Goal: Task Accomplishment & Management: Use online tool/utility

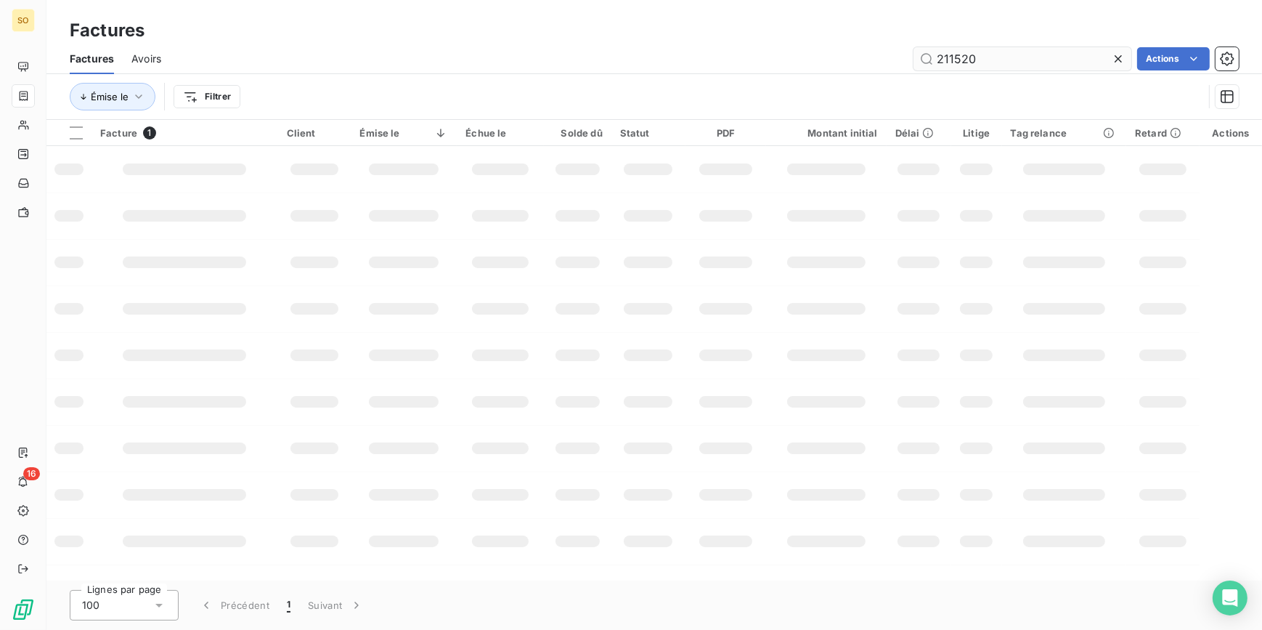
click at [998, 58] on input "211520" at bounding box center [1023, 58] width 218 height 23
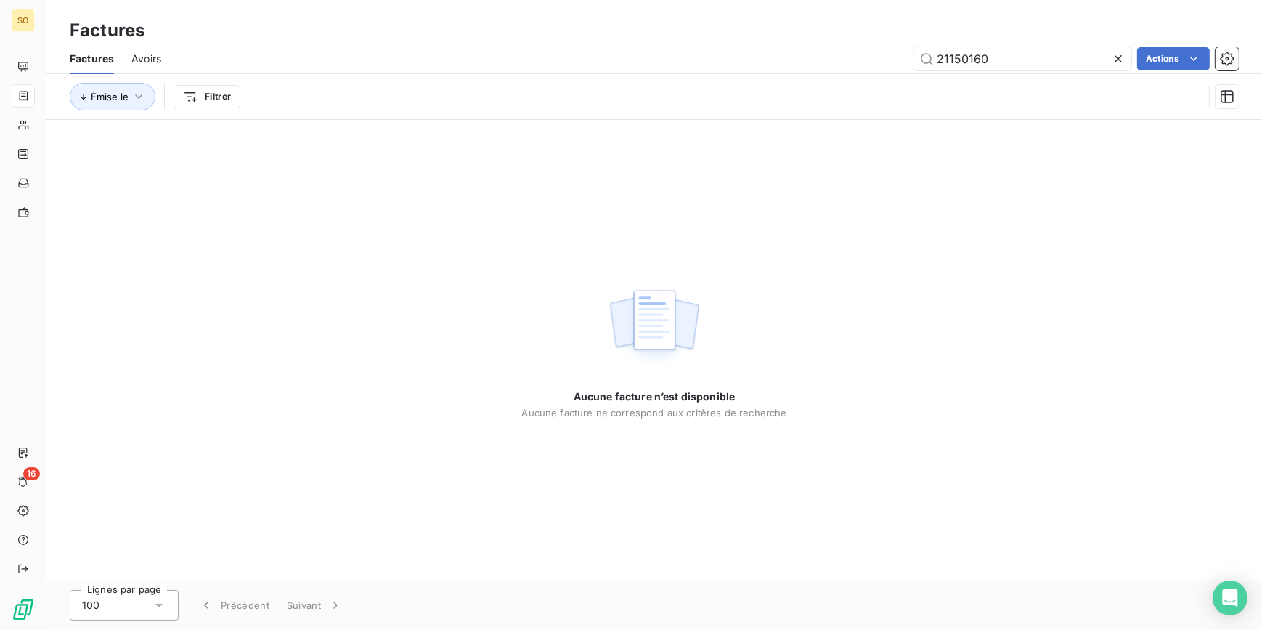
drag, startPoint x: 996, startPoint y: 56, endPoint x: 903, endPoint y: 52, distance: 93.8
click at [903, 52] on div "21150160 Actions" at bounding box center [709, 58] width 1060 height 23
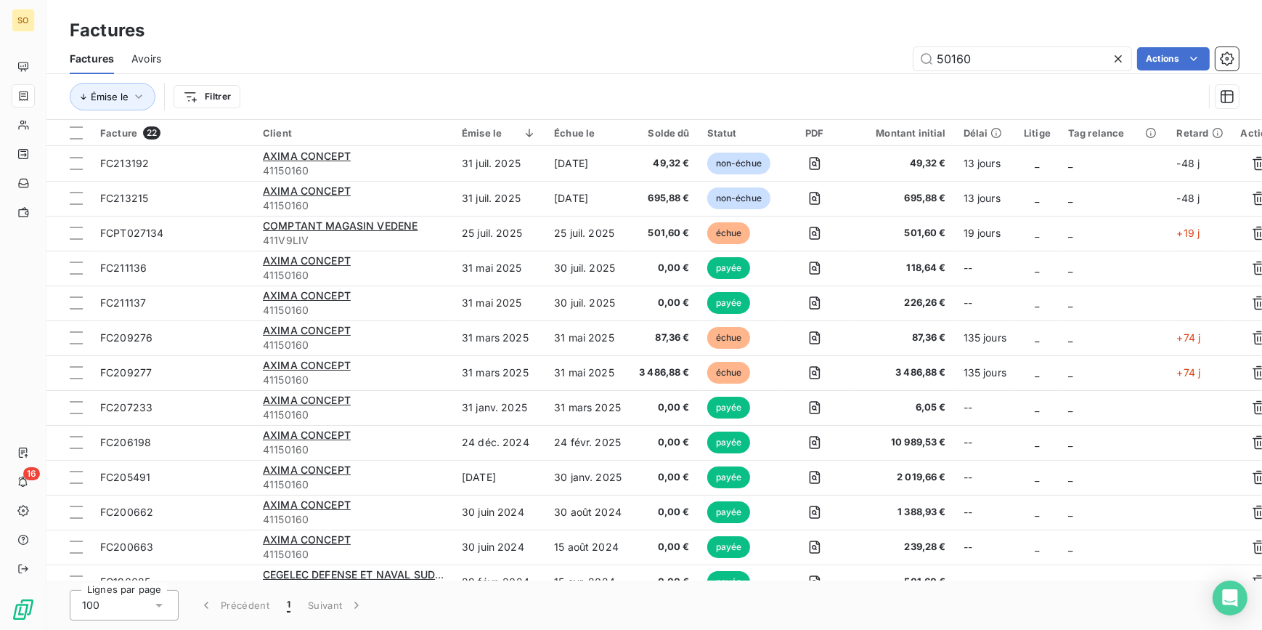
type input "50160"
click at [1020, 58] on input "50160" at bounding box center [1023, 58] width 218 height 23
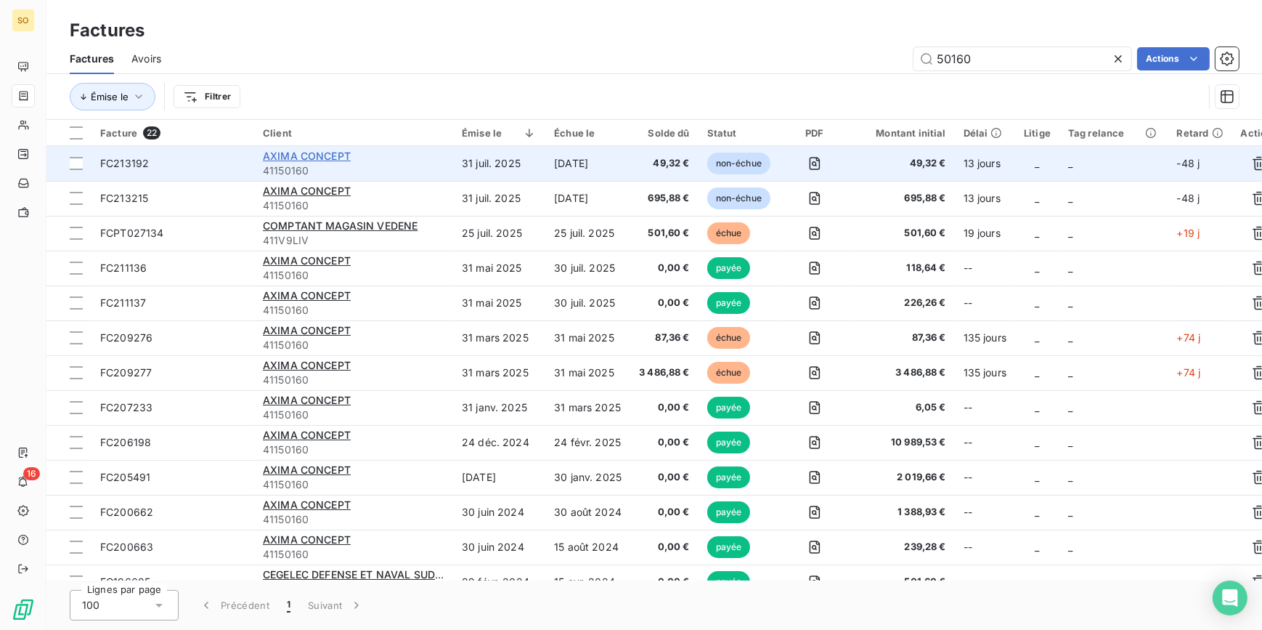
click at [314, 152] on span "AXIMA CONCEPT" at bounding box center [307, 156] width 88 height 12
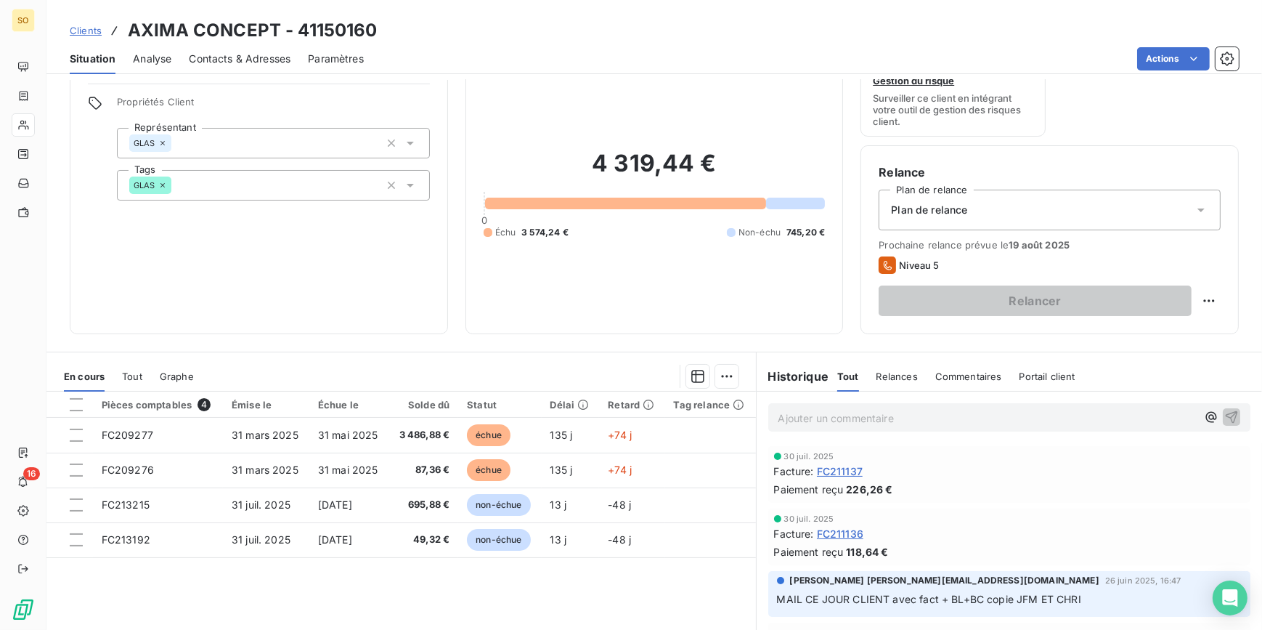
scroll to position [137, 0]
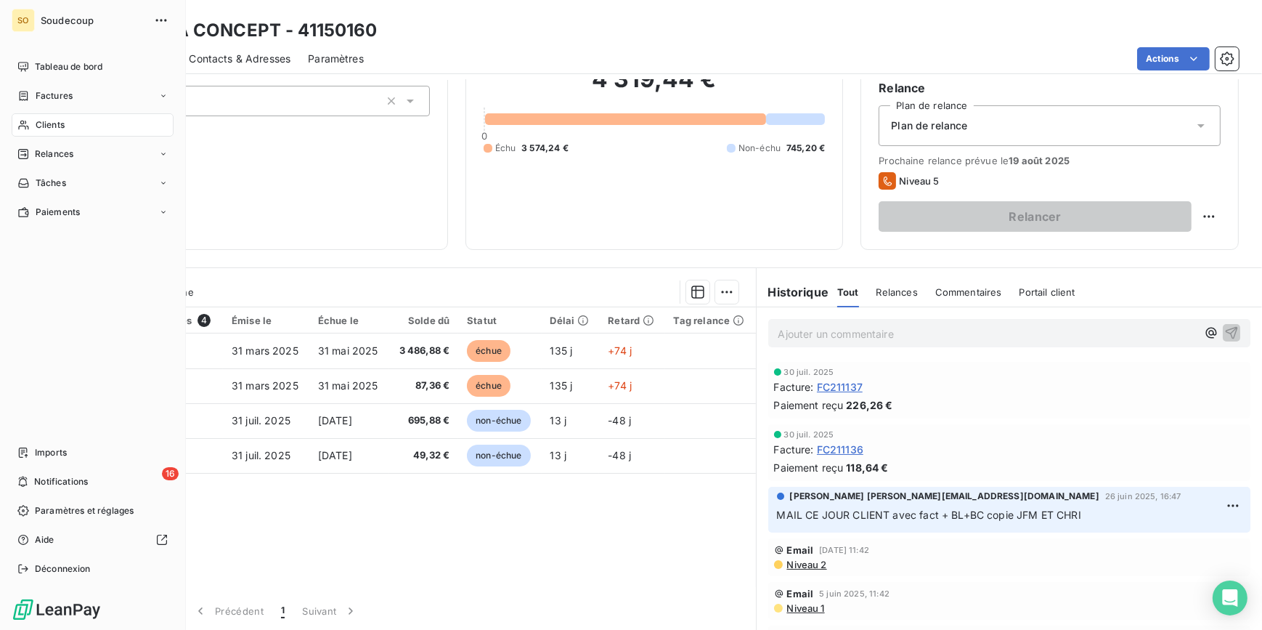
click at [40, 126] on span "Clients" at bounding box center [50, 124] width 29 height 13
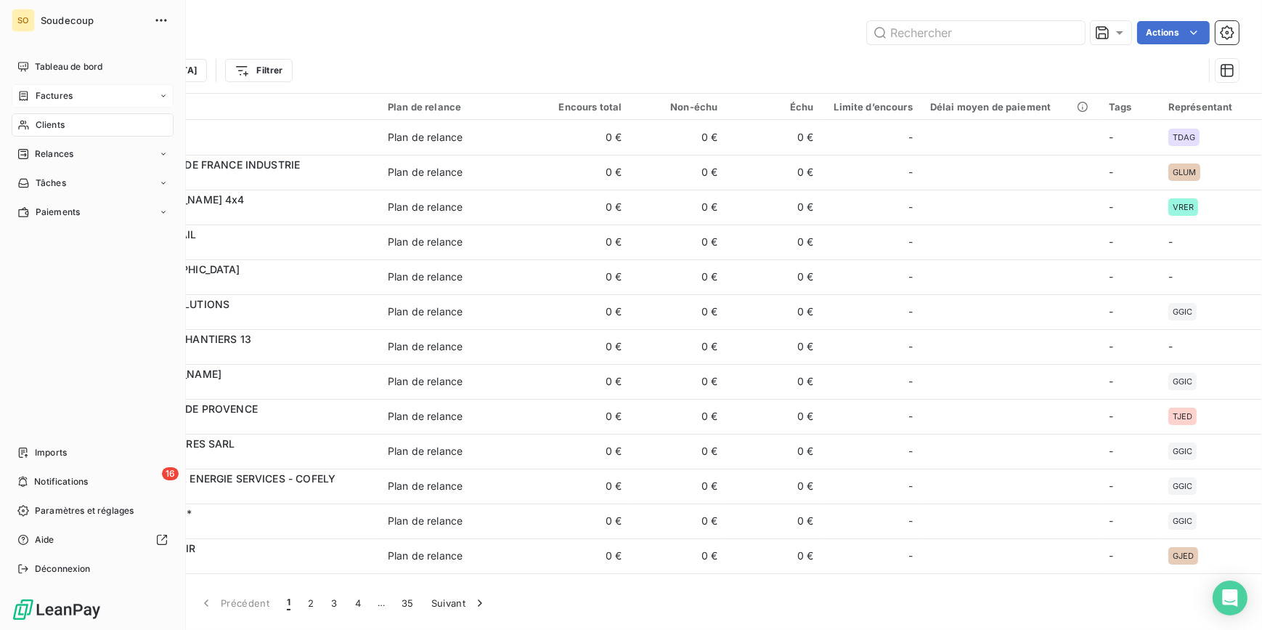
click at [46, 93] on span "Factures" at bounding box center [54, 95] width 37 height 13
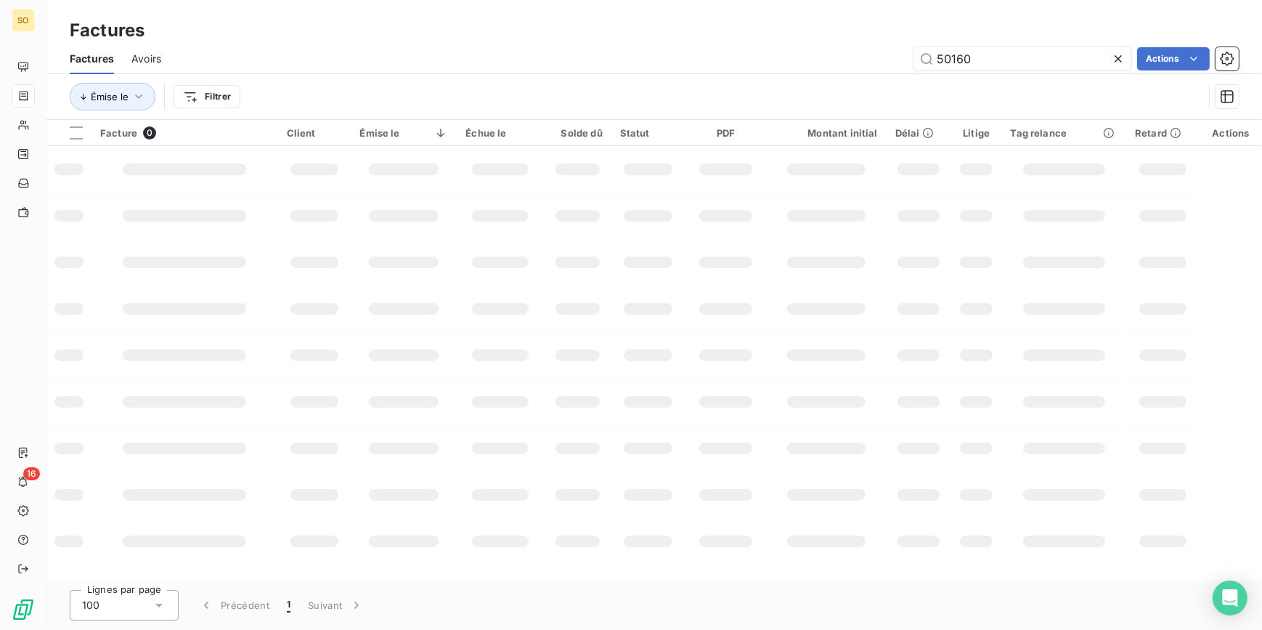
drag, startPoint x: 935, startPoint y: 54, endPoint x: 1245, endPoint y: 70, distance: 310.5
click at [1076, 65] on input "50160" at bounding box center [1023, 58] width 218 height 23
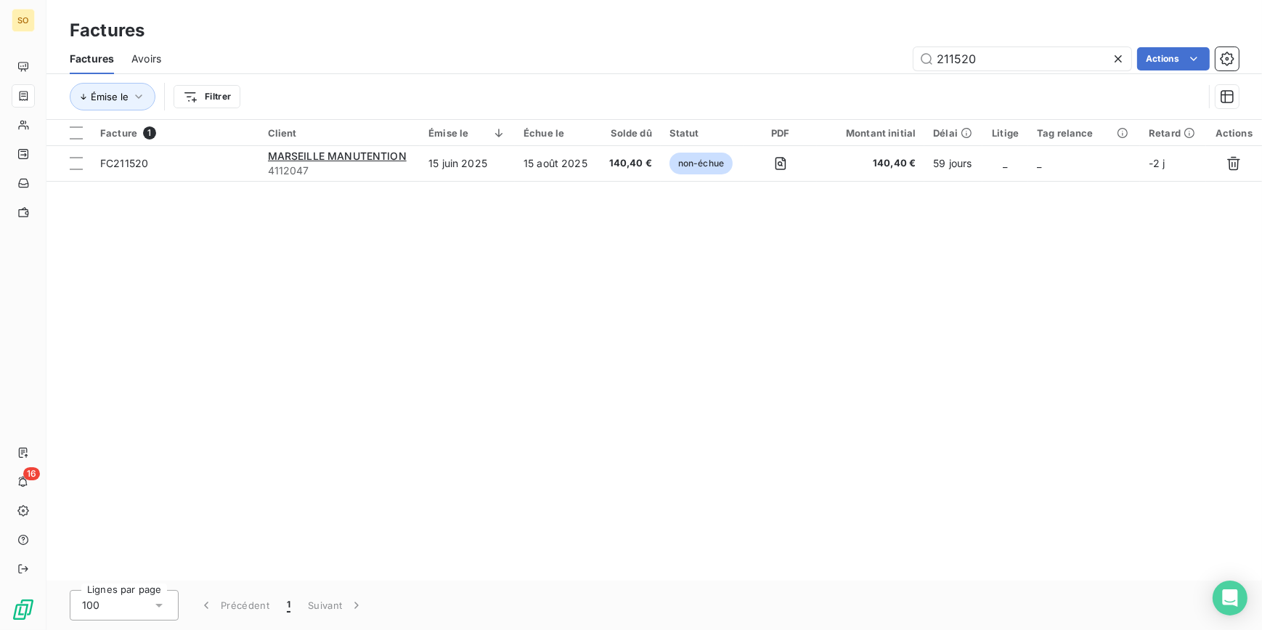
type input "211520"
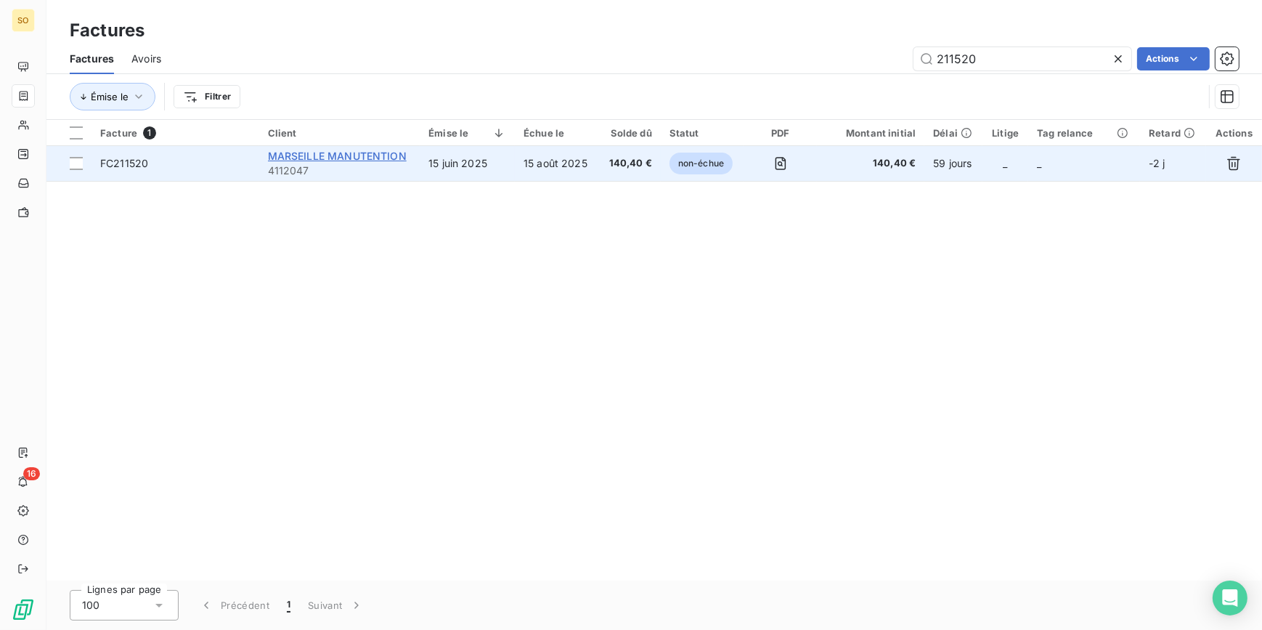
click at [304, 151] on span "MARSEILLE MANUTENTION" at bounding box center [337, 156] width 139 height 12
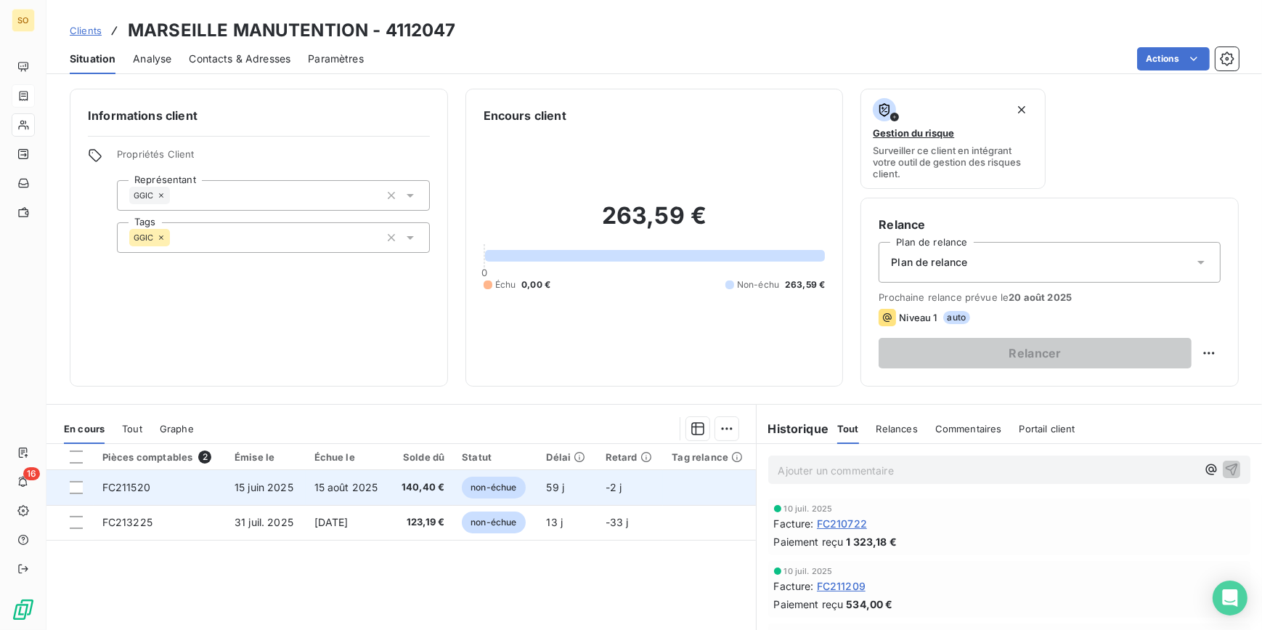
click at [485, 487] on span "non-échue" at bounding box center [493, 487] width 63 height 22
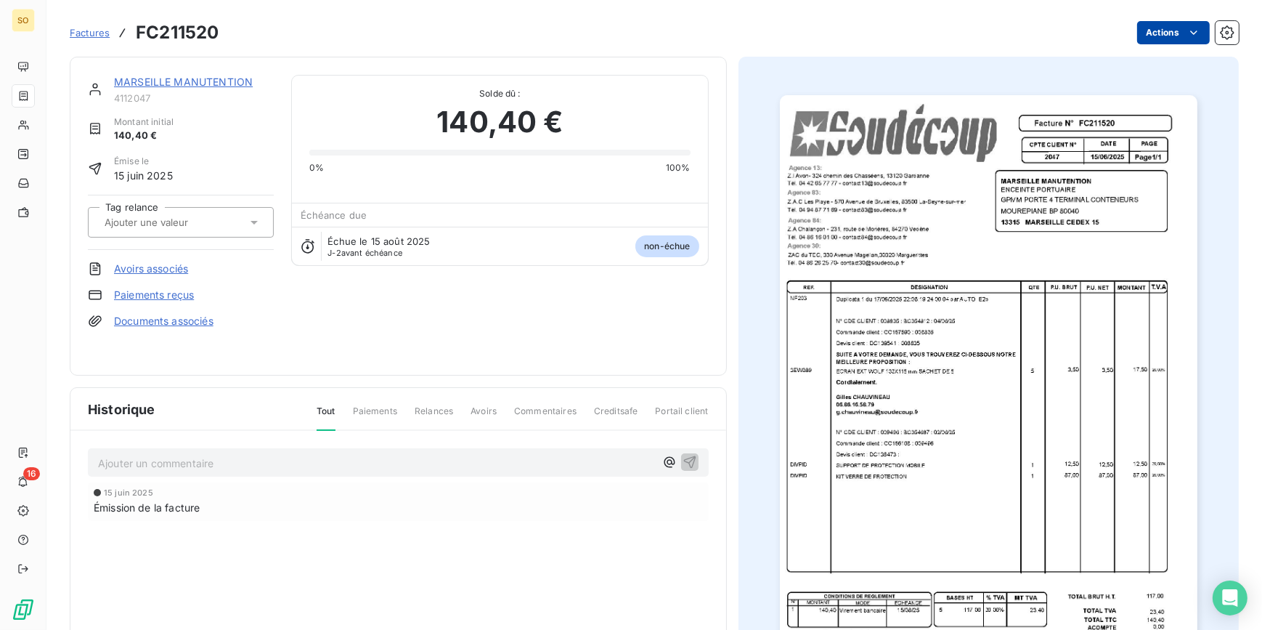
click at [1153, 38] on html "SO 16 Factures FC211520 Actions MARSEILLE MANUTENTION 4112047 Montant initial 1…" at bounding box center [631, 315] width 1262 height 630
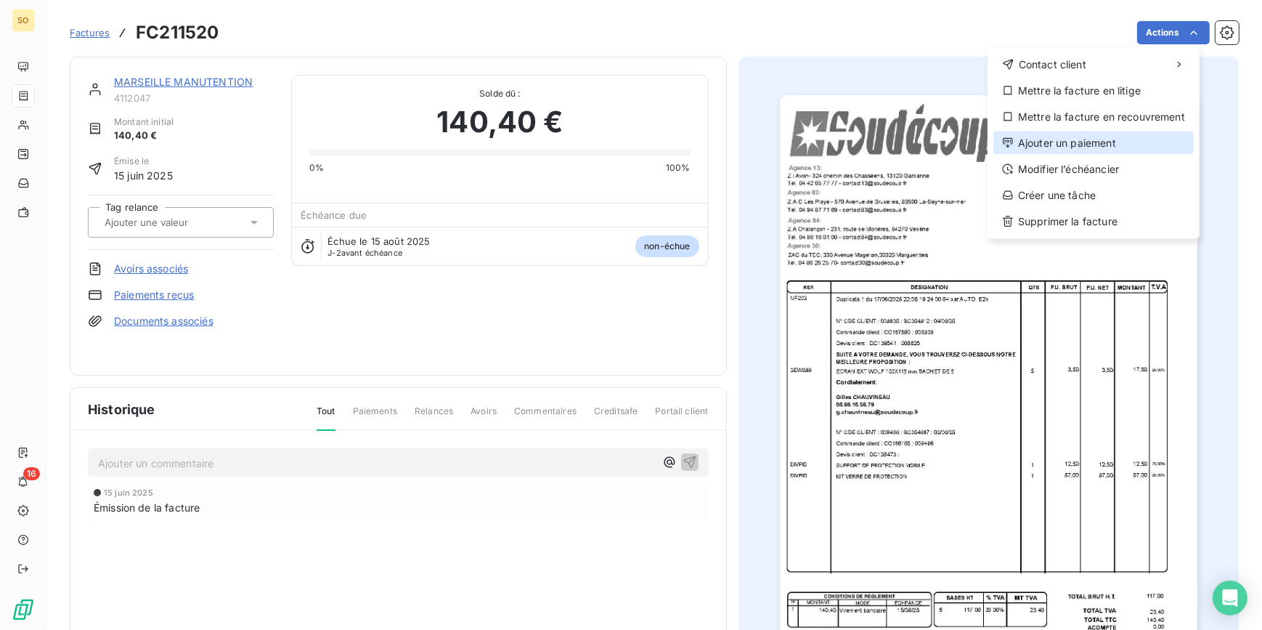
click at [1075, 141] on div "Ajouter un paiement" at bounding box center [1094, 142] width 200 height 23
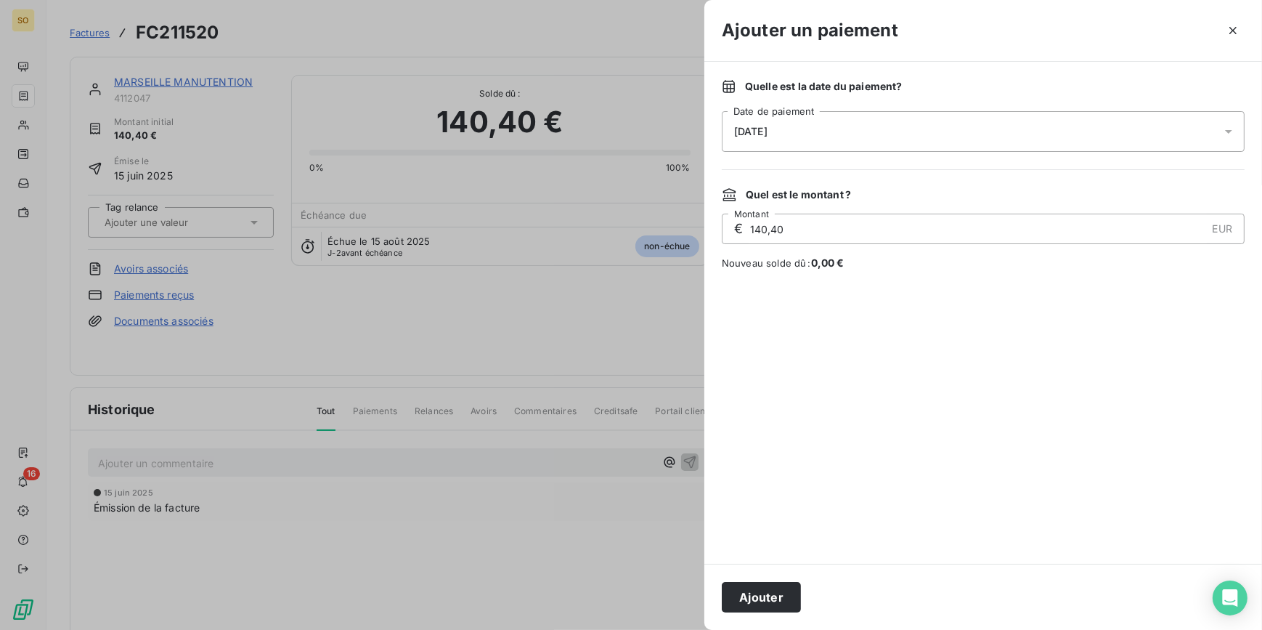
click at [748, 601] on button "Ajouter" at bounding box center [761, 597] width 79 height 31
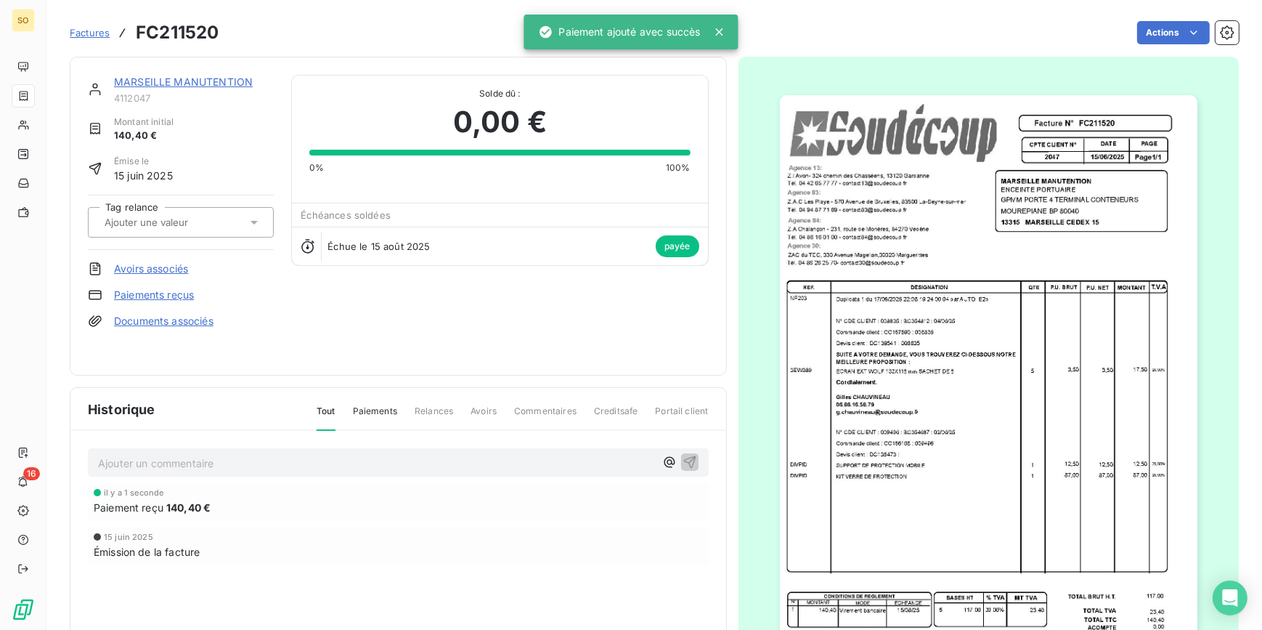
click at [91, 30] on span "Factures" at bounding box center [90, 33] width 40 height 12
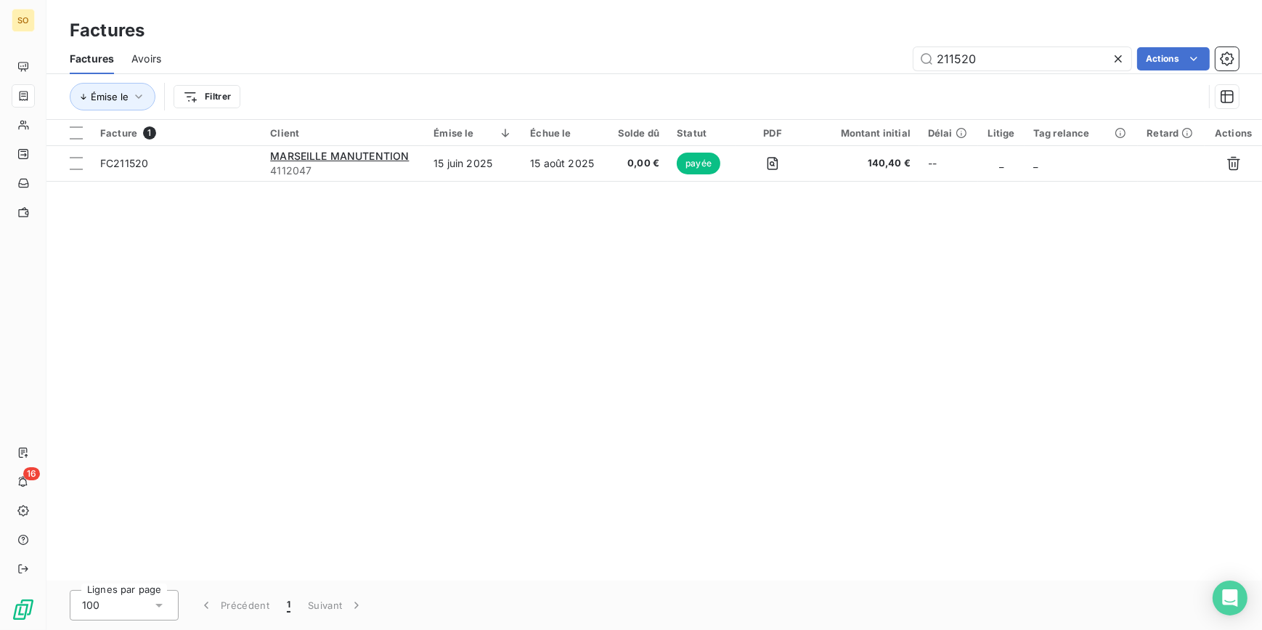
drag, startPoint x: 952, startPoint y: 57, endPoint x: 1113, endPoint y: 53, distance: 160.5
click at [1113, 53] on div "211520" at bounding box center [1023, 58] width 218 height 23
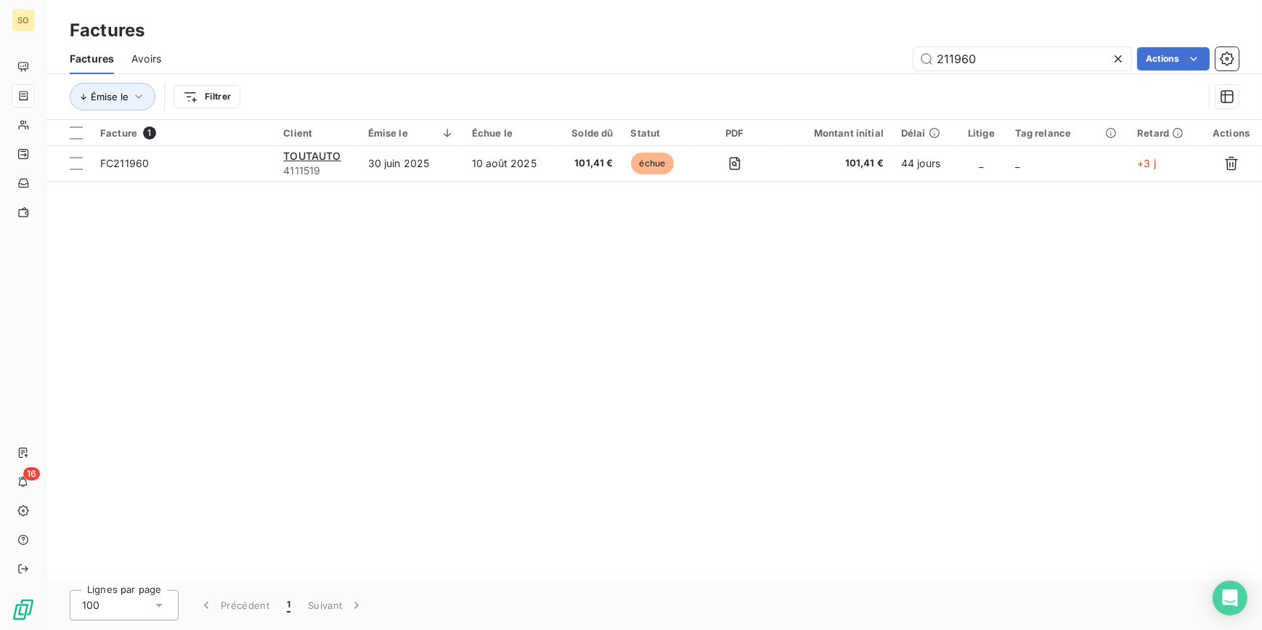
type input "211960"
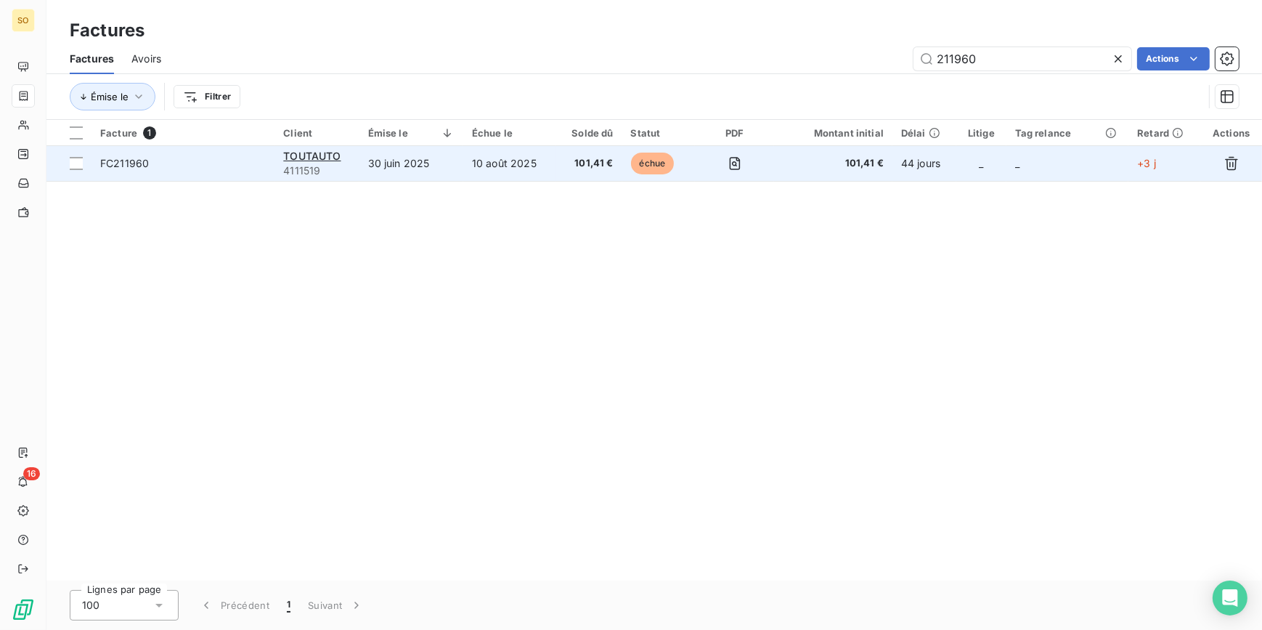
click at [314, 147] on td "TOUTAUTO 4111519" at bounding box center [317, 163] width 84 height 35
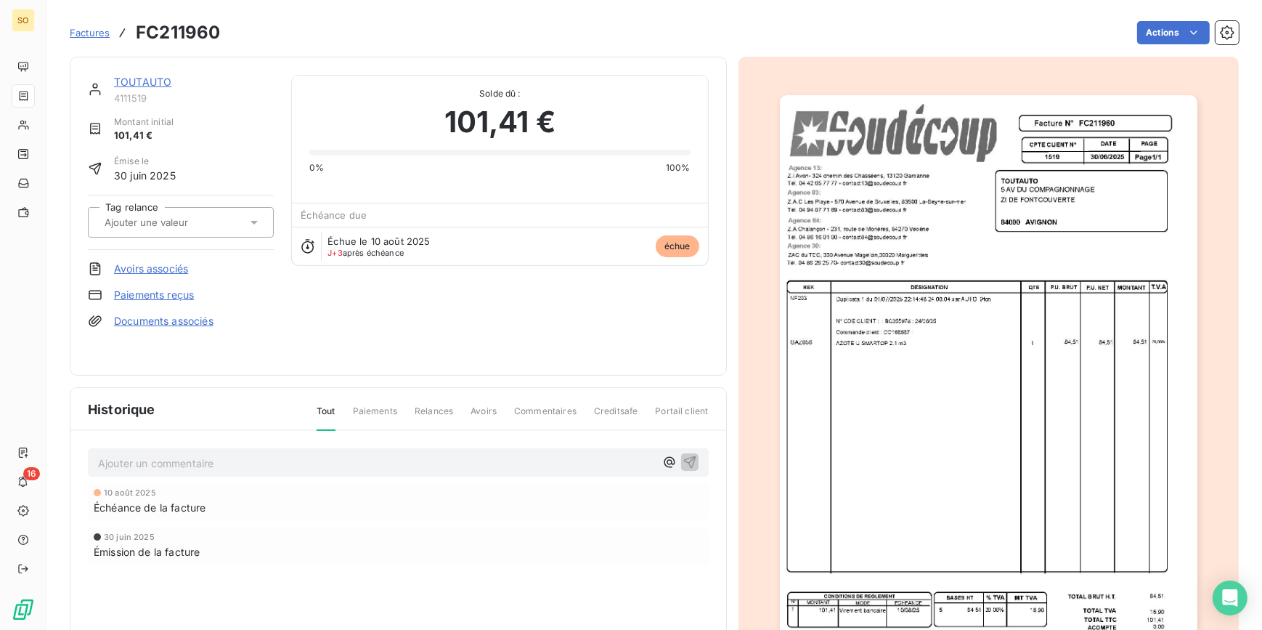
click at [155, 81] on link "TOUTAUTO" at bounding box center [142, 82] width 57 height 12
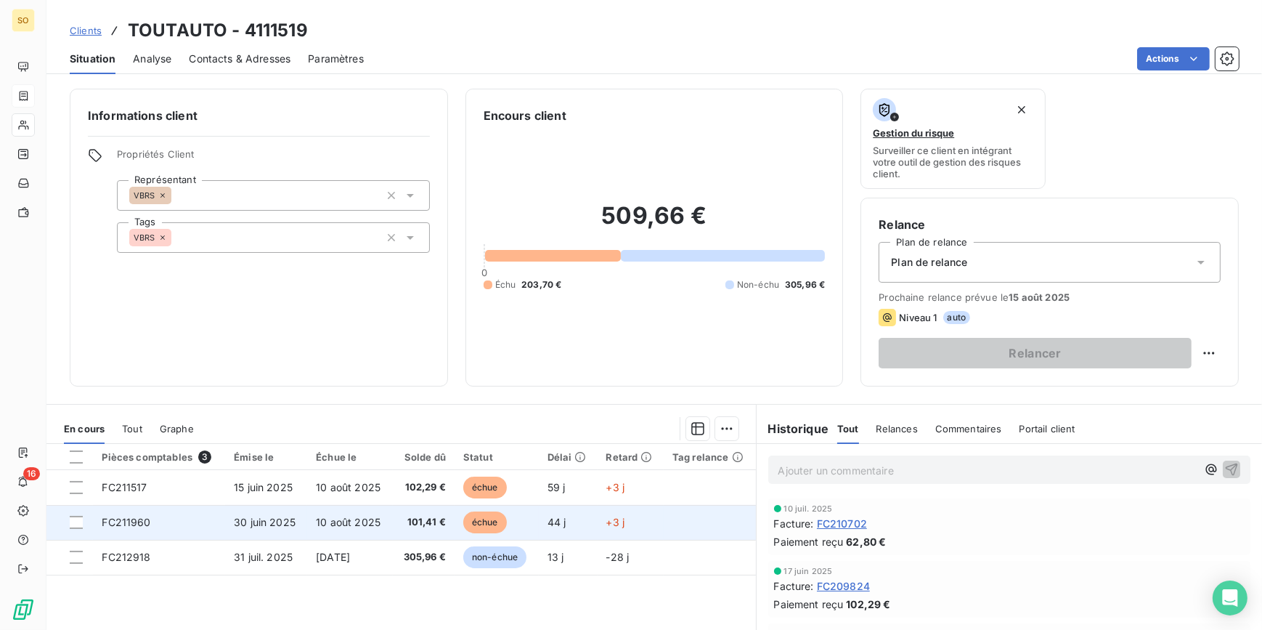
click at [487, 523] on span "échue" at bounding box center [485, 522] width 44 height 22
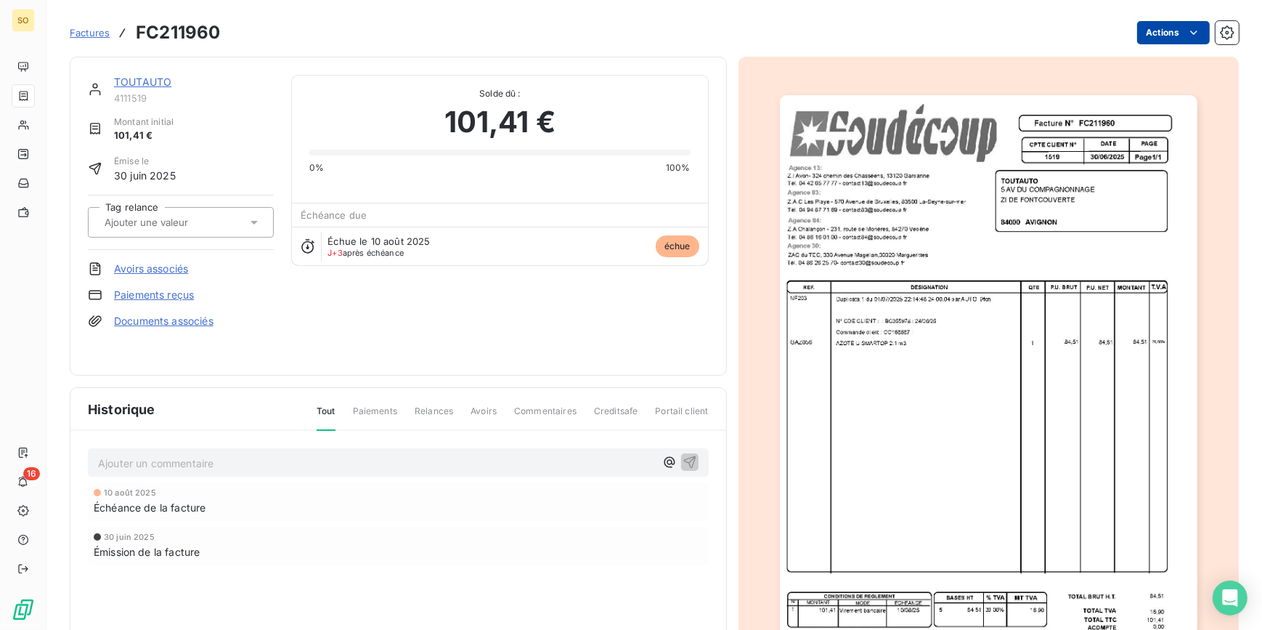
click at [1152, 24] on html "SO 16 Factures FC211960 Actions TOUTAUTO 4111519 Montant initial 101,41 € Émise…" at bounding box center [631, 315] width 1262 height 630
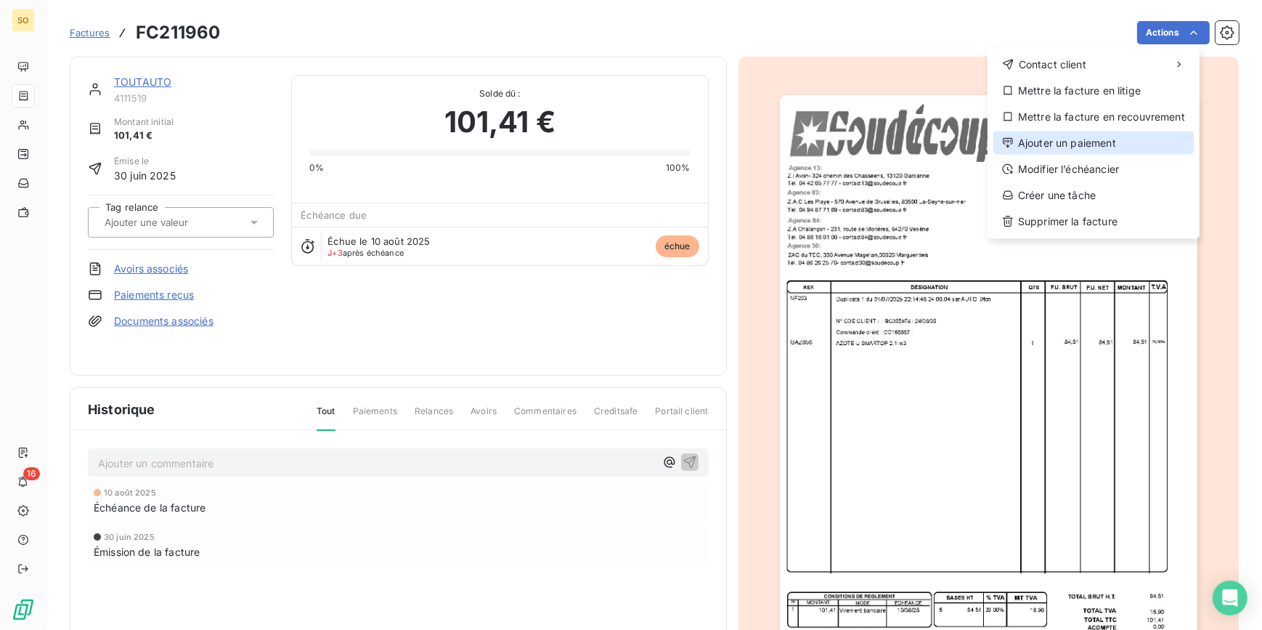
click at [1073, 142] on div "Ajouter un paiement" at bounding box center [1094, 142] width 200 height 23
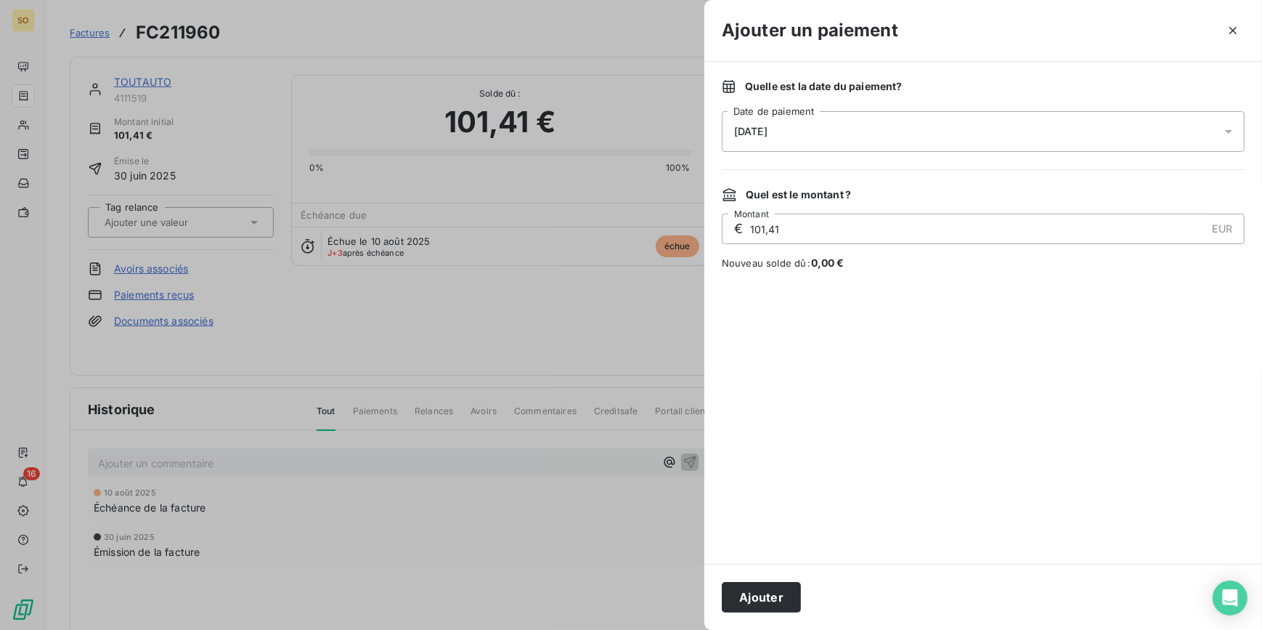
click at [756, 613] on div "Ajouter" at bounding box center [983, 597] width 558 height 66
click at [738, 582] on button "Ajouter" at bounding box center [761, 597] width 79 height 31
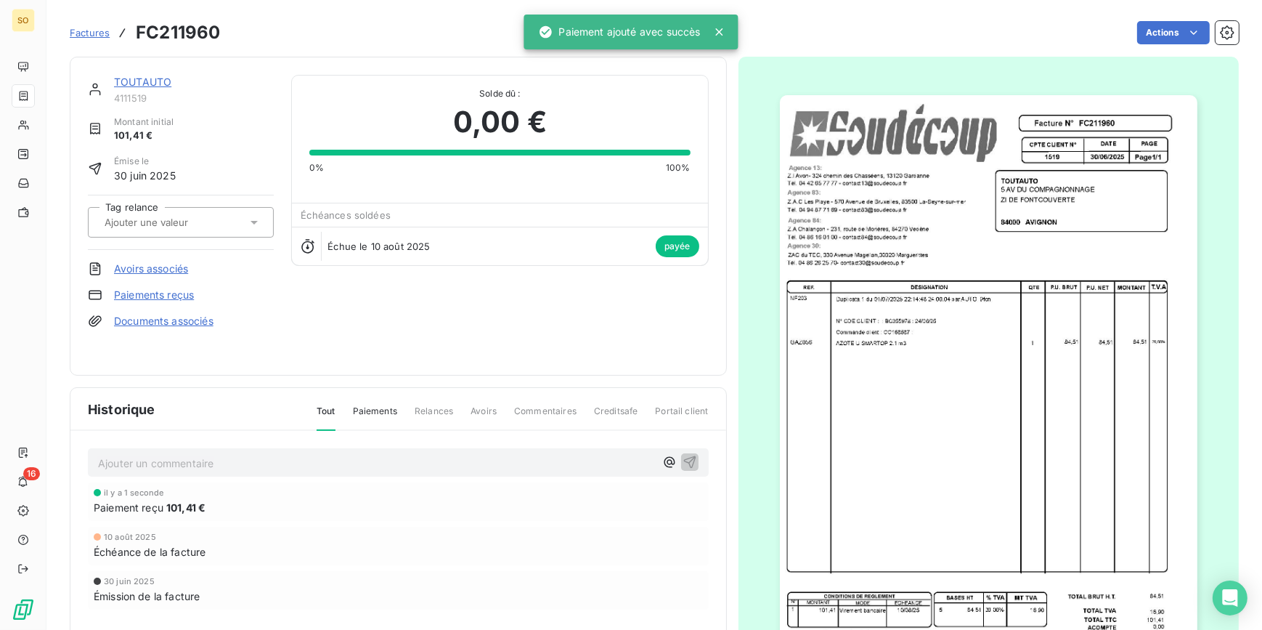
click at [132, 79] on link "TOUTAUTO" at bounding box center [142, 82] width 57 height 12
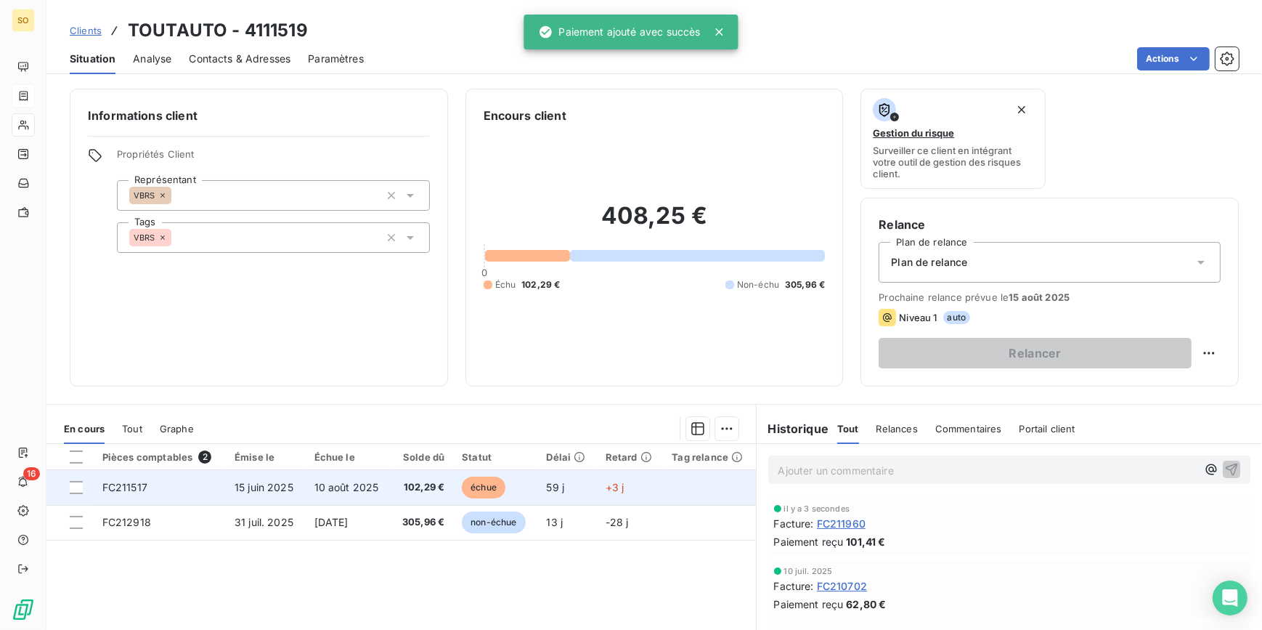
click at [463, 488] on span "échue" at bounding box center [484, 487] width 44 height 22
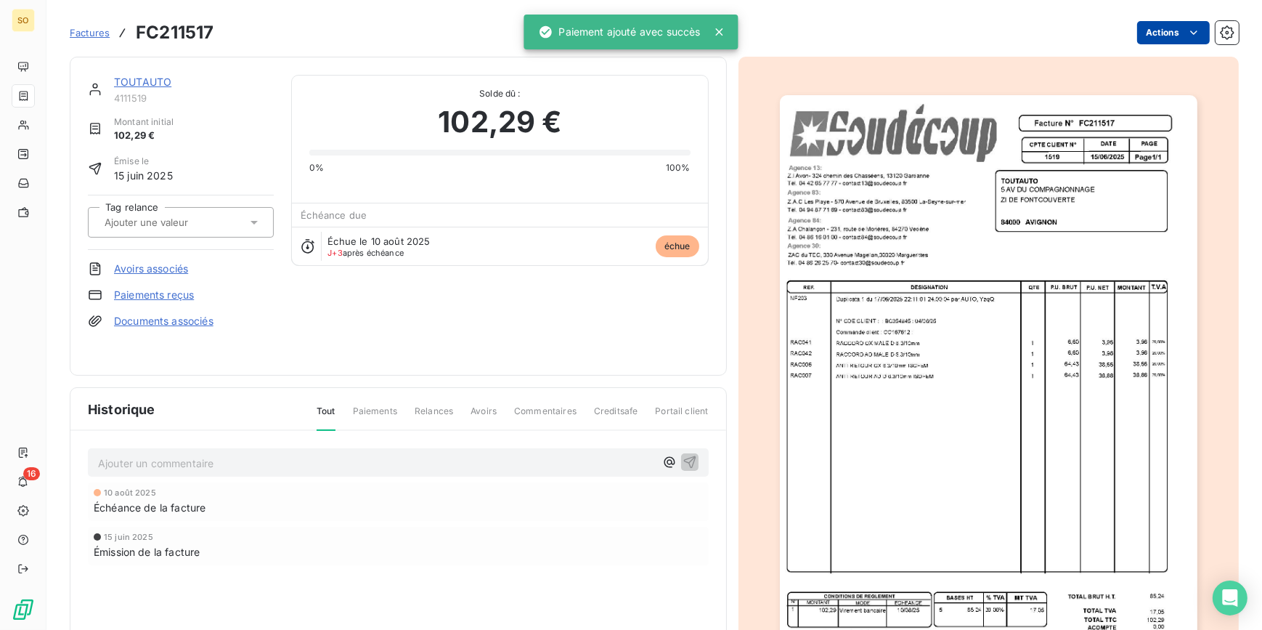
click at [1140, 31] on html "SO 16 Factures FC211517 Actions TOUTAUTO 4111519 Montant initial 102,29 € Émise…" at bounding box center [631, 315] width 1262 height 630
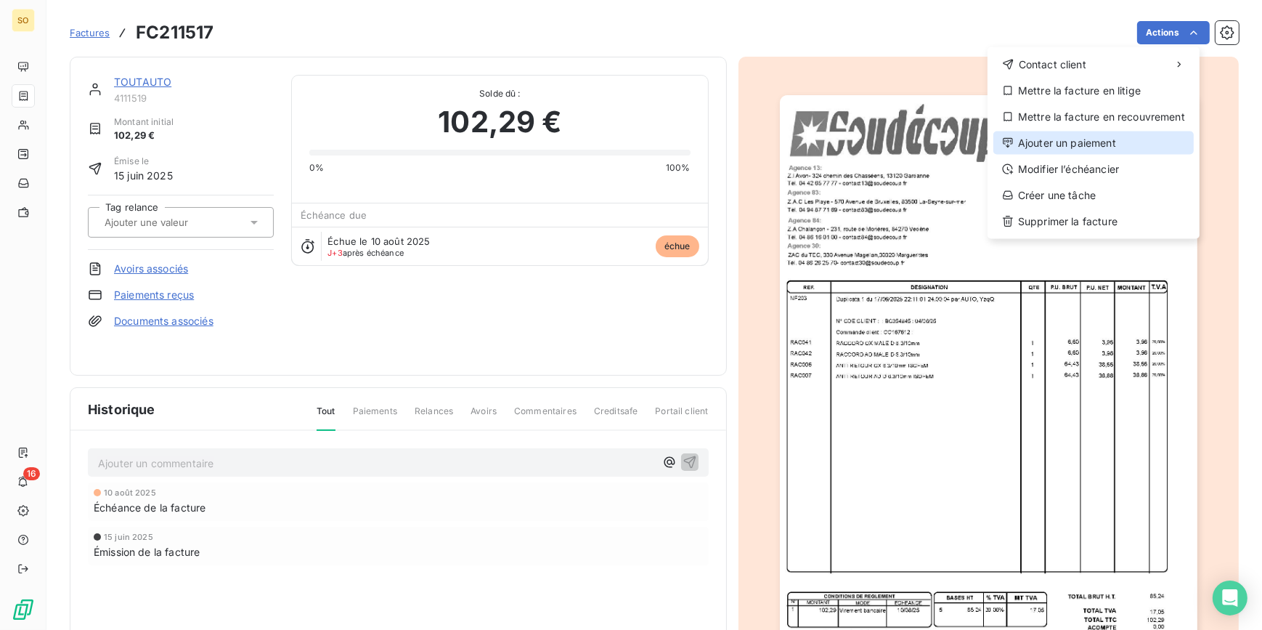
click at [1073, 137] on div "Ajouter un paiement" at bounding box center [1094, 142] width 200 height 23
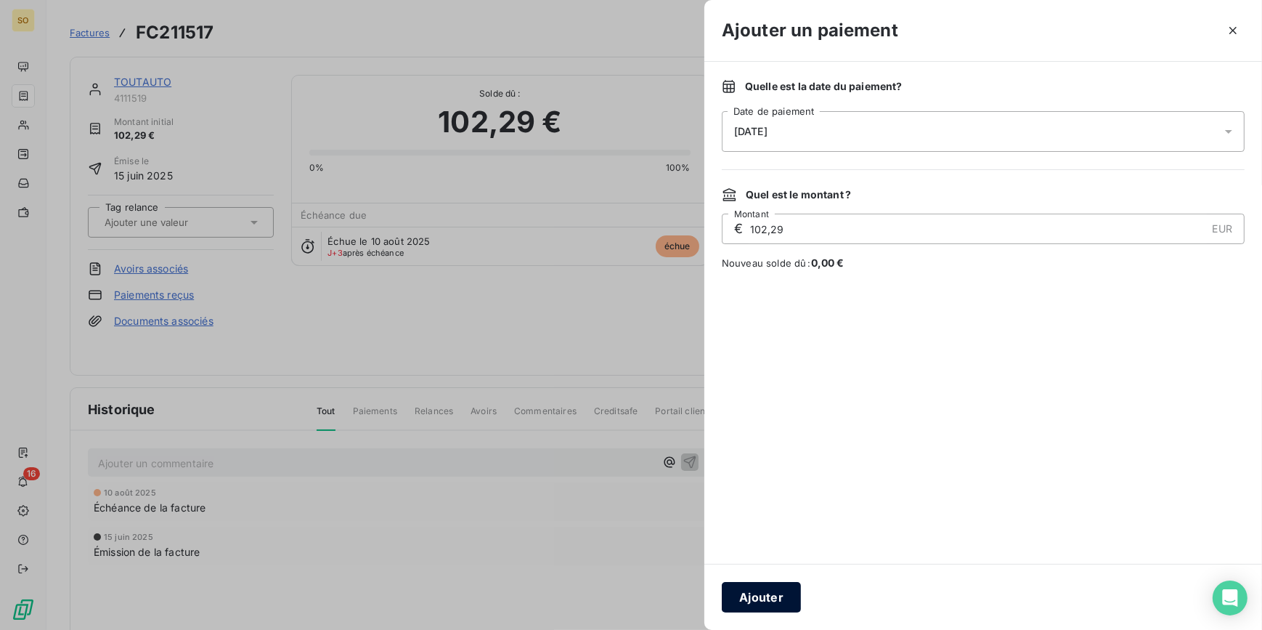
click at [772, 593] on button "Ajouter" at bounding box center [761, 597] width 79 height 31
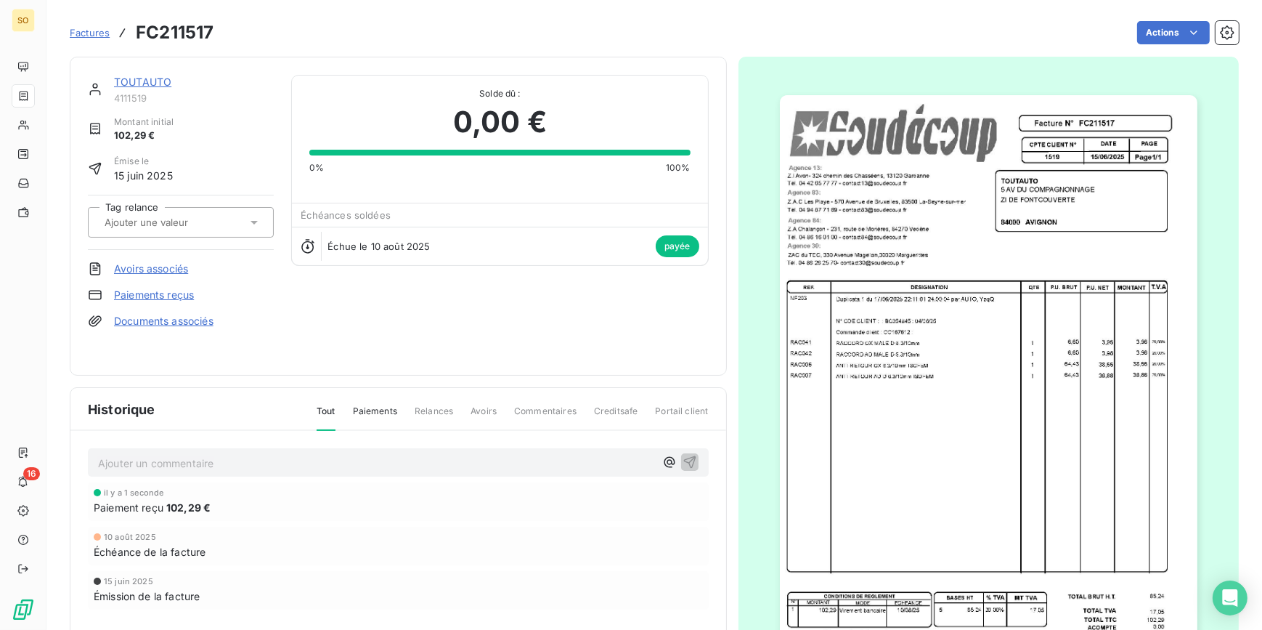
click at [91, 33] on span "Factures" at bounding box center [90, 33] width 40 height 12
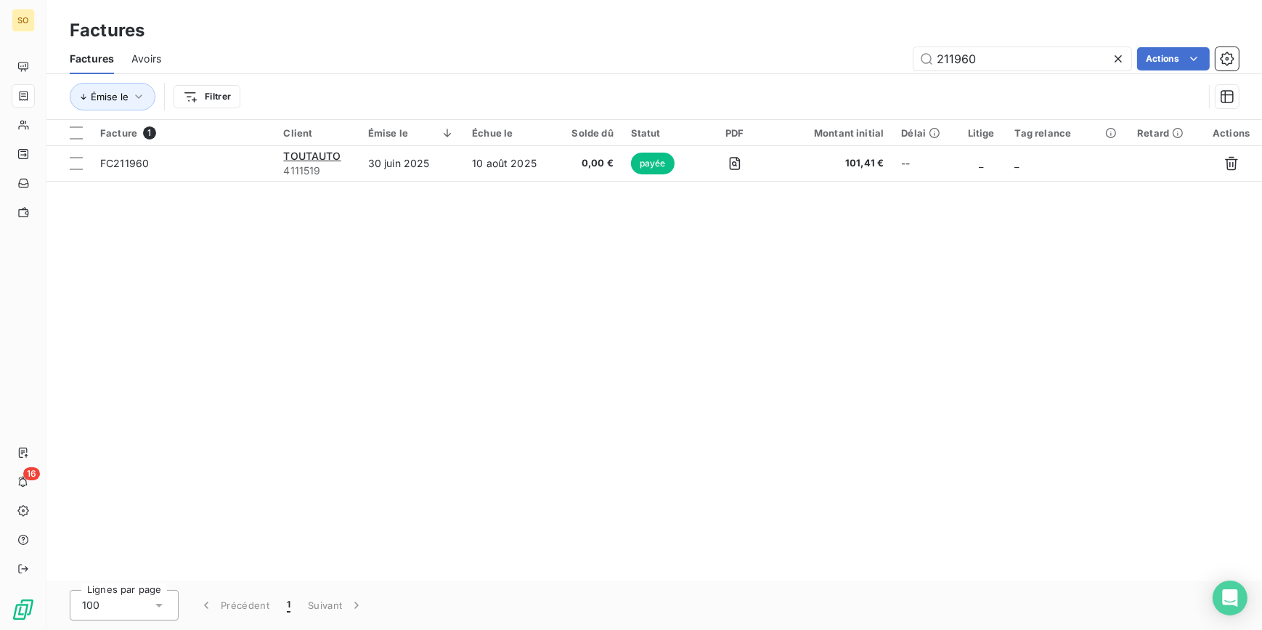
drag, startPoint x: 950, startPoint y: 57, endPoint x: 1111, endPoint y: 54, distance: 161.3
click at [1101, 54] on input "211960" at bounding box center [1023, 58] width 218 height 23
type input "211217"
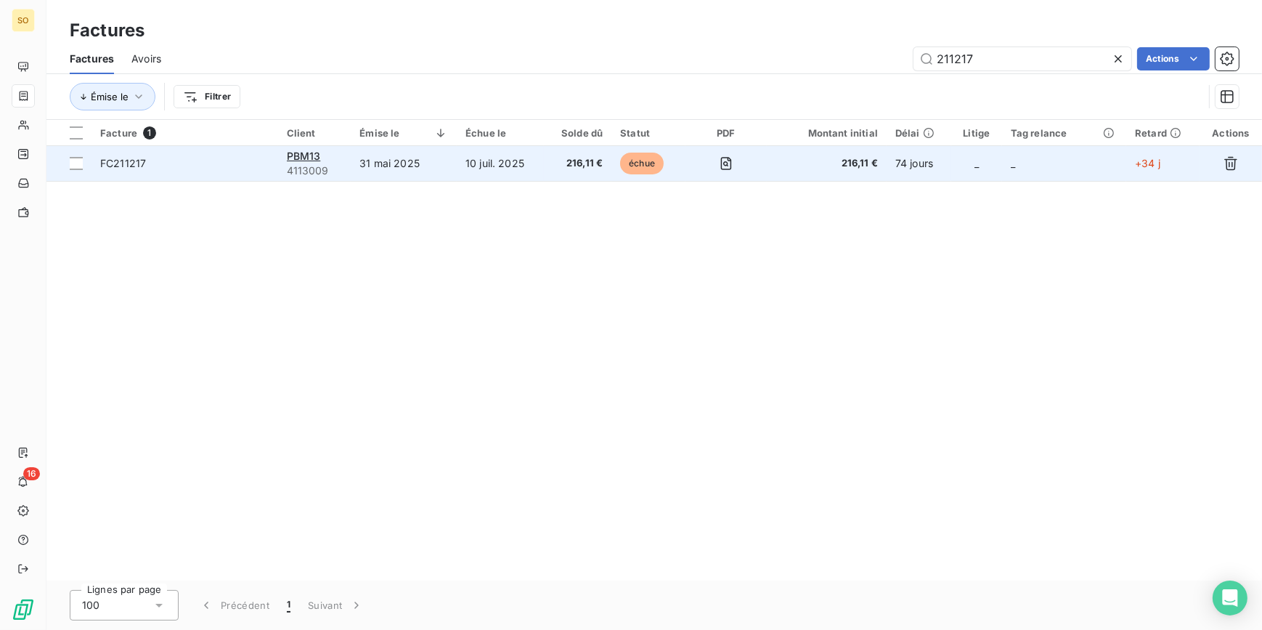
click at [646, 163] on span "échue" at bounding box center [642, 164] width 44 height 22
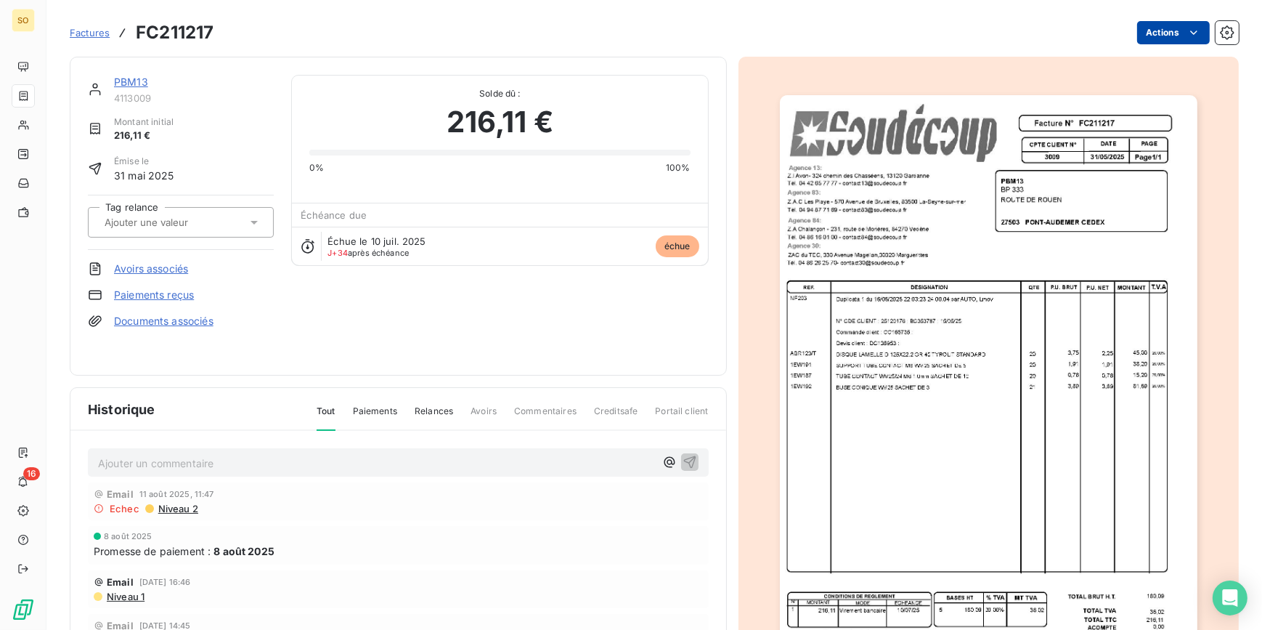
click at [1142, 21] on html "SO 16 Factures FC211217 Actions PBM13 4113009 Montant initial 216,11 € Émise le…" at bounding box center [631, 315] width 1262 height 630
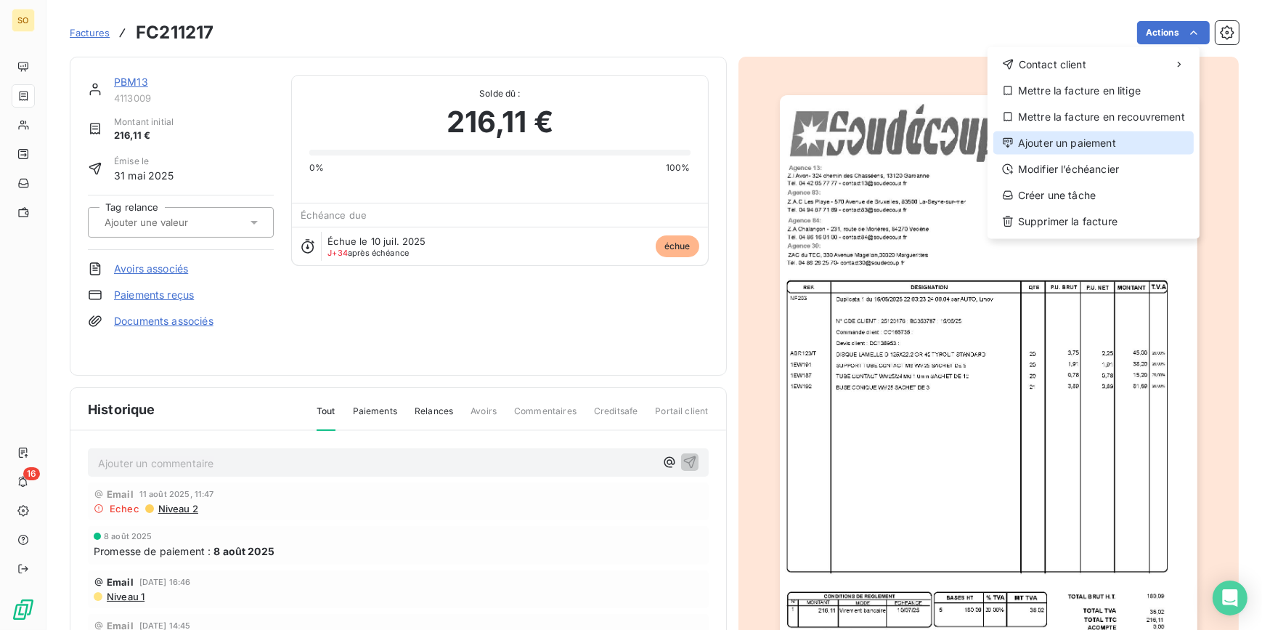
click at [1079, 134] on div "Ajouter un paiement" at bounding box center [1094, 142] width 200 height 23
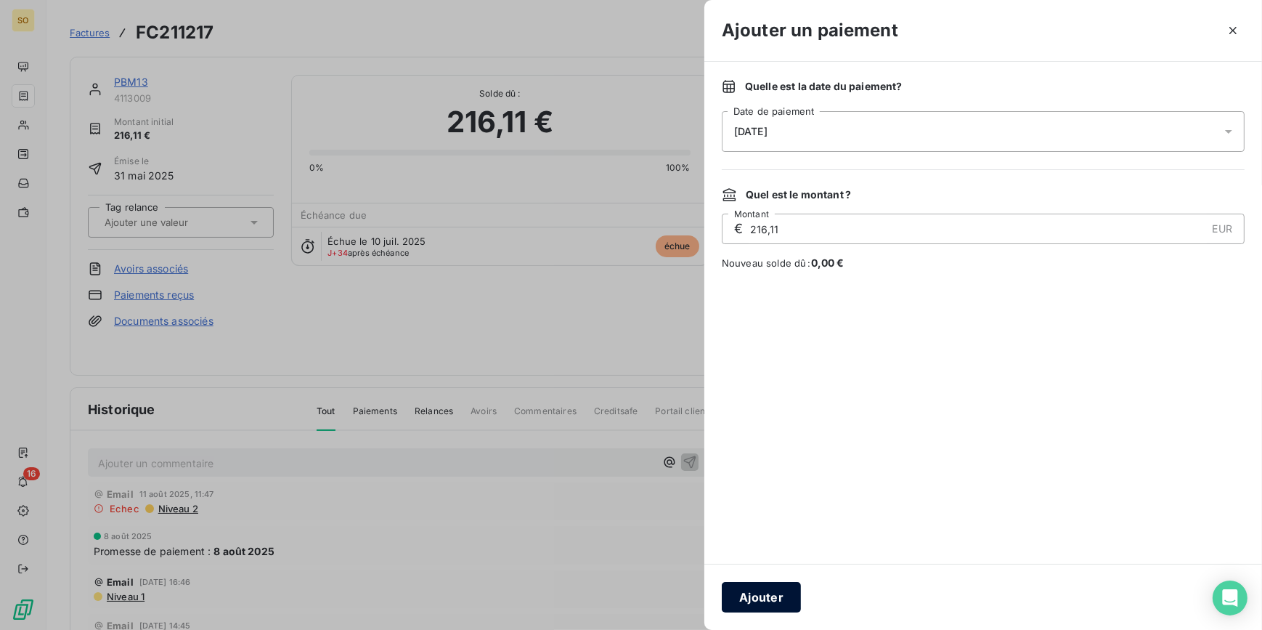
click at [776, 596] on button "Ajouter" at bounding box center [761, 597] width 79 height 31
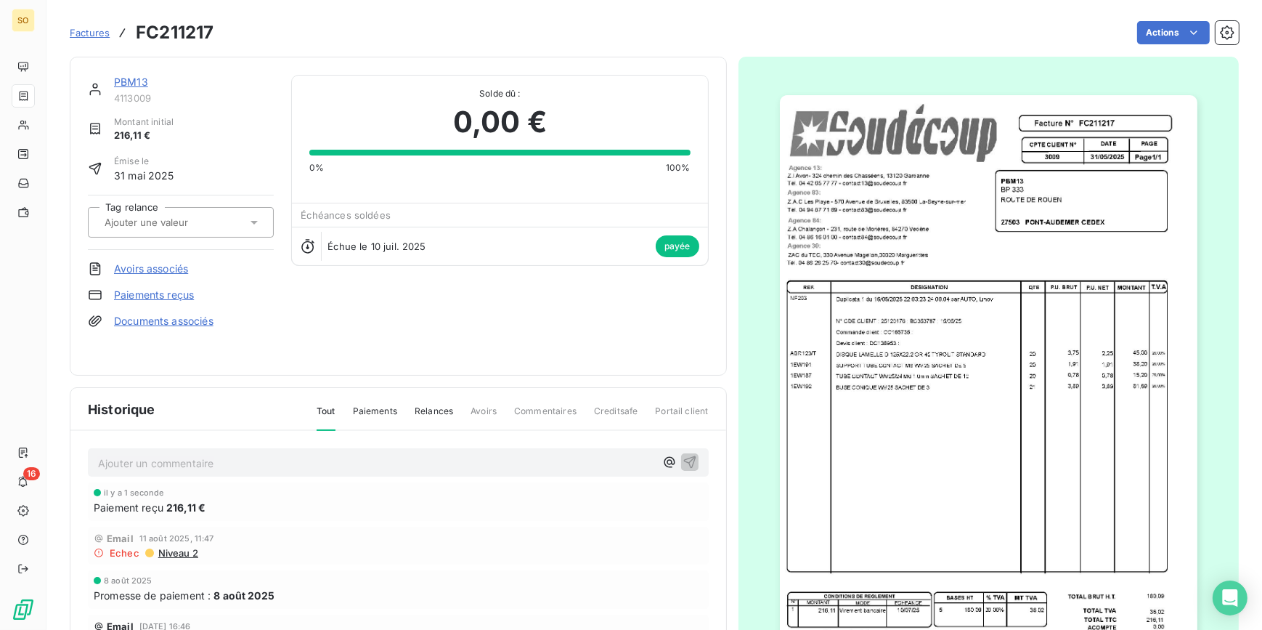
click at [89, 33] on span "Factures" at bounding box center [90, 33] width 40 height 12
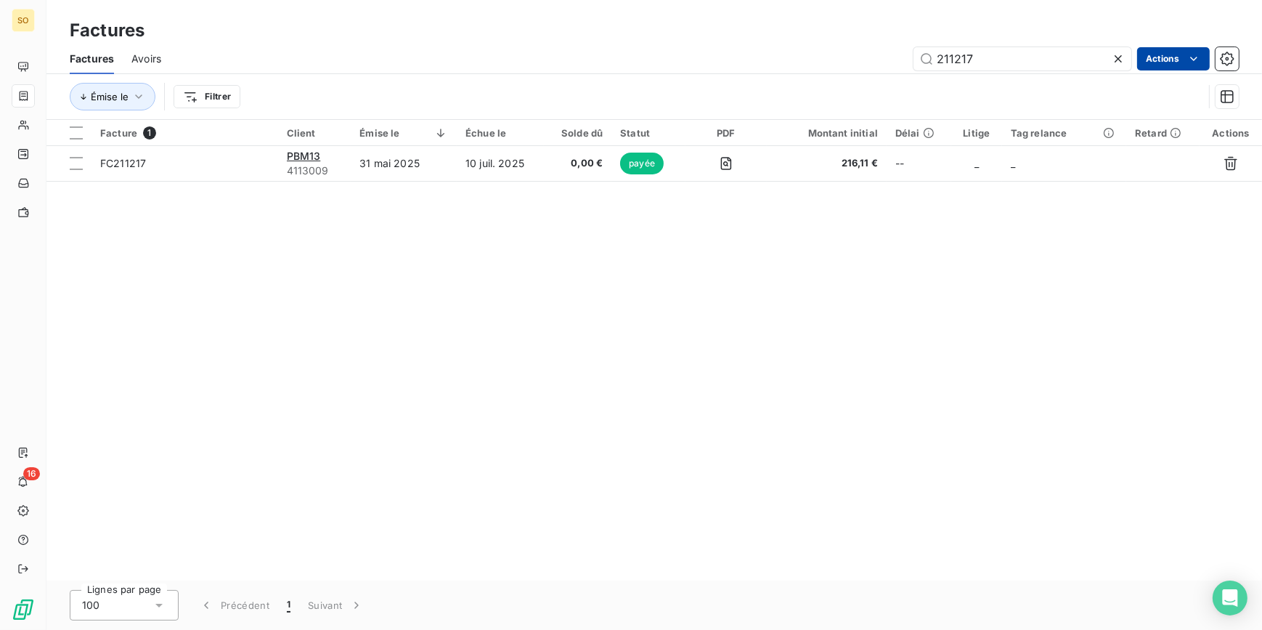
drag, startPoint x: 952, startPoint y: 59, endPoint x: 1176, endPoint y: 58, distance: 223.7
click at [1145, 59] on div "211217 Actions" at bounding box center [709, 58] width 1060 height 23
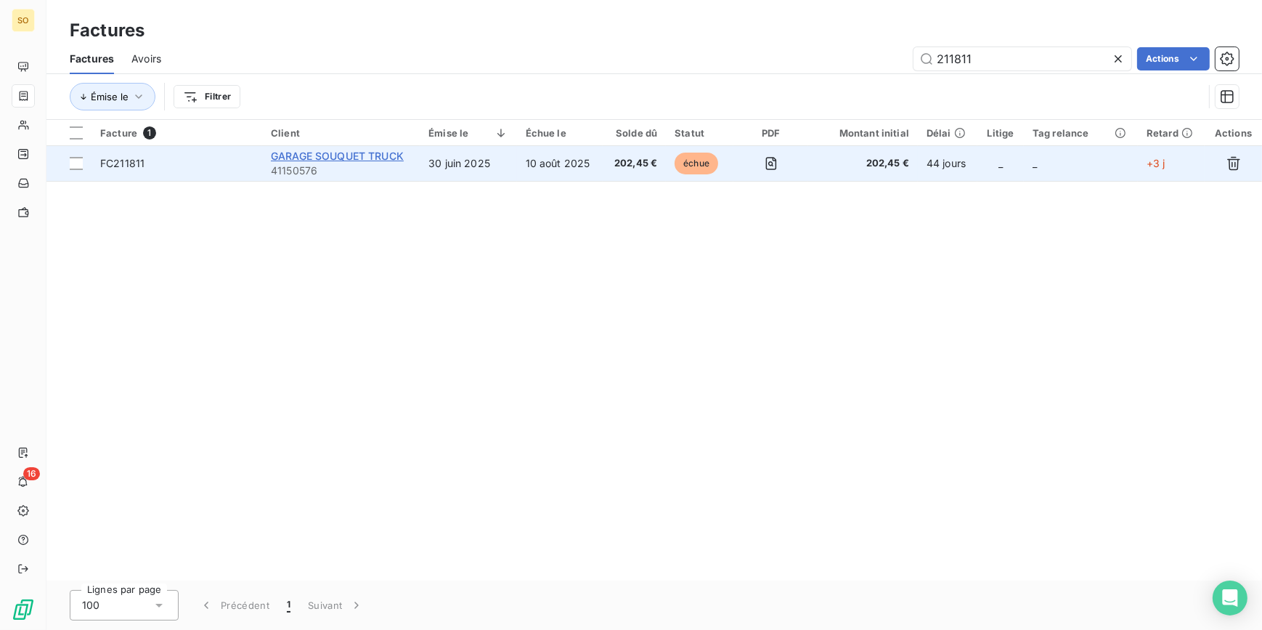
type input "211811"
click at [318, 153] on span "GARAGE SOUQUET TRUCK" at bounding box center [337, 156] width 133 height 12
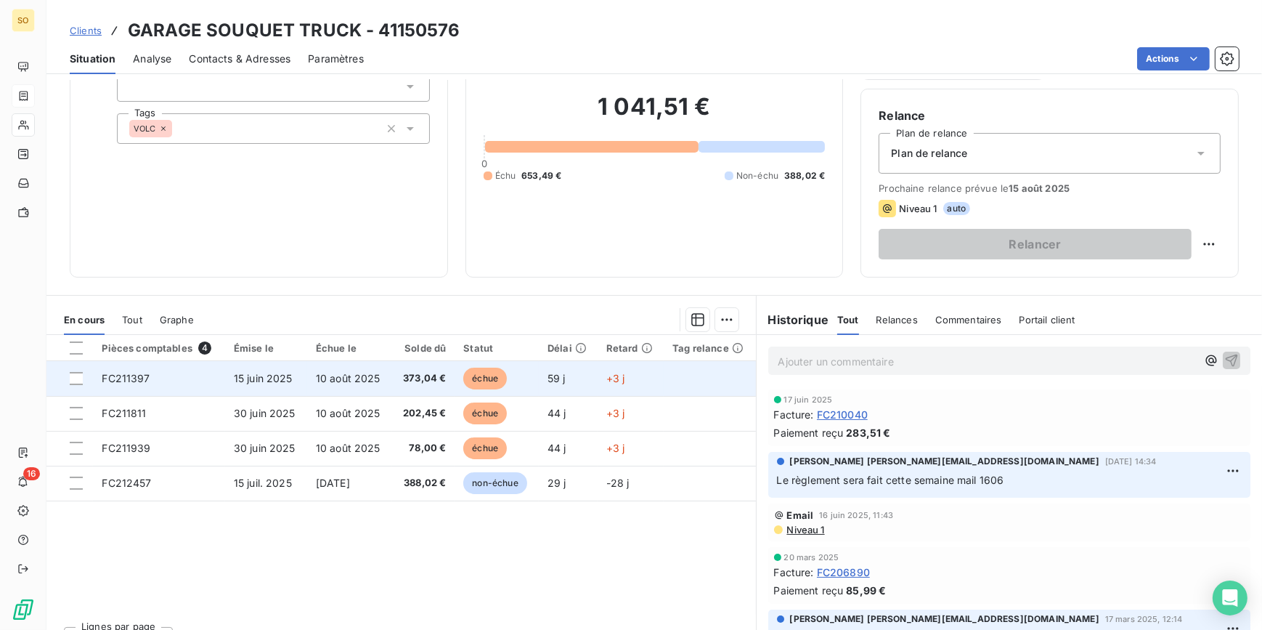
scroll to position [131, 0]
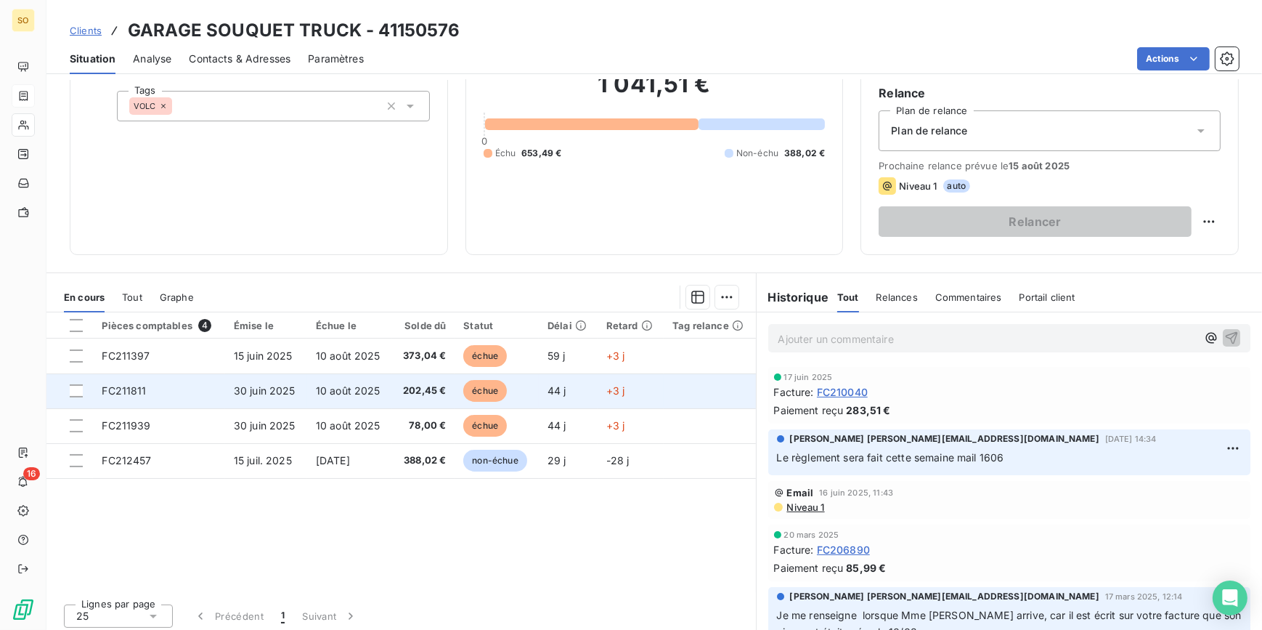
click at [486, 387] on span "échue" at bounding box center [485, 391] width 44 height 22
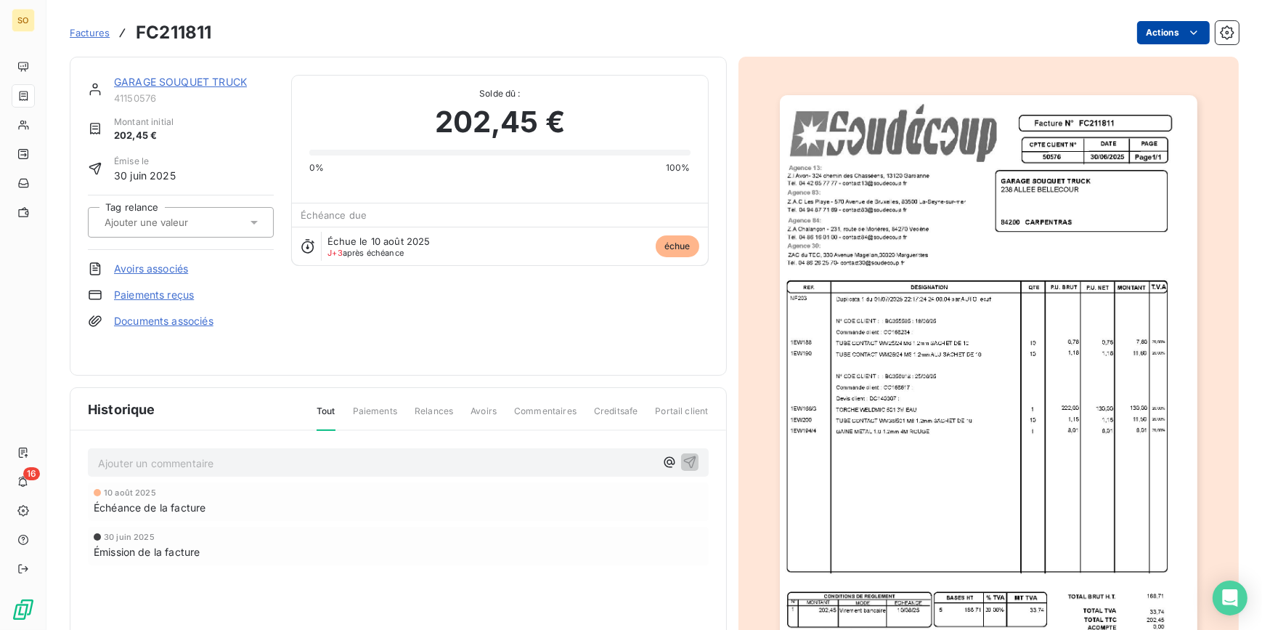
click at [1141, 34] on html "SO 16 Factures FC211811 Actions GARAGE SOUQUET TRUCK 41150576 Montant initial 2…" at bounding box center [631, 315] width 1262 height 630
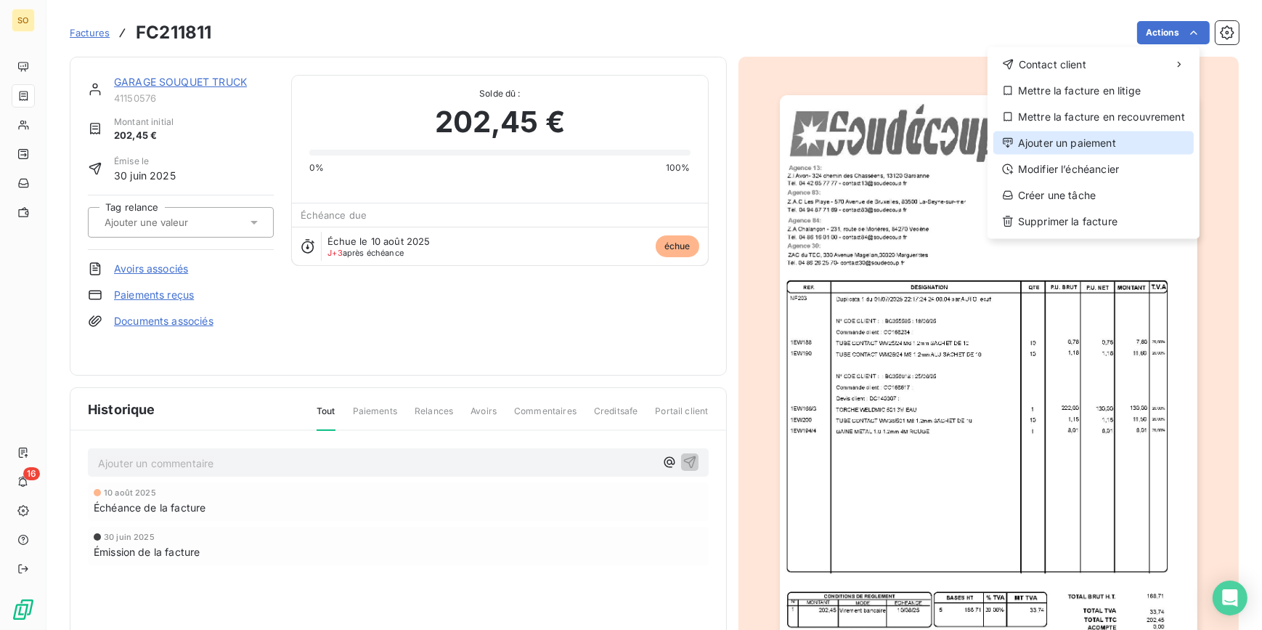
click at [1071, 139] on div "Ajouter un paiement" at bounding box center [1094, 142] width 200 height 23
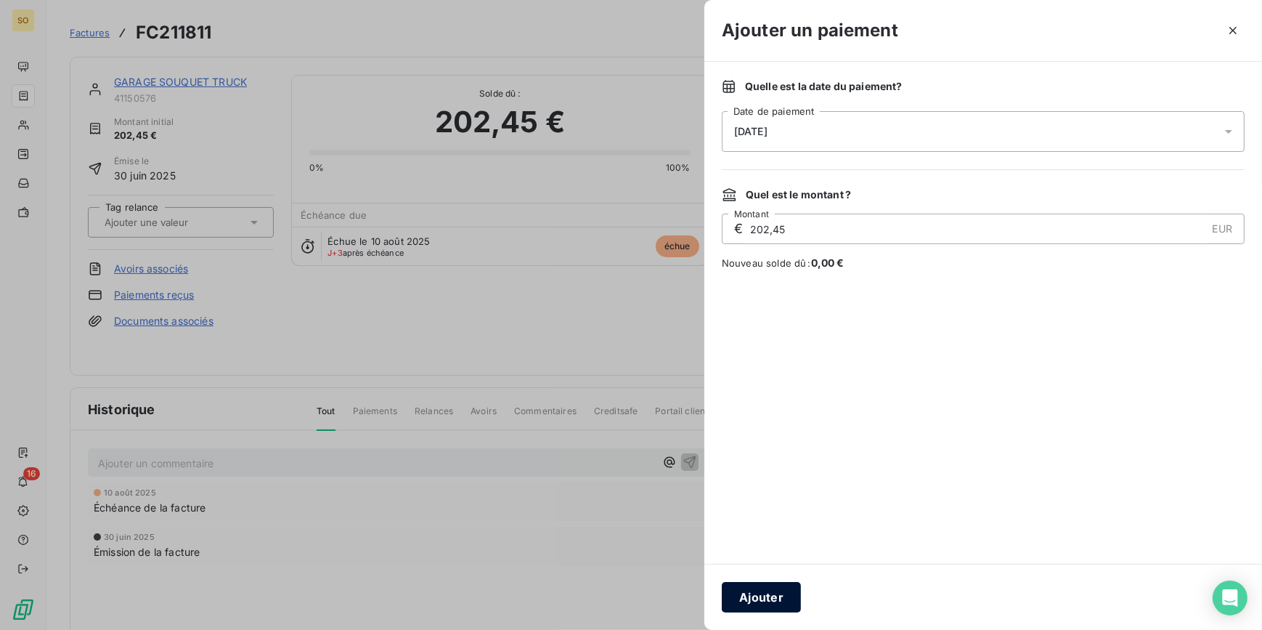
click at [773, 585] on button "Ajouter" at bounding box center [761, 597] width 79 height 31
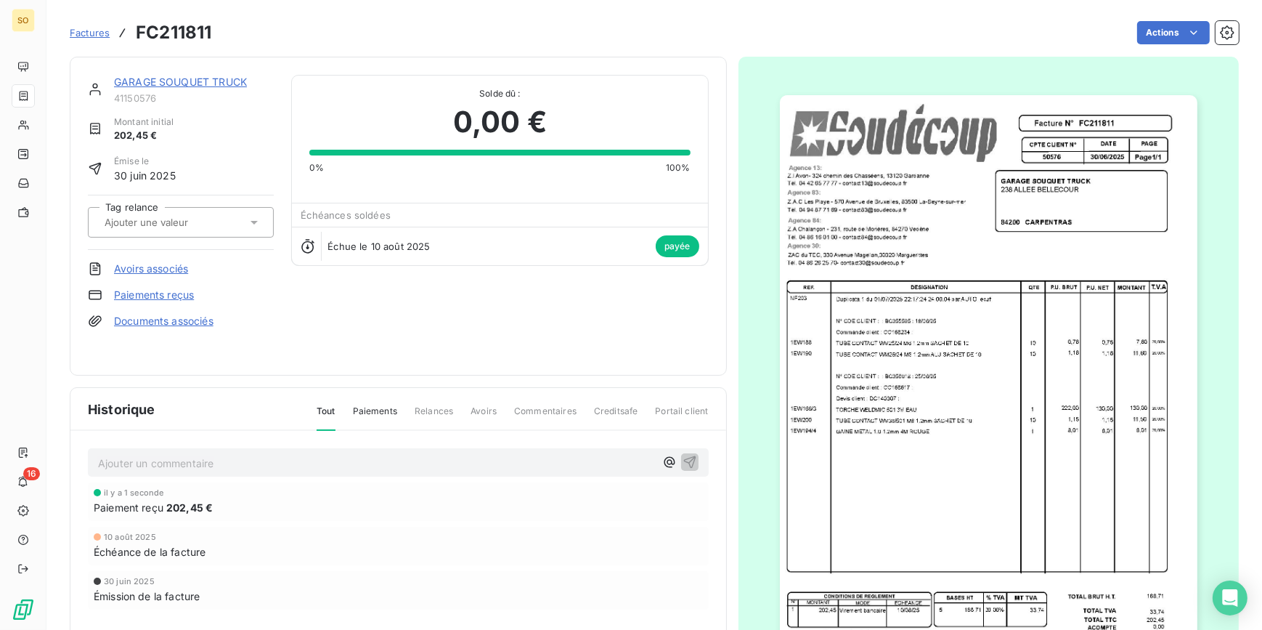
click at [150, 75] on div "GARAGE SOUQUET TRUCK" at bounding box center [194, 82] width 160 height 15
click at [152, 80] on link "GARAGE SOUQUET TRUCK" at bounding box center [180, 82] width 133 height 12
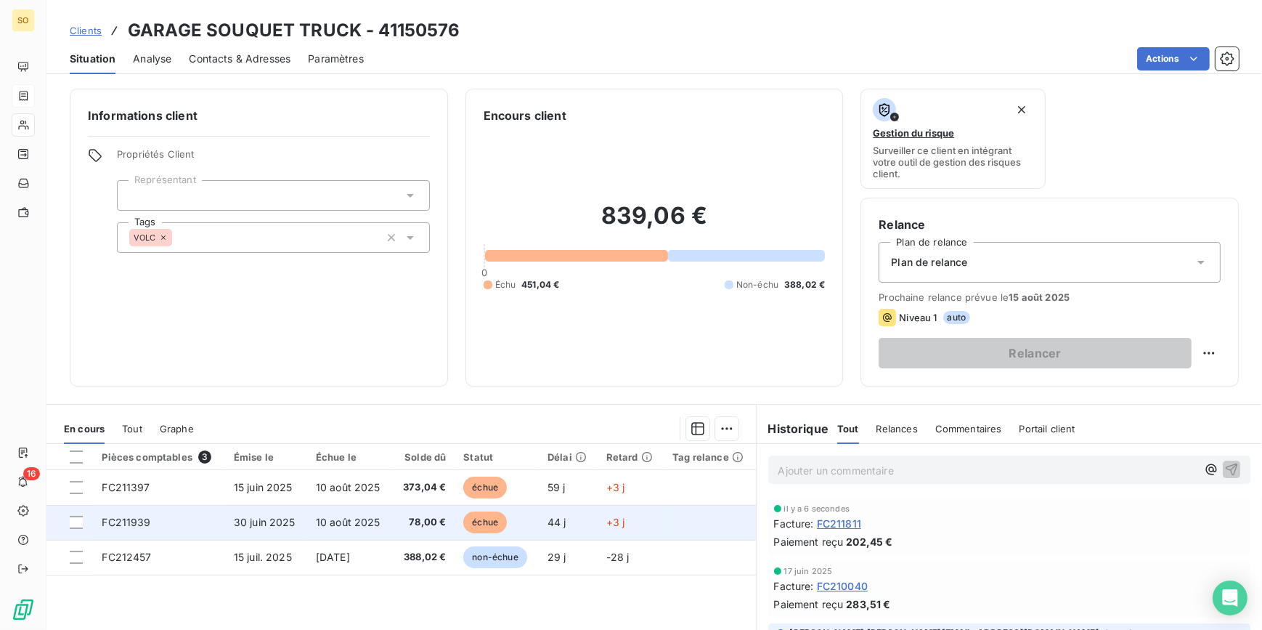
click at [484, 518] on span "échue" at bounding box center [485, 522] width 44 height 22
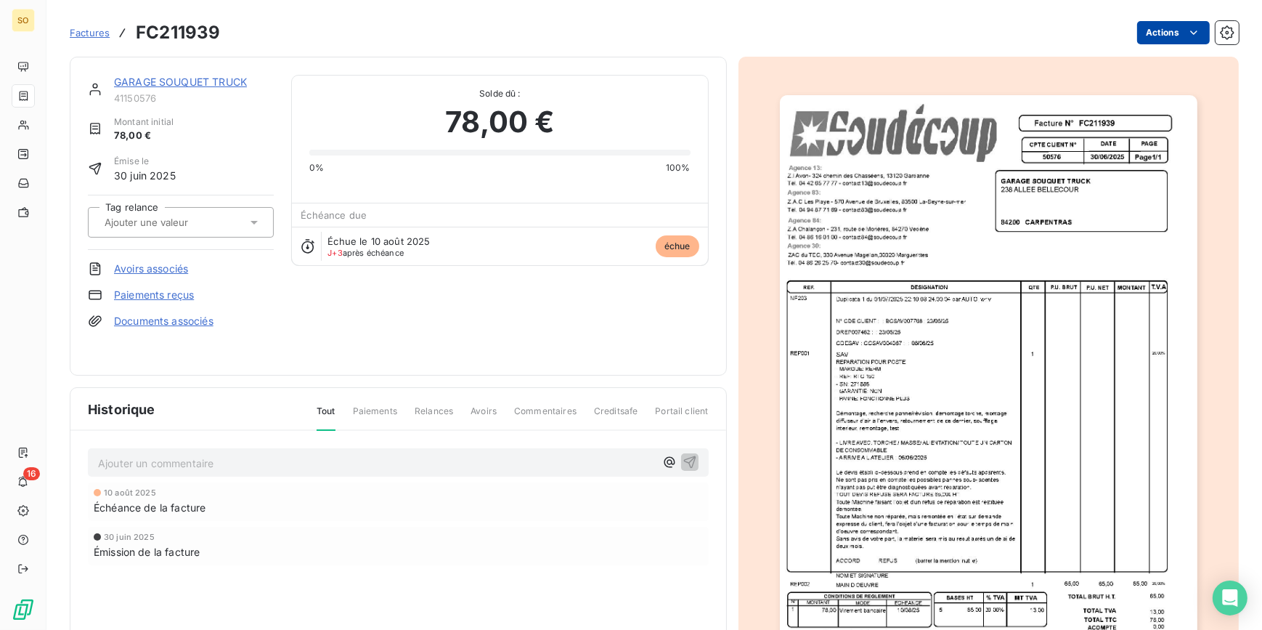
click at [1147, 31] on html "SO 16 Factures FC211939 Actions GARAGE SOUQUET TRUCK 41150576 Montant initial 7…" at bounding box center [631, 315] width 1262 height 630
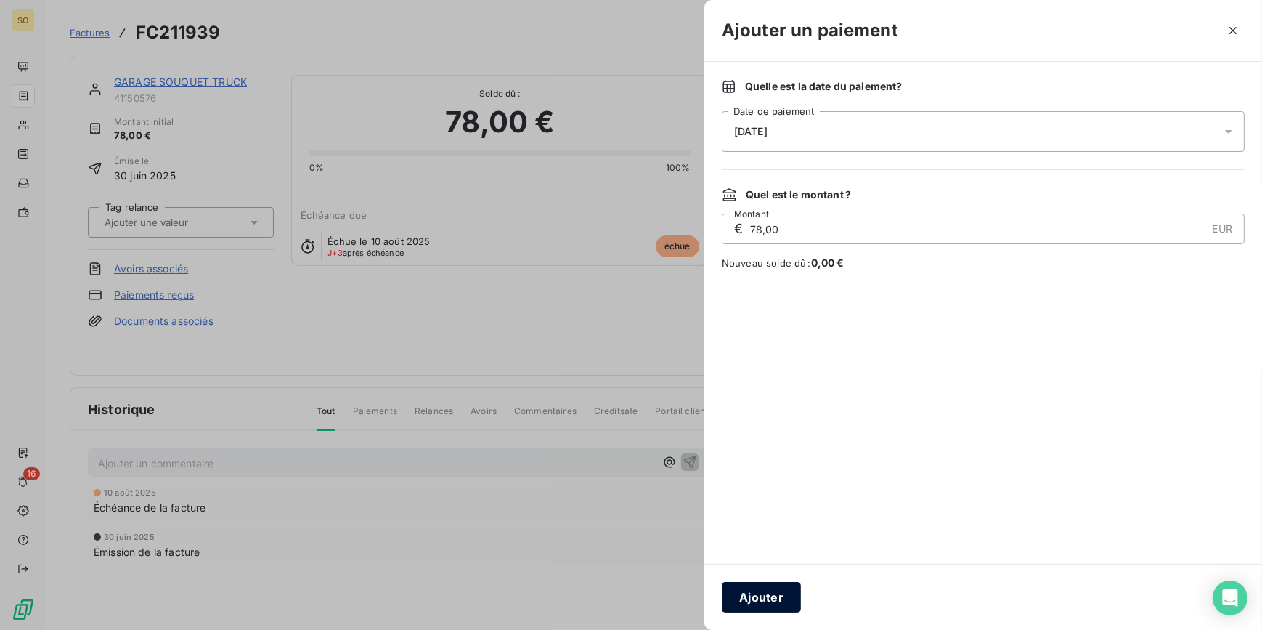
click at [762, 603] on button "Ajouter" at bounding box center [761, 597] width 79 height 31
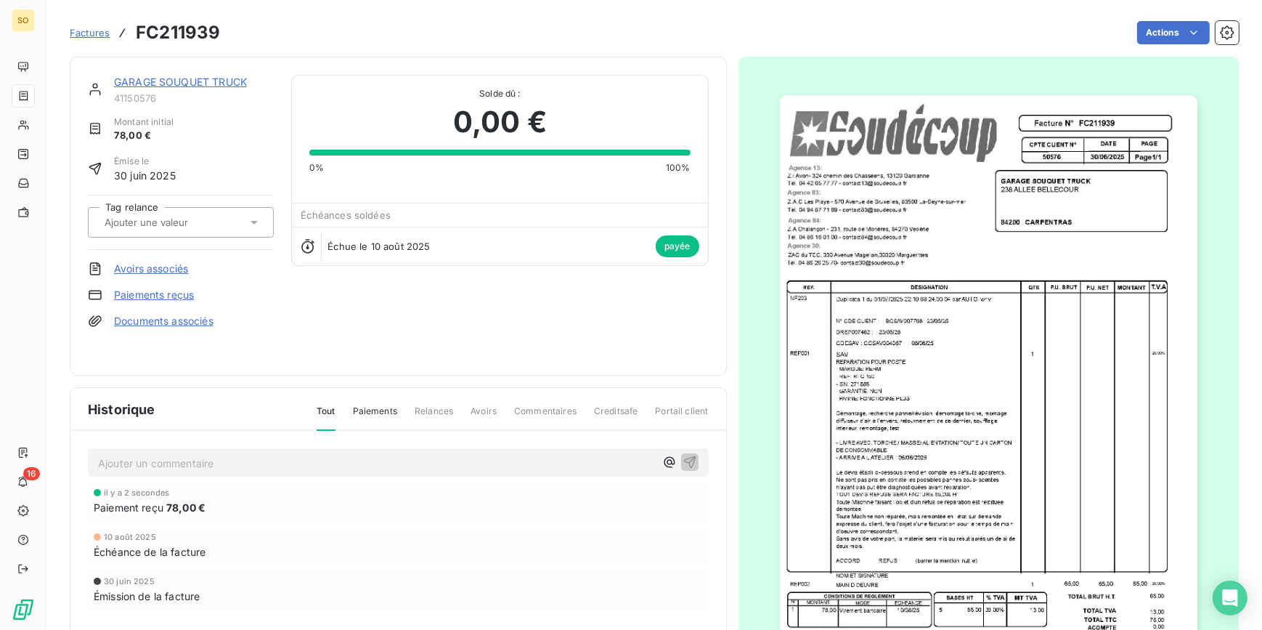
click at [96, 28] on span "Factures" at bounding box center [90, 33] width 40 height 12
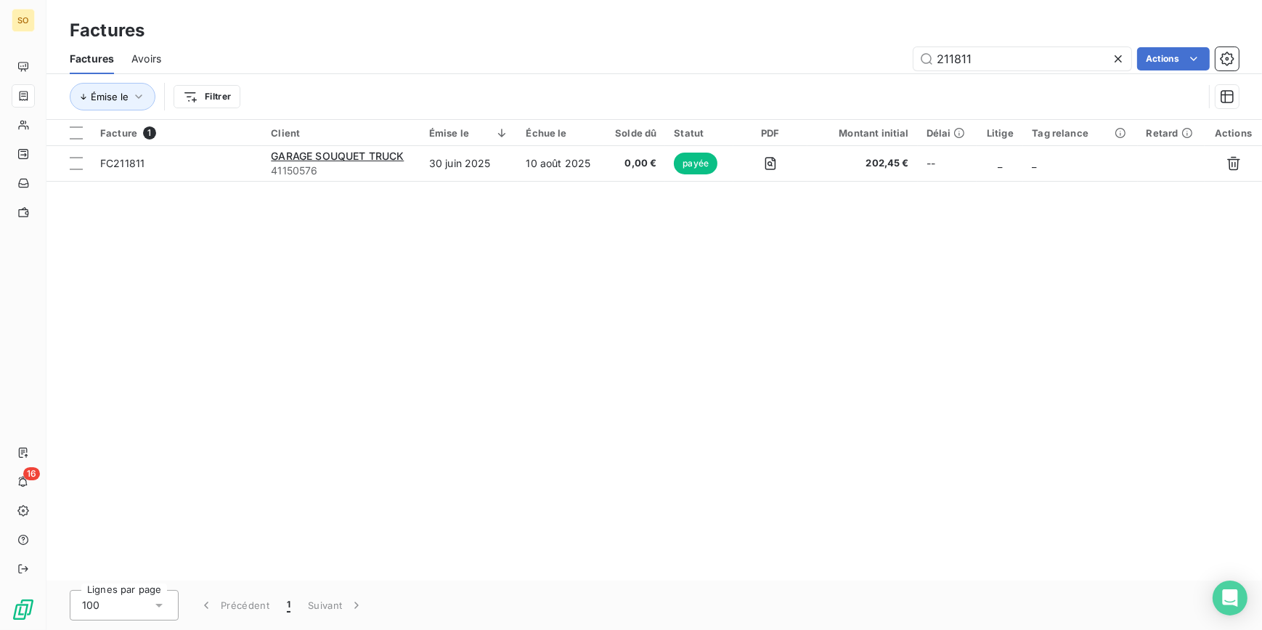
drag, startPoint x: 949, startPoint y: 58, endPoint x: 1262, endPoint y: 75, distance: 313.5
click at [1073, 66] on input "211811" at bounding box center [1023, 58] width 218 height 23
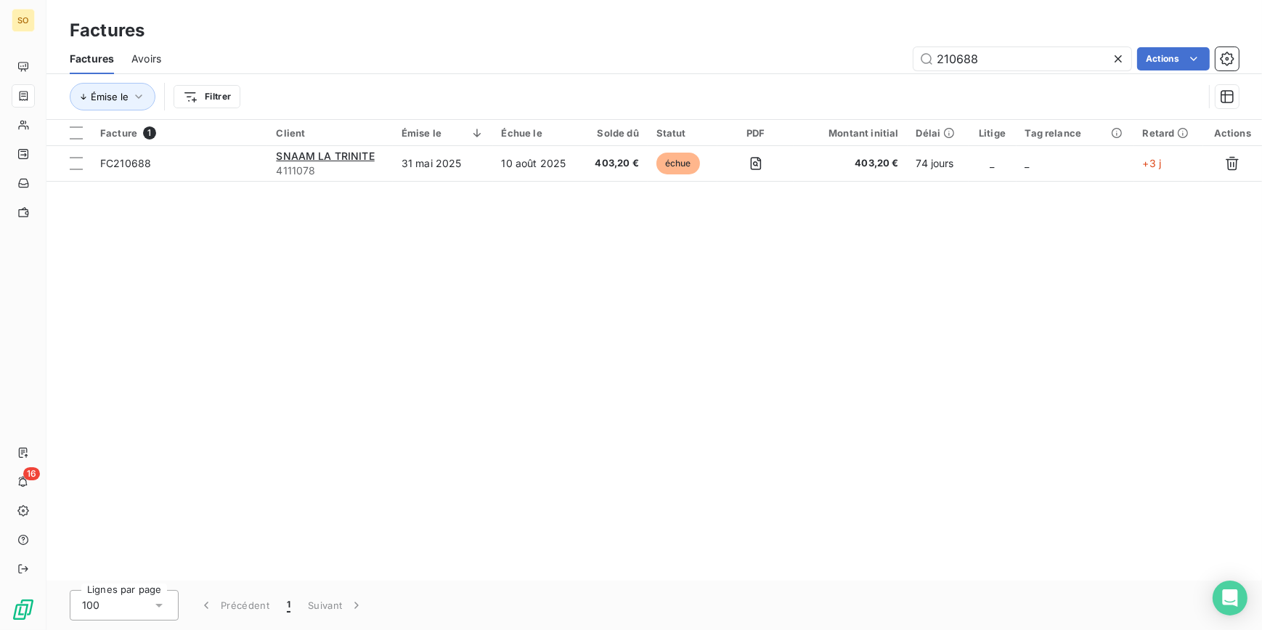
type input "210688"
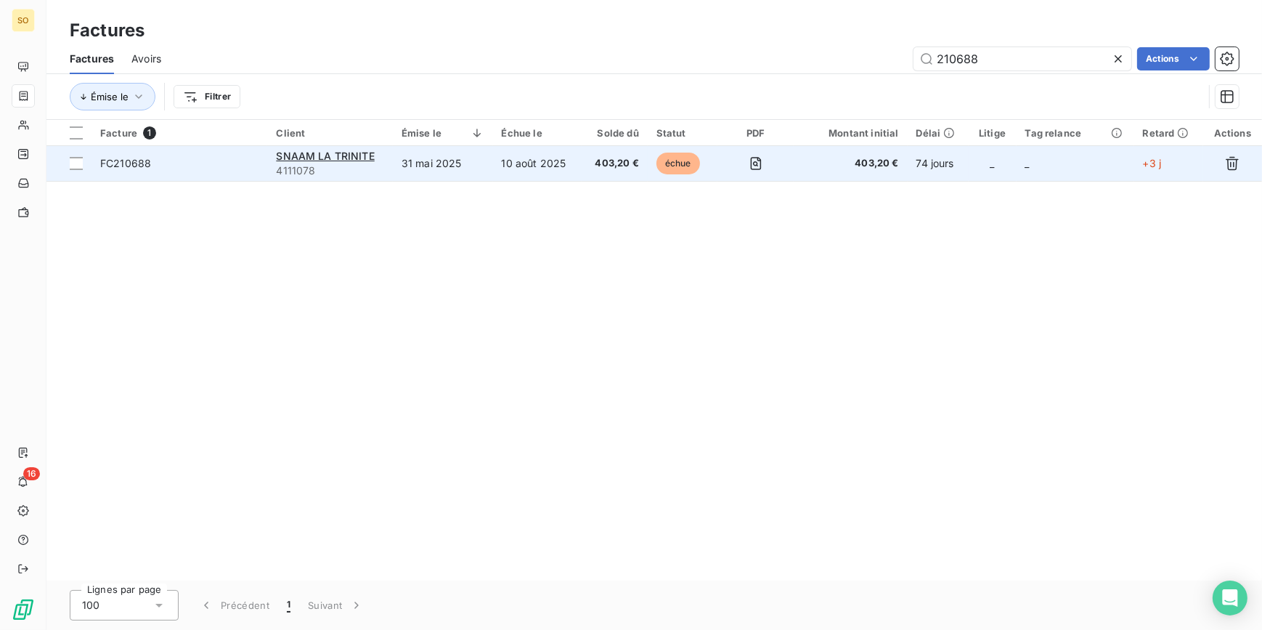
click at [680, 164] on span "échue" at bounding box center [679, 164] width 44 height 22
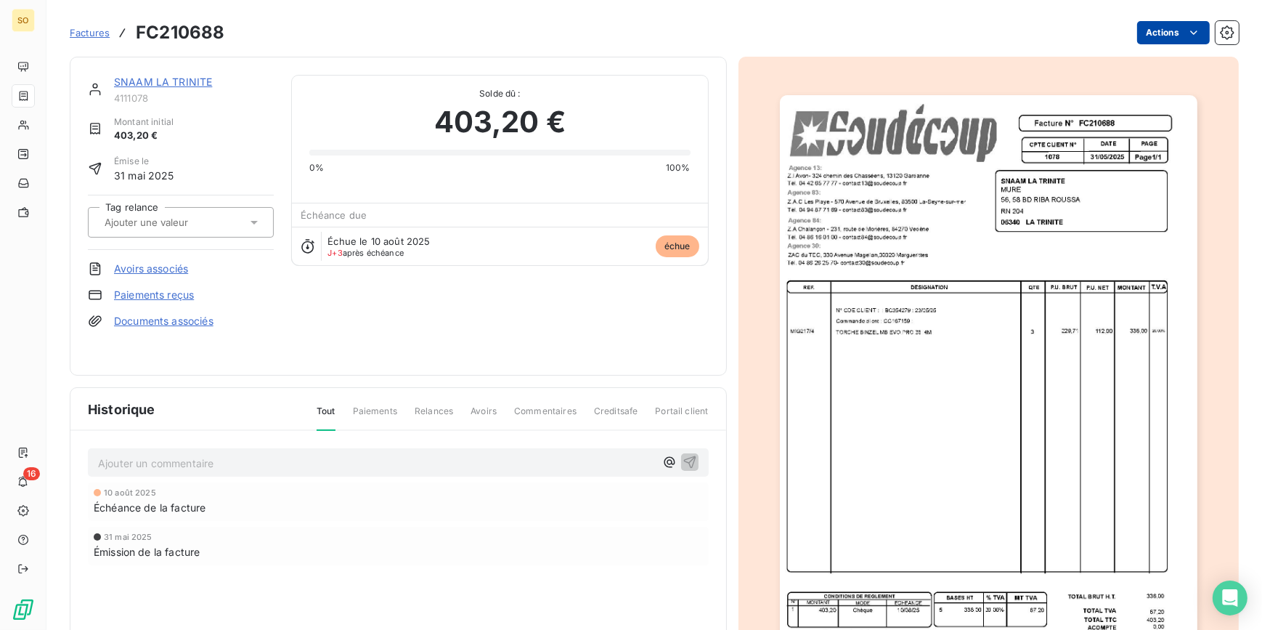
click at [1133, 25] on html "SO 16 Factures FC210688 Actions SNAAM LA TRINITE 4111078 Montant initial 403,20…" at bounding box center [631, 315] width 1262 height 630
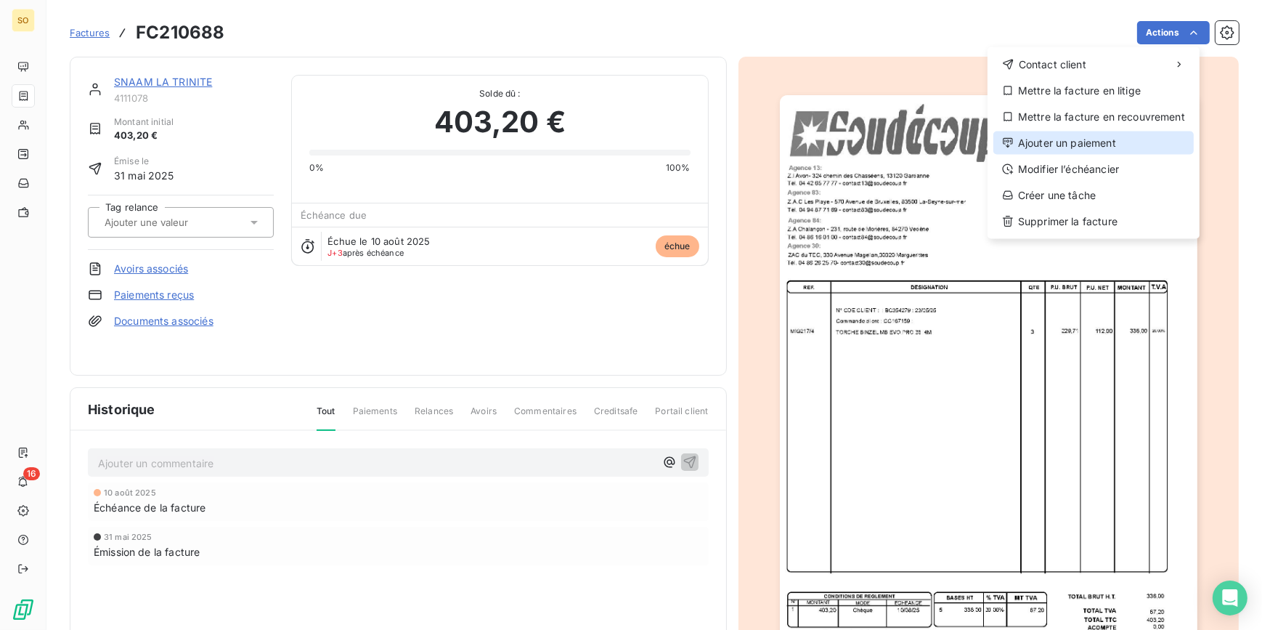
click at [1087, 142] on div "Ajouter un paiement" at bounding box center [1094, 142] width 200 height 23
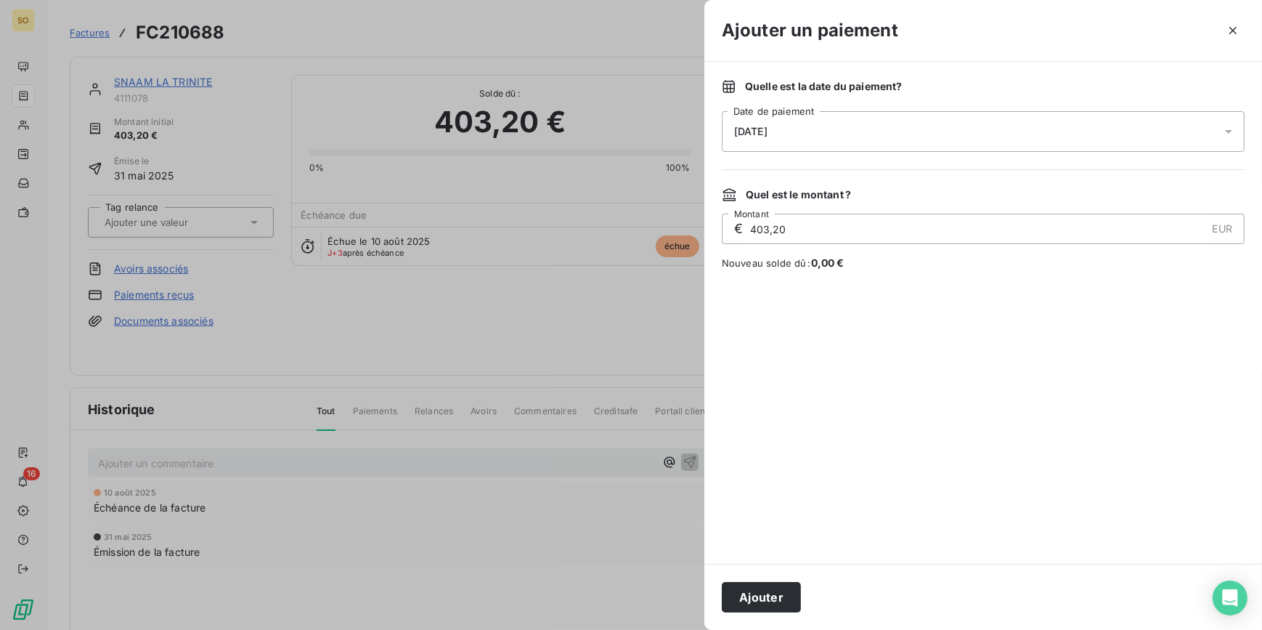
click at [785, 593] on button "Ajouter" at bounding box center [761, 597] width 79 height 31
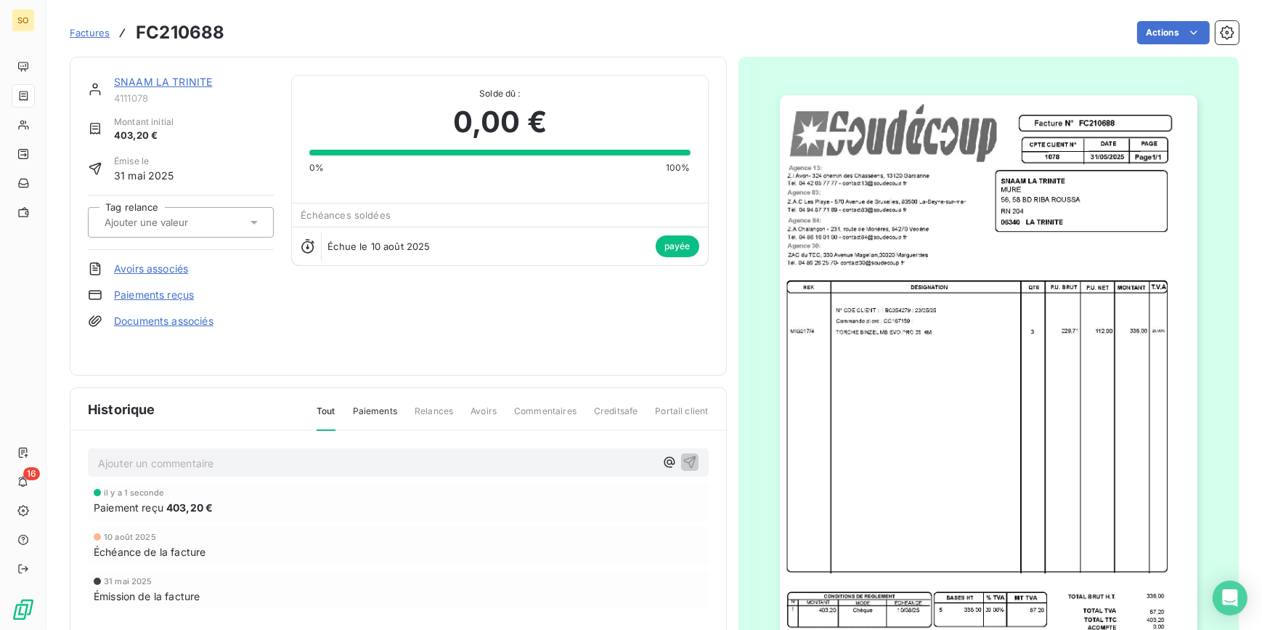
click at [85, 33] on span "Factures" at bounding box center [90, 33] width 40 height 12
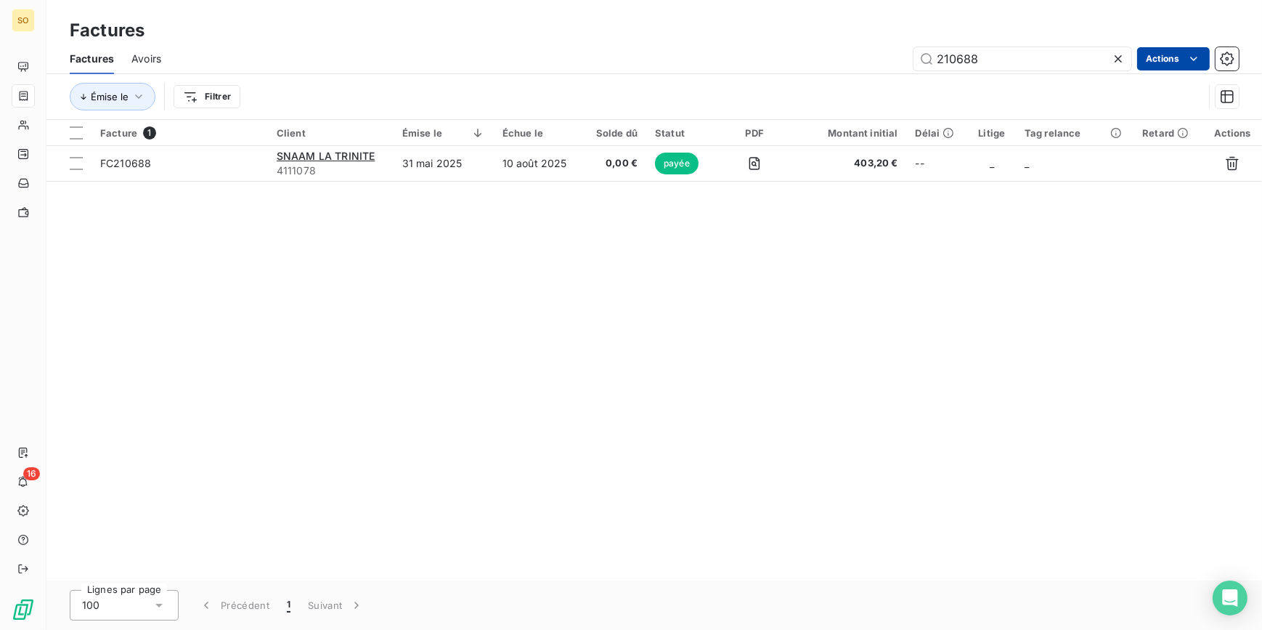
drag, startPoint x: 950, startPoint y: 62, endPoint x: 1151, endPoint y: 47, distance: 201.7
click at [1138, 49] on div "210688 Actions" at bounding box center [709, 58] width 1060 height 23
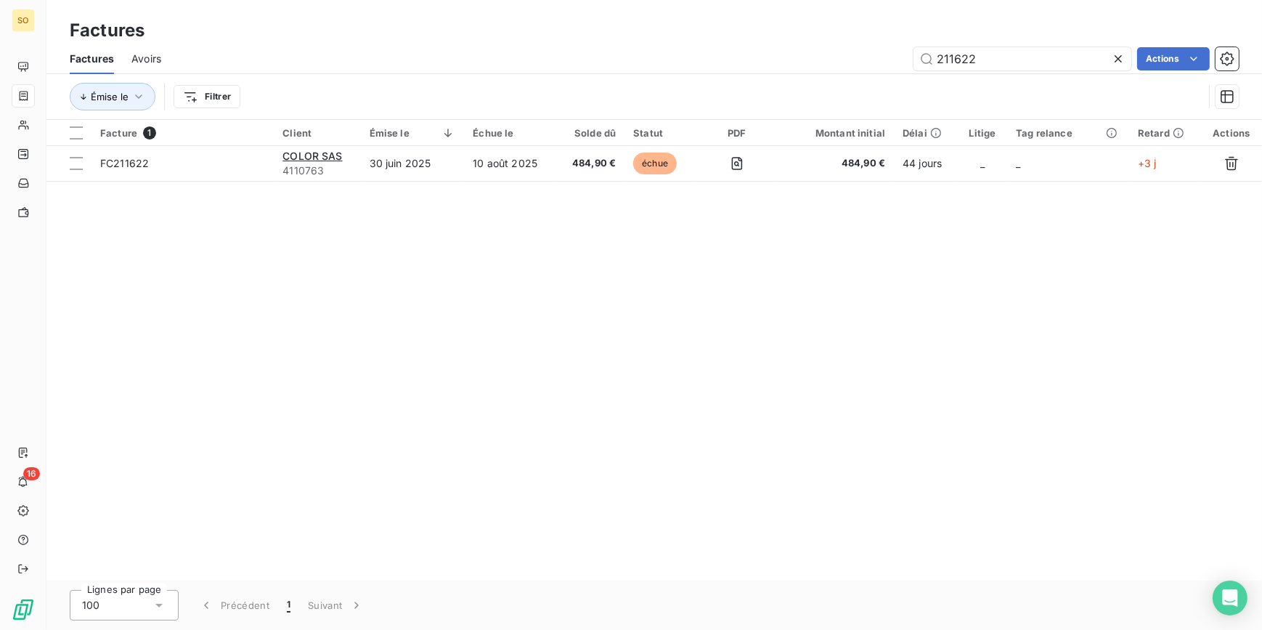
type input "211622"
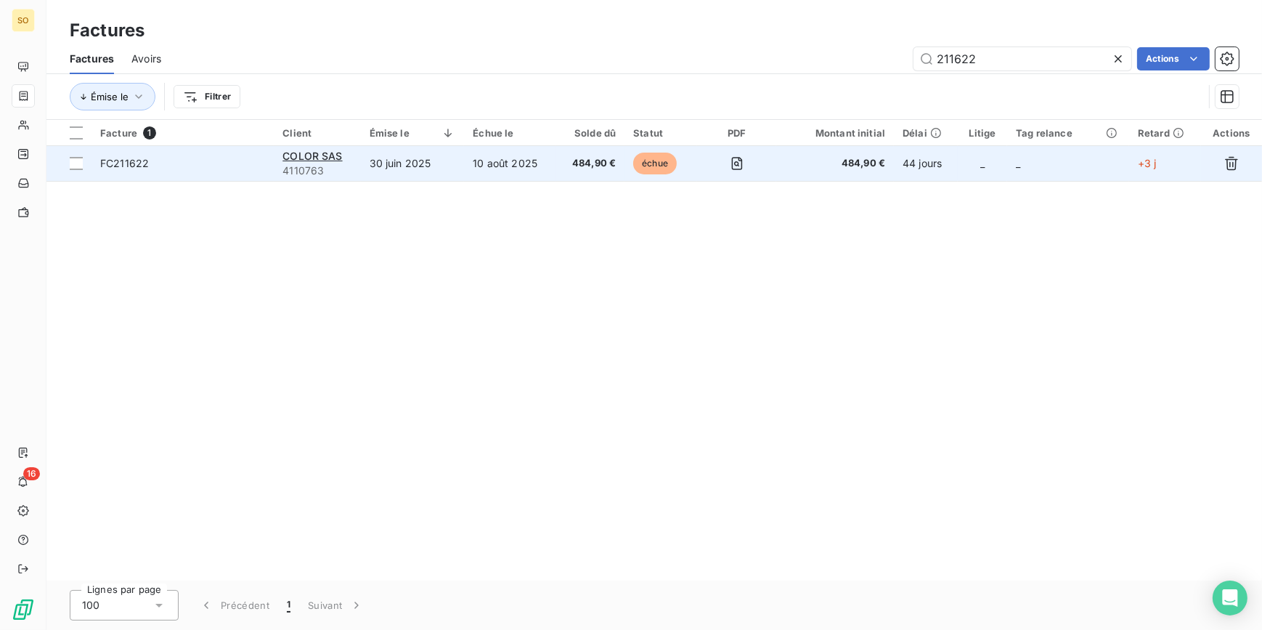
click at [643, 162] on span "échue" at bounding box center [655, 164] width 44 height 22
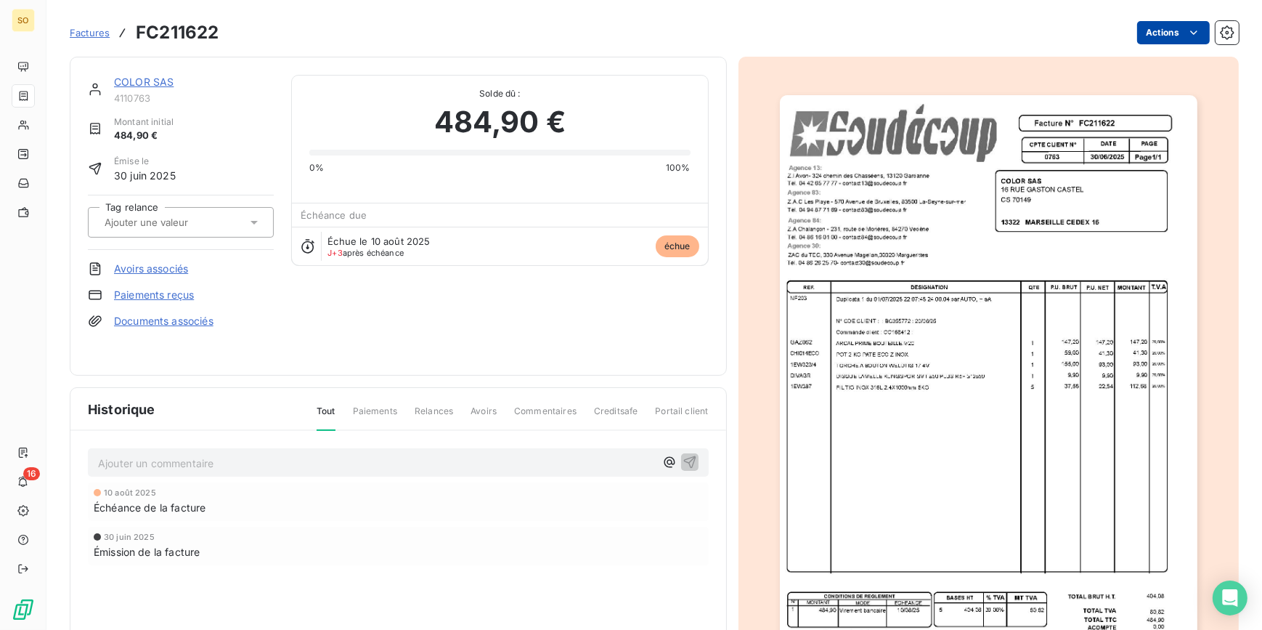
click at [1161, 33] on html "SO 16 Factures FC211622 Actions COLOR SAS 4110763 Montant initial 484,90 € Émis…" at bounding box center [631, 315] width 1262 height 630
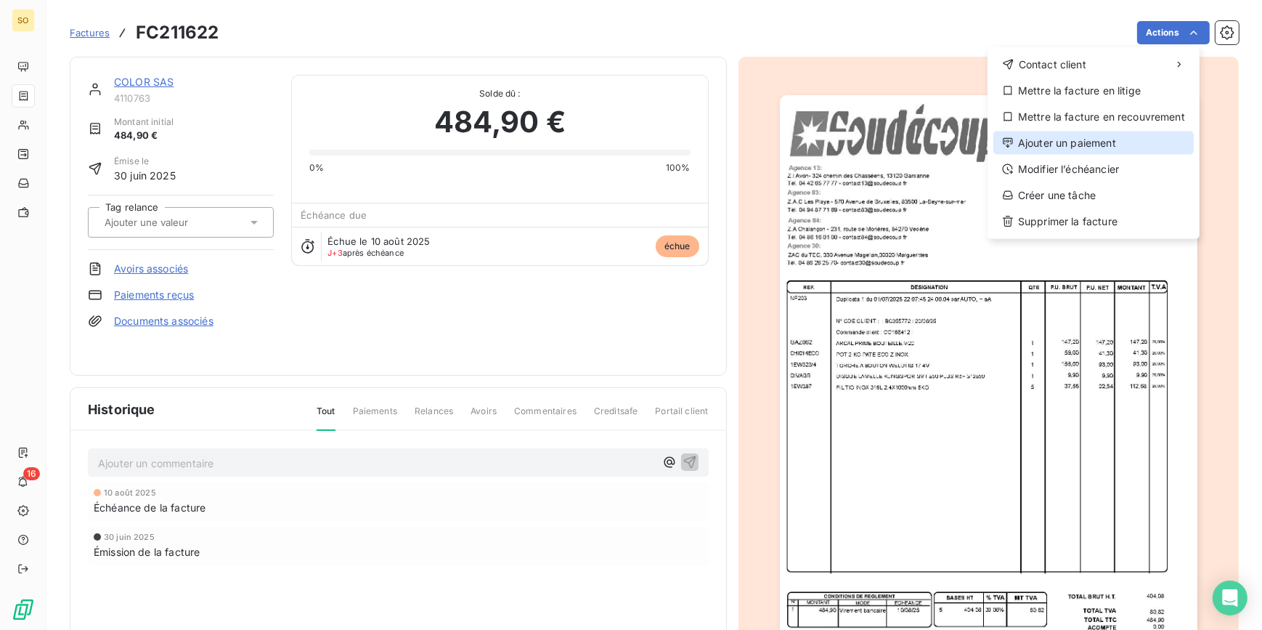
click at [1073, 150] on div "Ajouter un paiement" at bounding box center [1094, 142] width 200 height 23
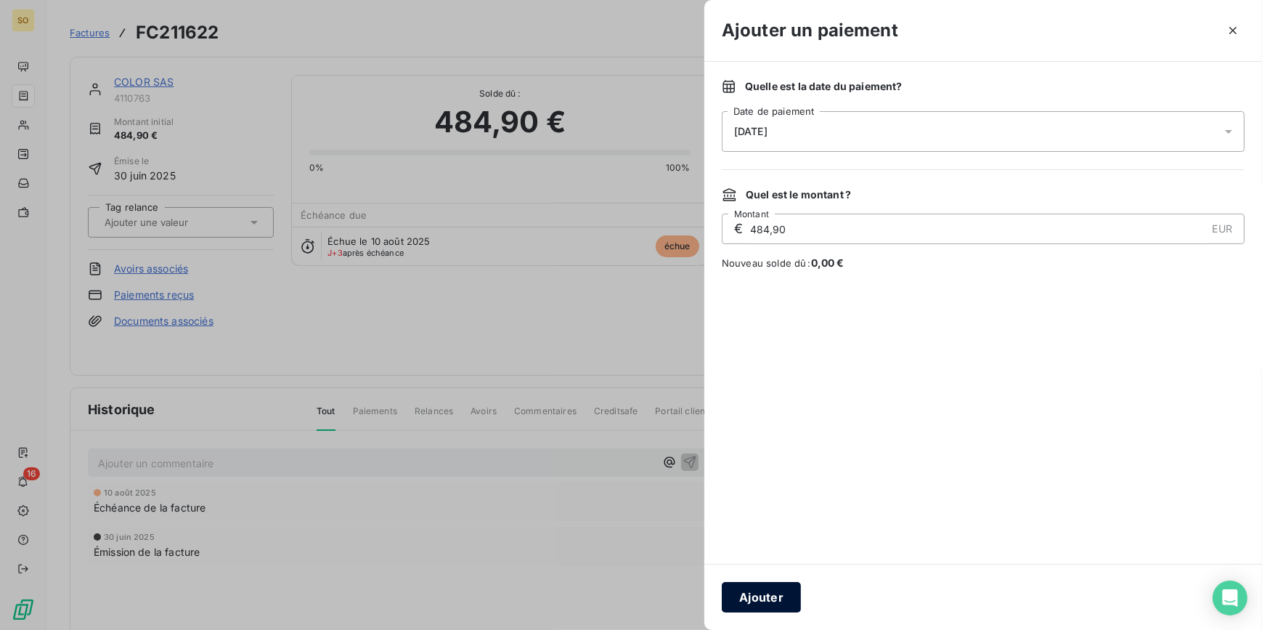
click at [770, 596] on button "Ajouter" at bounding box center [761, 597] width 79 height 31
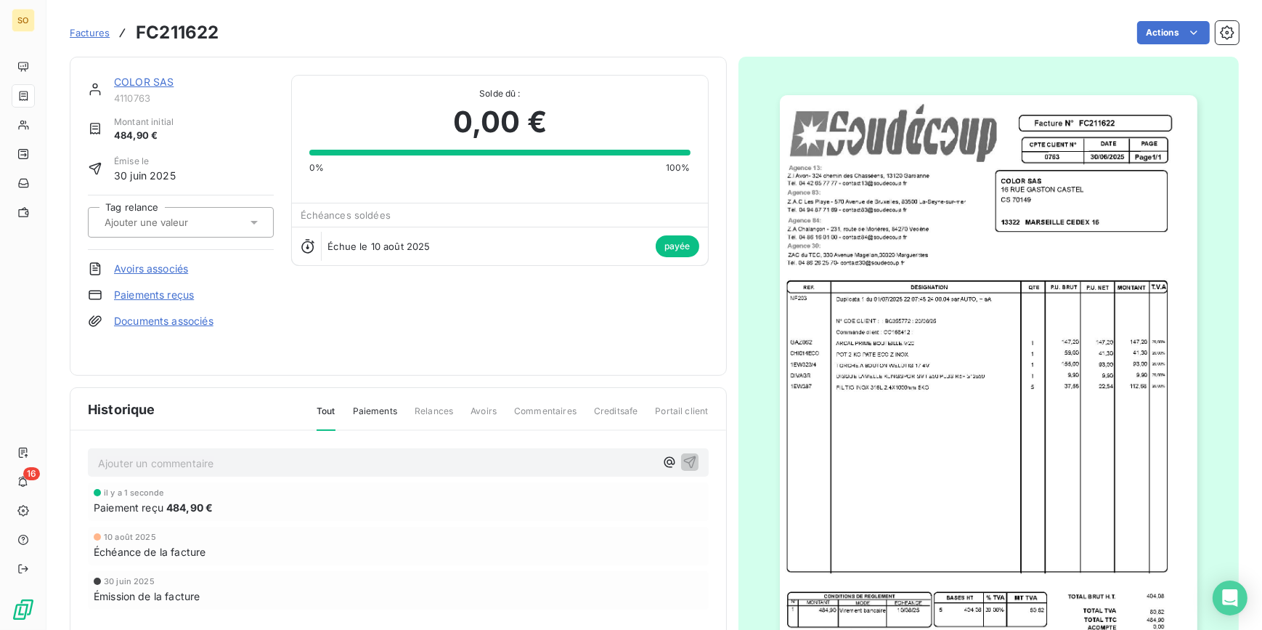
click at [85, 25] on link "Factures" at bounding box center [90, 32] width 40 height 15
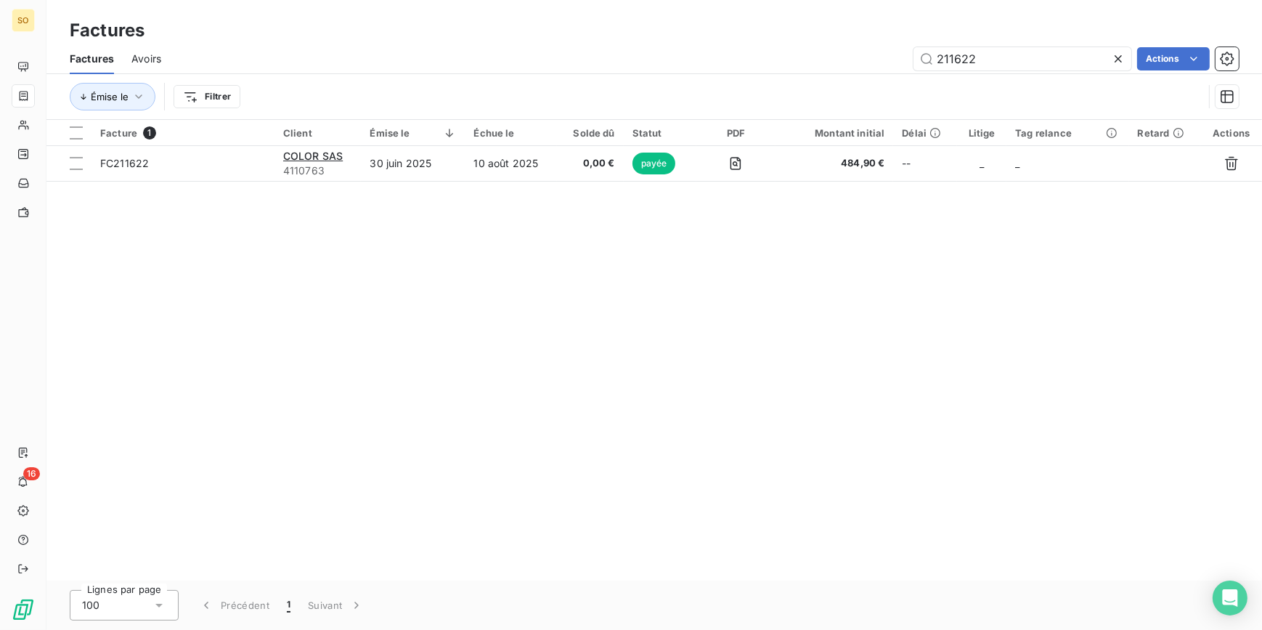
drag, startPoint x: 942, startPoint y: 62, endPoint x: 1130, endPoint y: 56, distance: 188.2
click at [976, 62] on input "211622" at bounding box center [1023, 58] width 218 height 23
type input "210761"
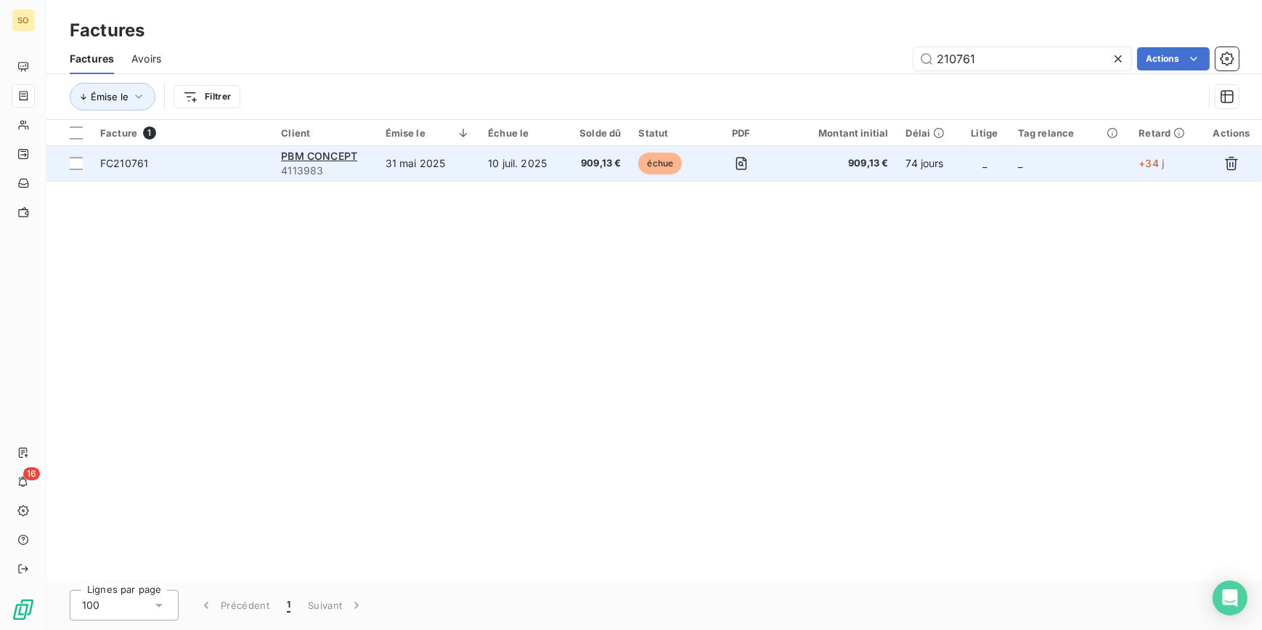
click at [653, 161] on span "échue" at bounding box center [660, 164] width 44 height 22
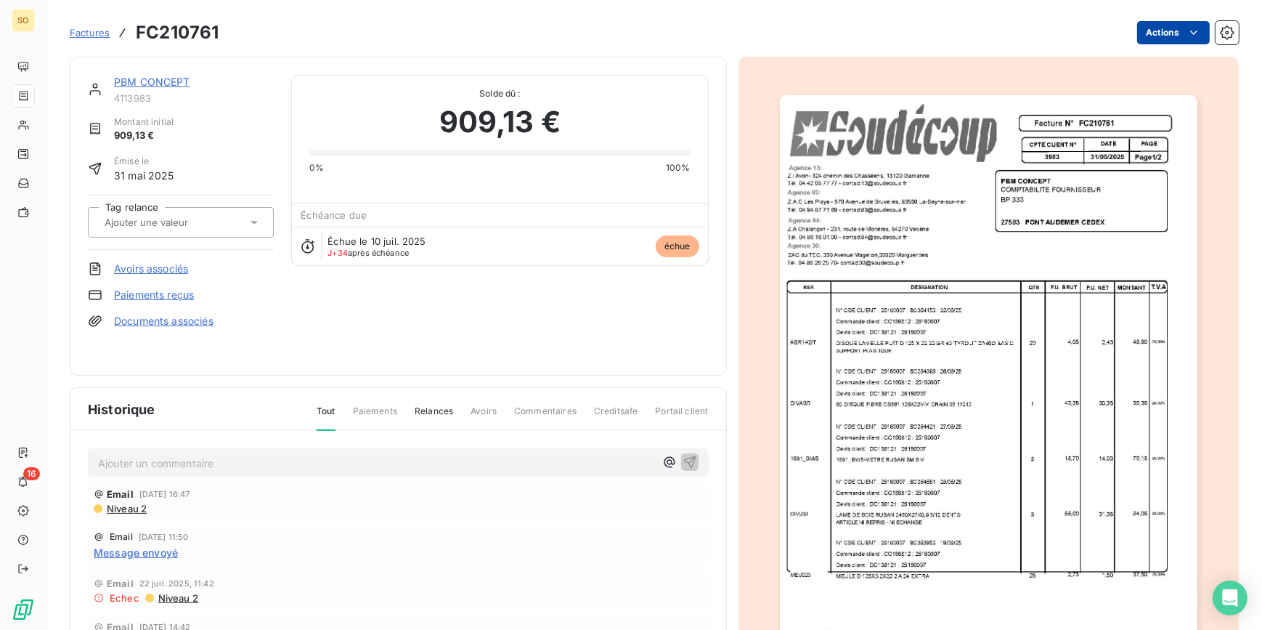
click at [1134, 31] on html "SO 16 Factures FC210761 Actions PBM CONCEPT 4113983 Montant initial 909,13 € Ém…" at bounding box center [631, 315] width 1262 height 630
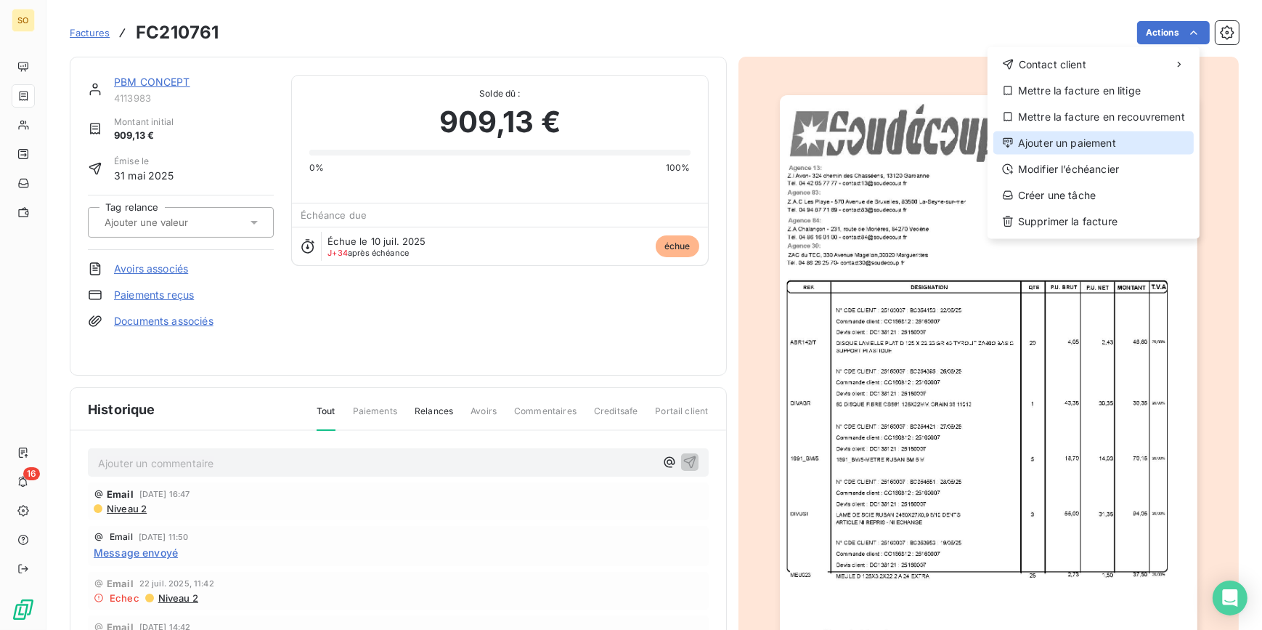
click at [1062, 145] on div "Ajouter un paiement" at bounding box center [1094, 142] width 200 height 23
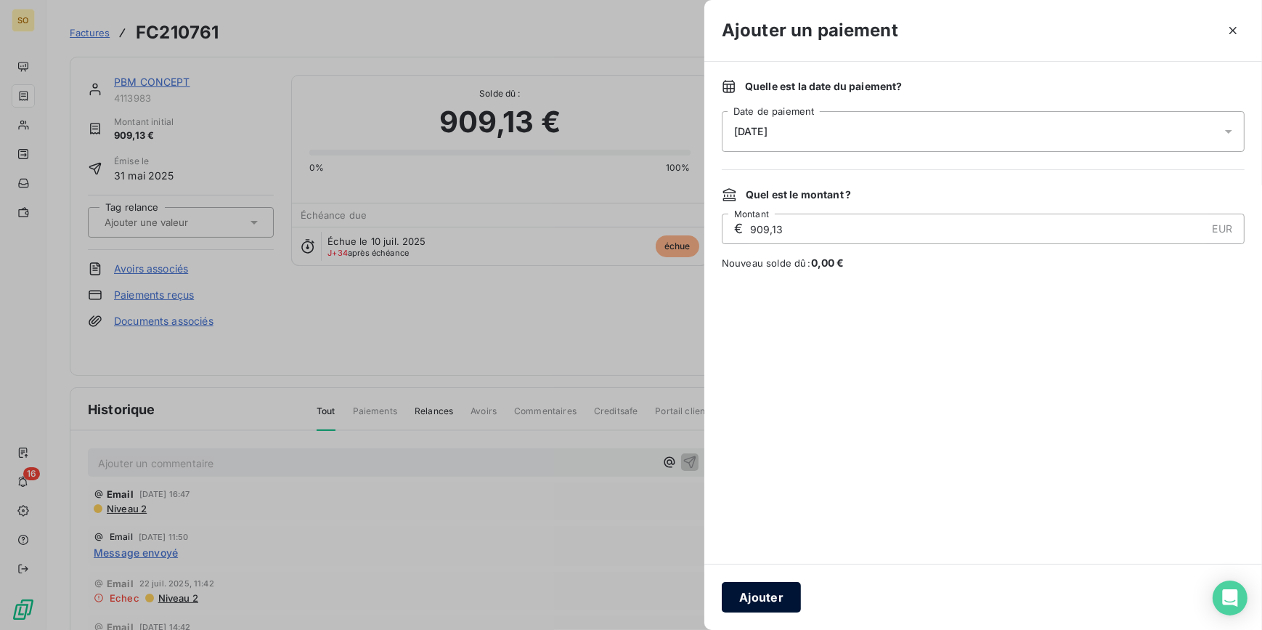
click at [759, 601] on button "Ajouter" at bounding box center [761, 597] width 79 height 31
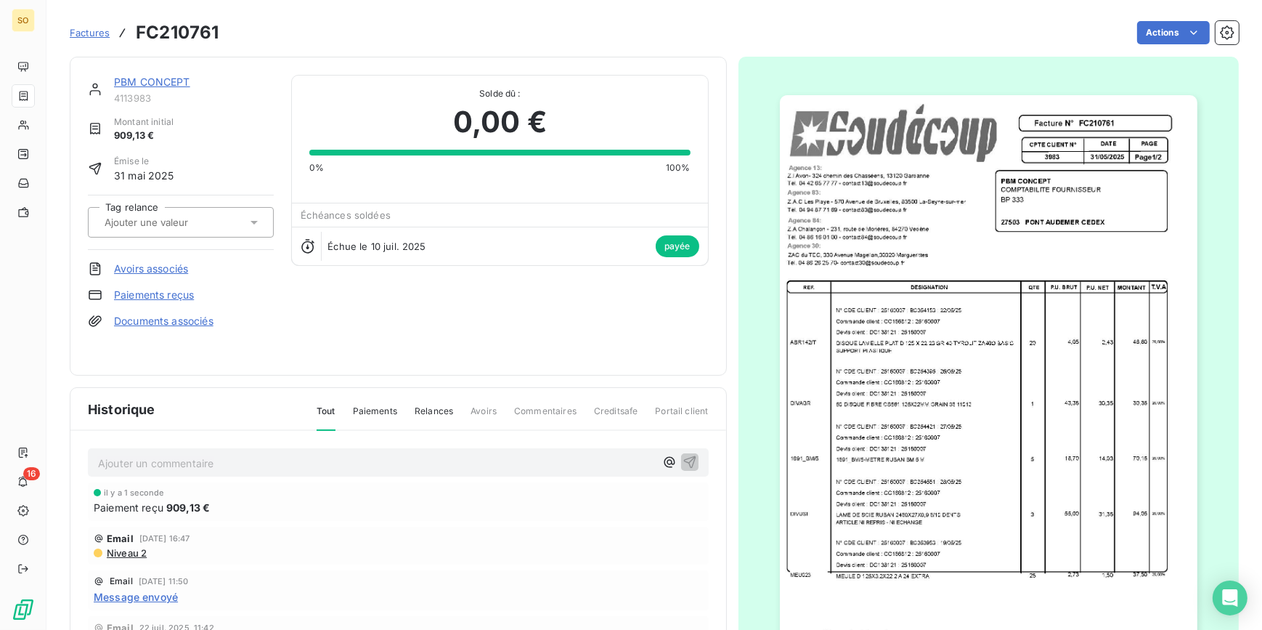
click at [160, 79] on link "PBM CONCEPT" at bounding box center [152, 82] width 76 height 12
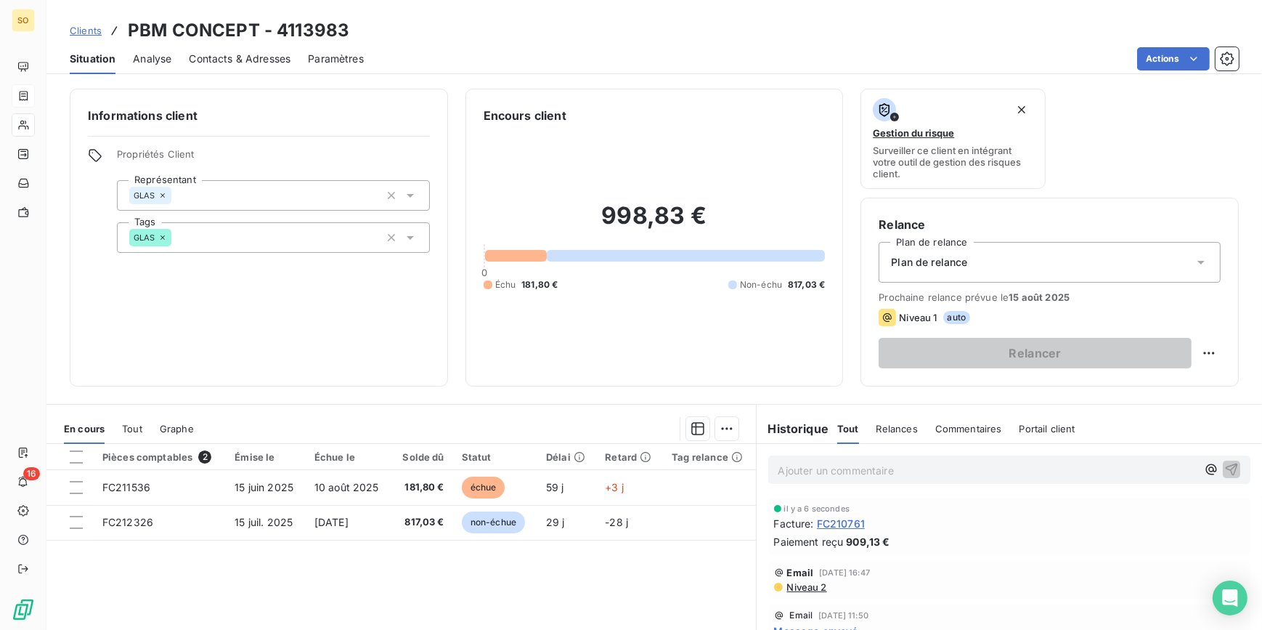
click at [96, 29] on span "Clients" at bounding box center [86, 31] width 32 height 12
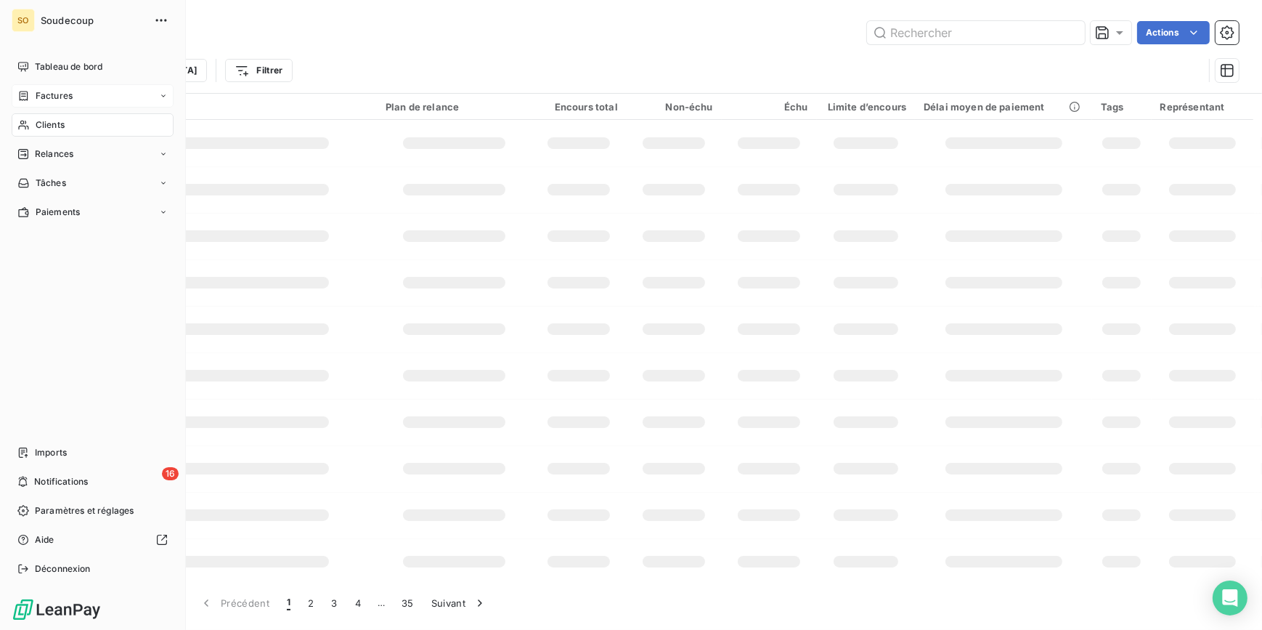
click at [51, 94] on span "Factures" at bounding box center [54, 95] width 37 height 13
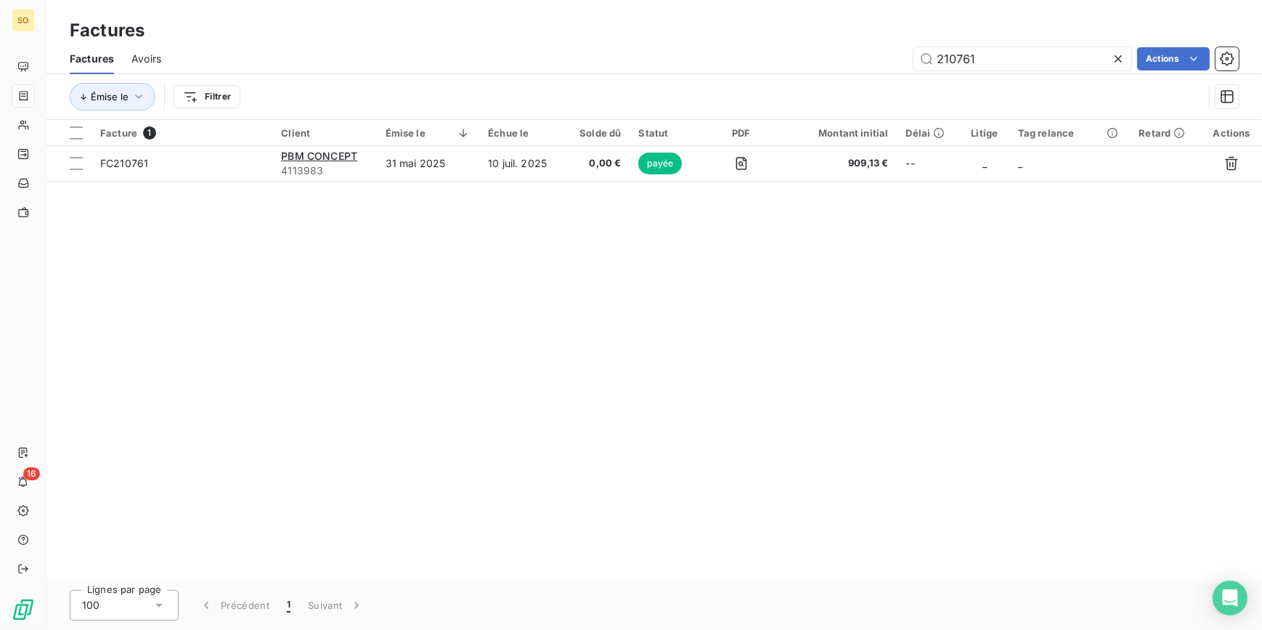
drag, startPoint x: 949, startPoint y: 58, endPoint x: 1101, endPoint y: 80, distance: 153.3
click at [1061, 79] on div "Factures Avoirs 210761 Actions Émise le Filtrer" at bounding box center [654, 82] width 1216 height 76
type input "211640"
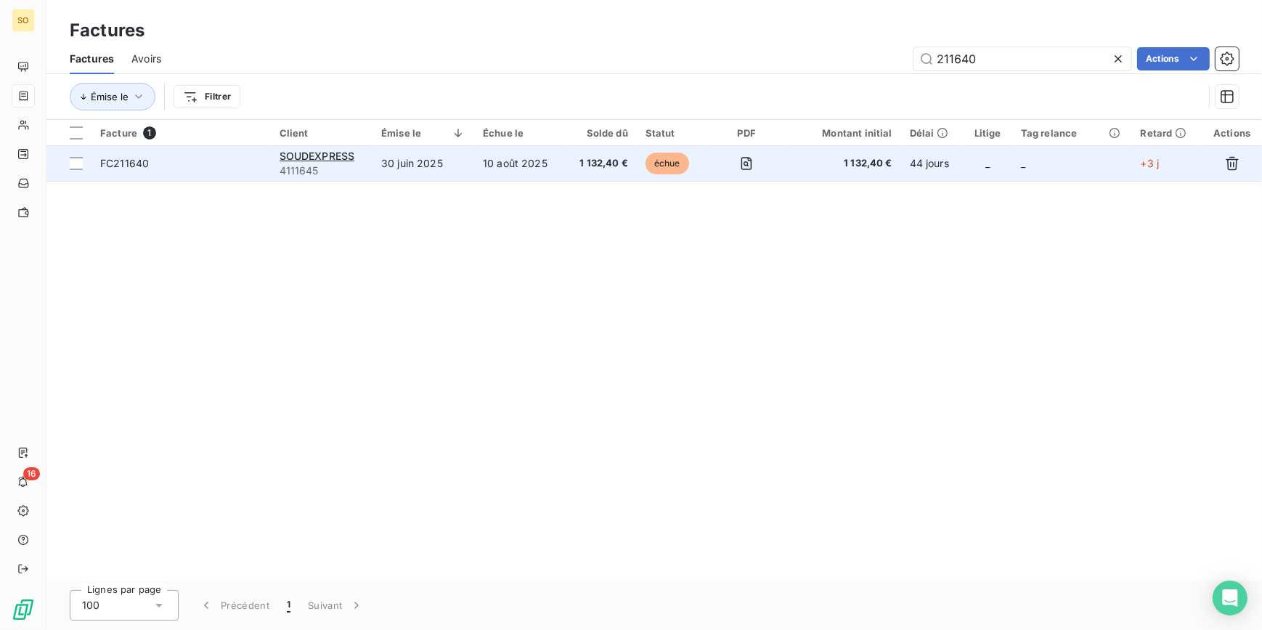
click at [653, 166] on span "échue" at bounding box center [668, 164] width 44 height 22
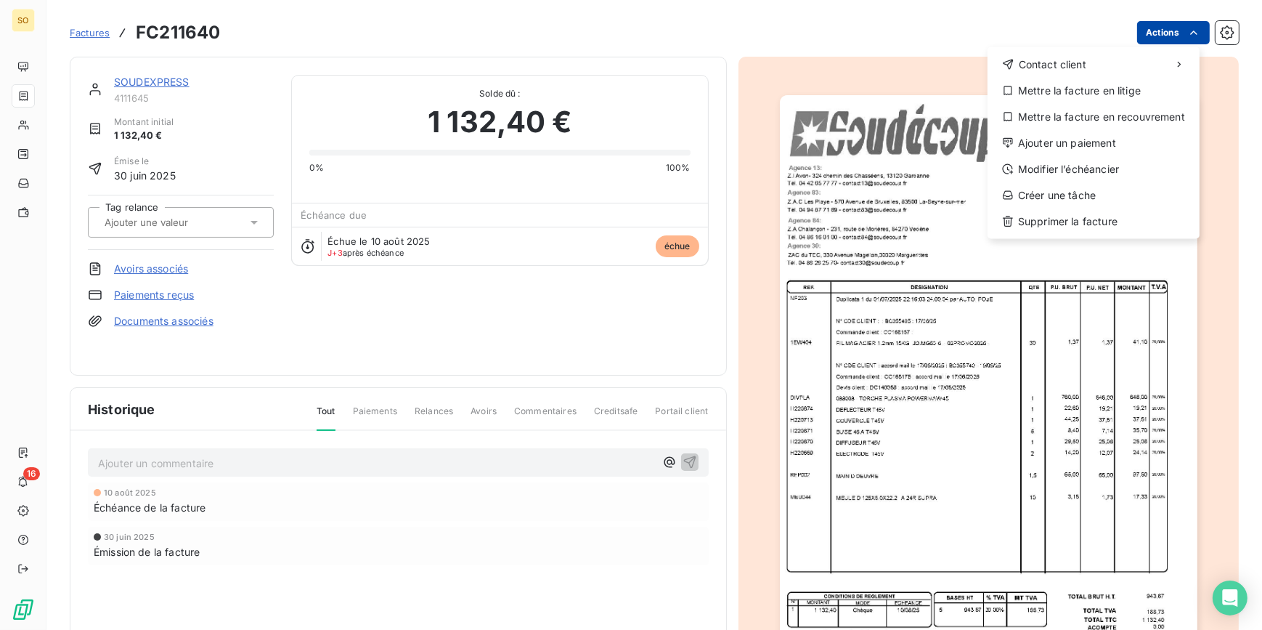
click at [1140, 33] on html "SO 16 Factures FC211640 Actions Contact client Mettre la facture en litige Mett…" at bounding box center [631, 315] width 1262 height 630
click at [1055, 145] on div "Ajouter un paiement" at bounding box center [1094, 142] width 200 height 23
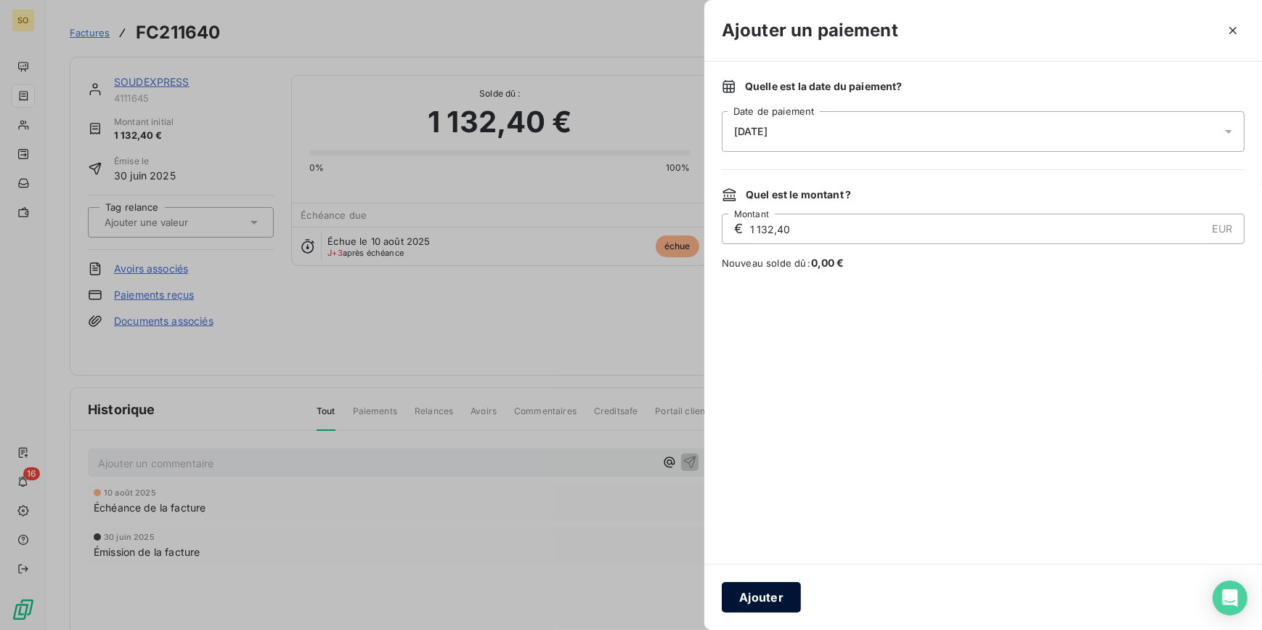
click at [760, 601] on button "Ajouter" at bounding box center [761, 597] width 79 height 31
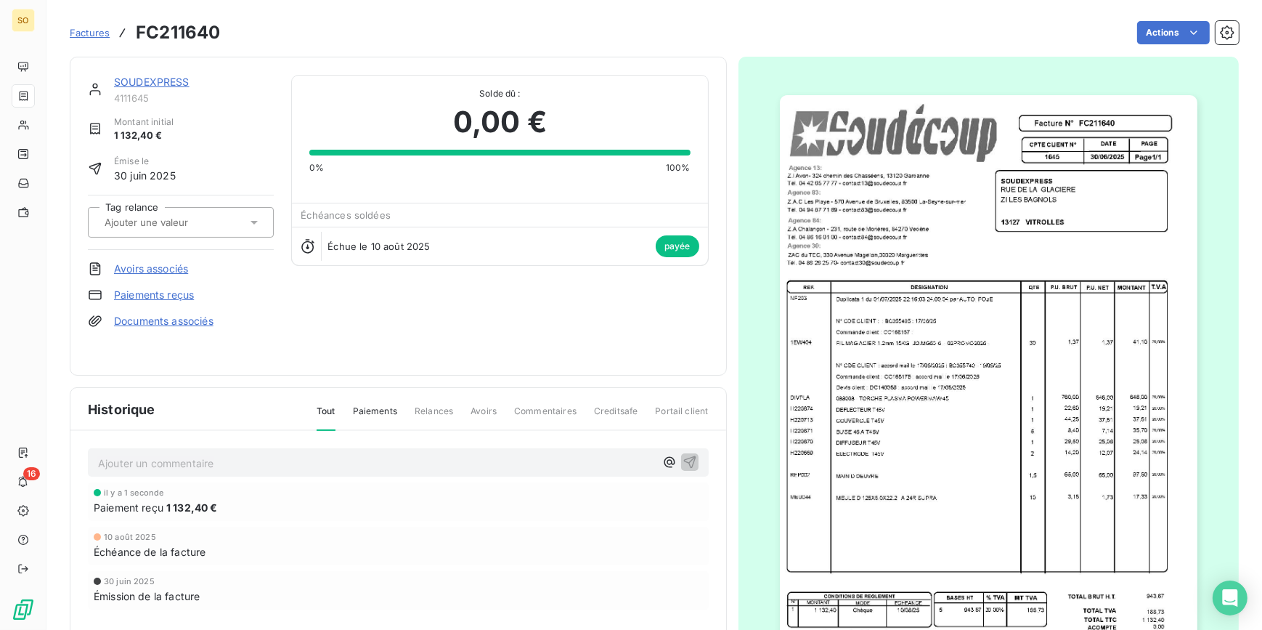
click at [135, 78] on link "SOUDEXPRESS" at bounding box center [152, 82] width 76 height 12
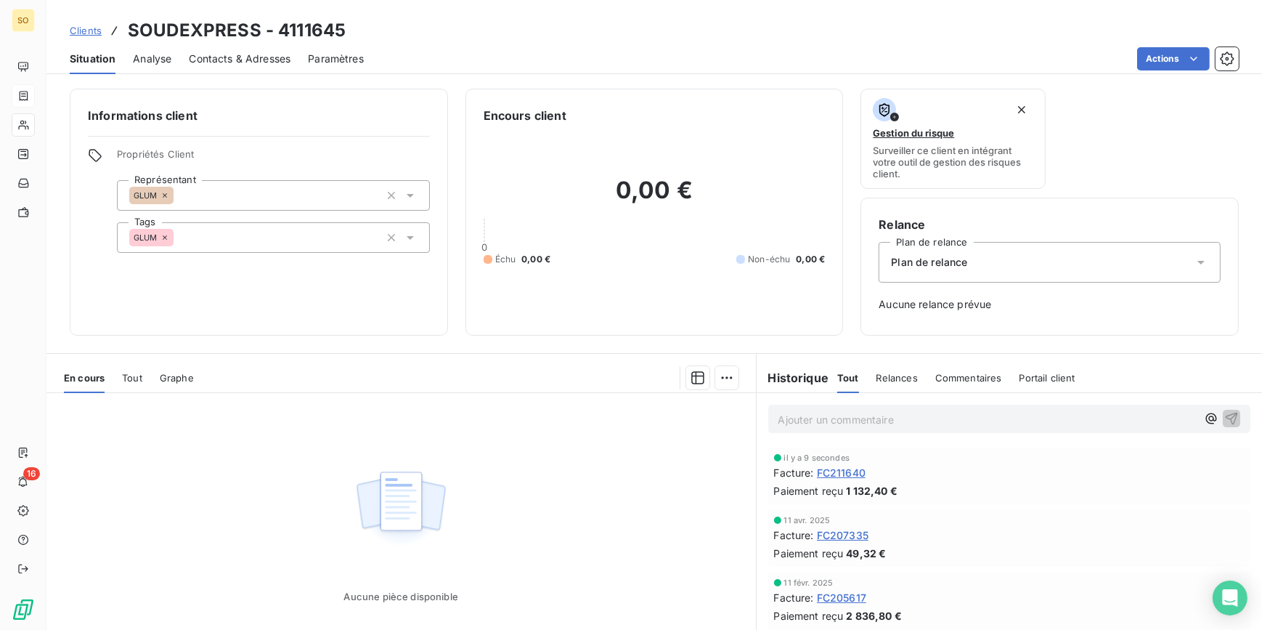
click at [82, 27] on span "Clients" at bounding box center [86, 31] width 32 height 12
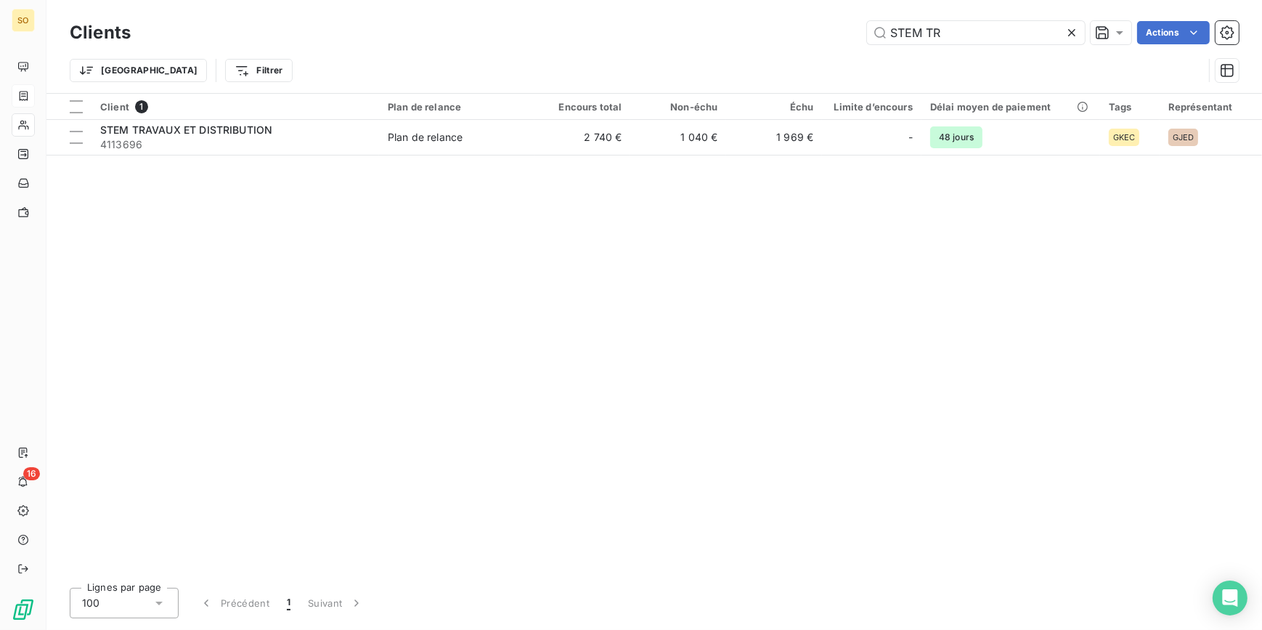
type input "STEM TR"
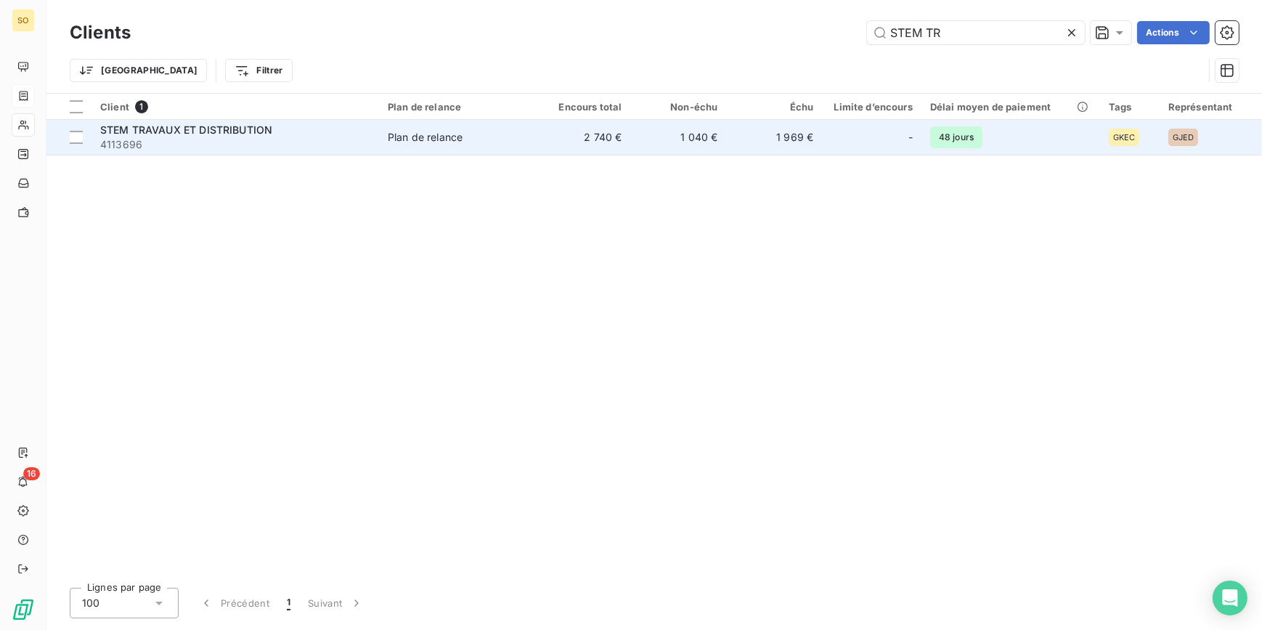
click at [209, 132] on span "STEM TRAVAUX ET DISTRIBUTION" at bounding box center [186, 129] width 172 height 12
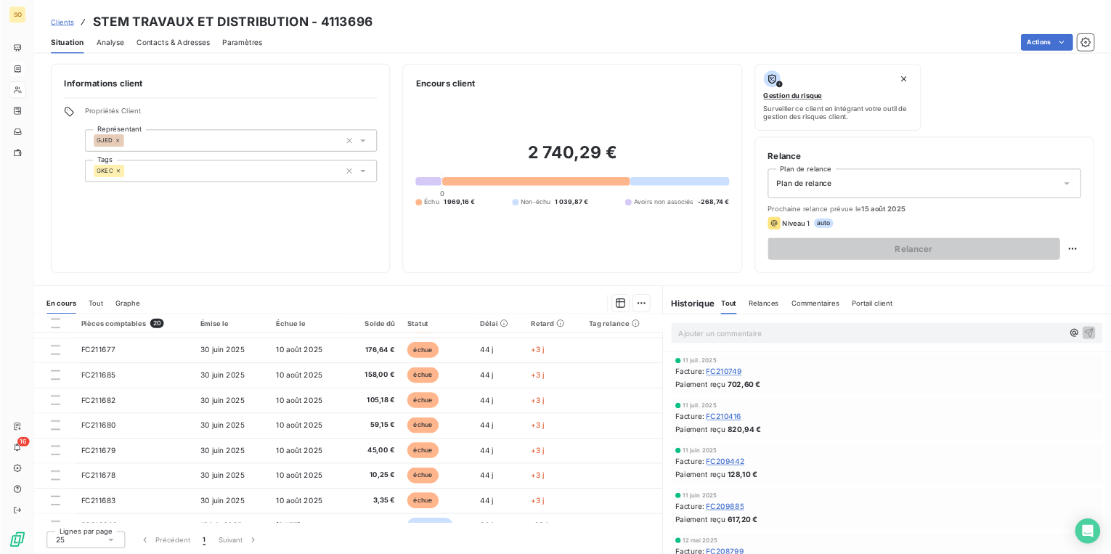
scroll to position [201, 0]
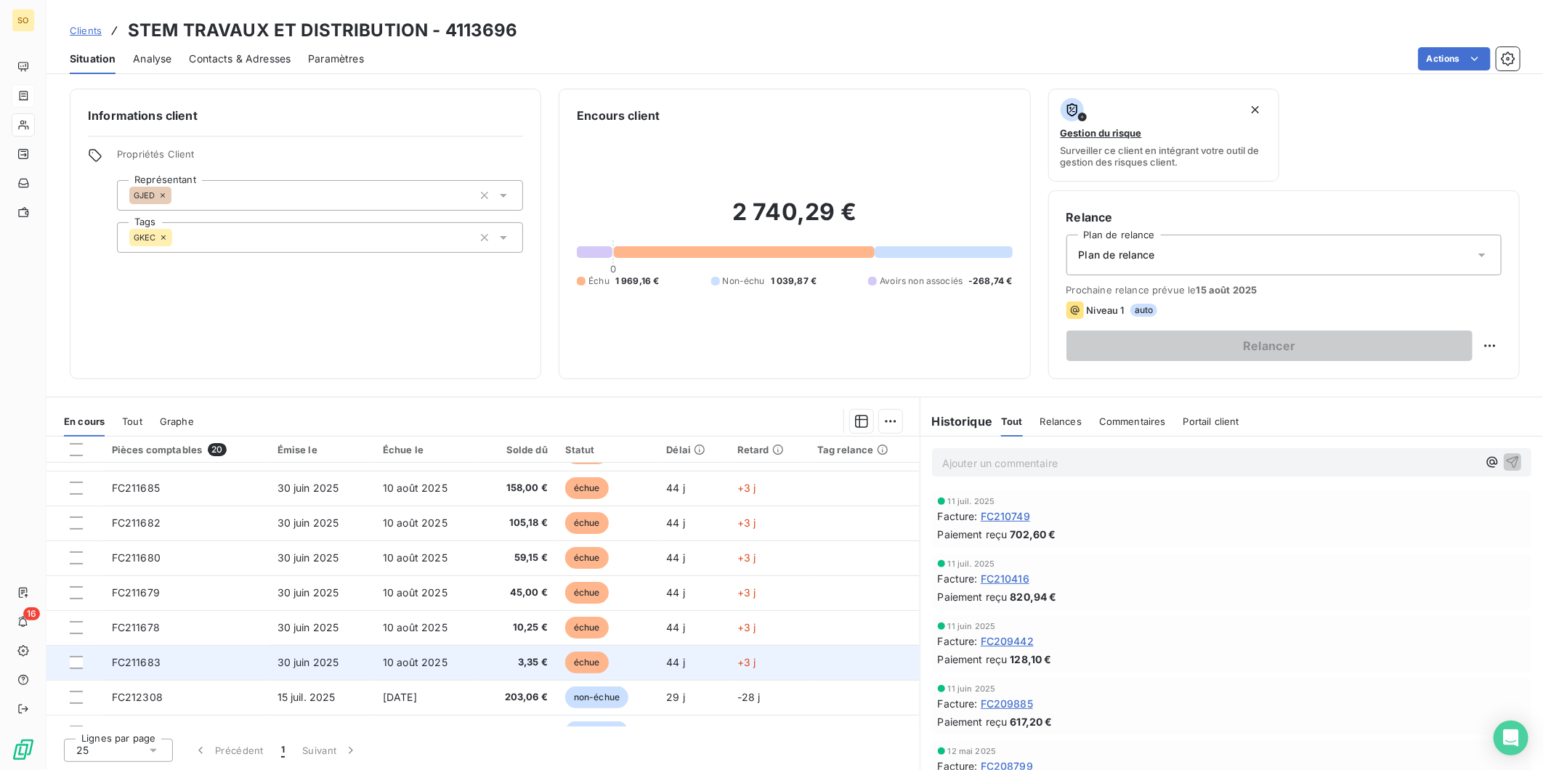
click at [574, 629] on span "échue" at bounding box center [587, 662] width 44 height 22
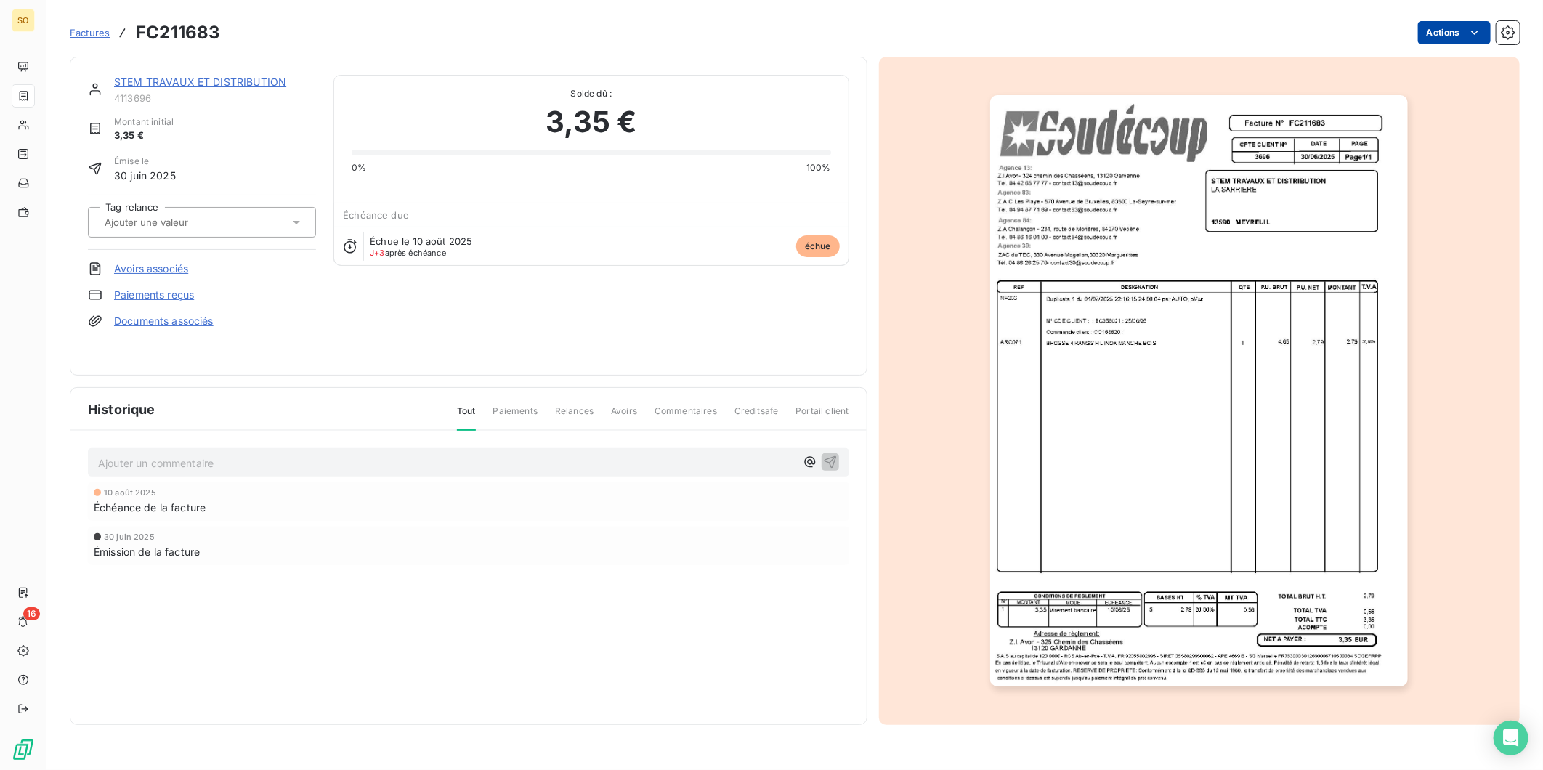
click at [1262, 32] on html "SO 16 Factures FC211683 Actions STEM TRAVAUX ET DISTRIBUTION 4113696 Montant in…" at bounding box center [771, 385] width 1543 height 770
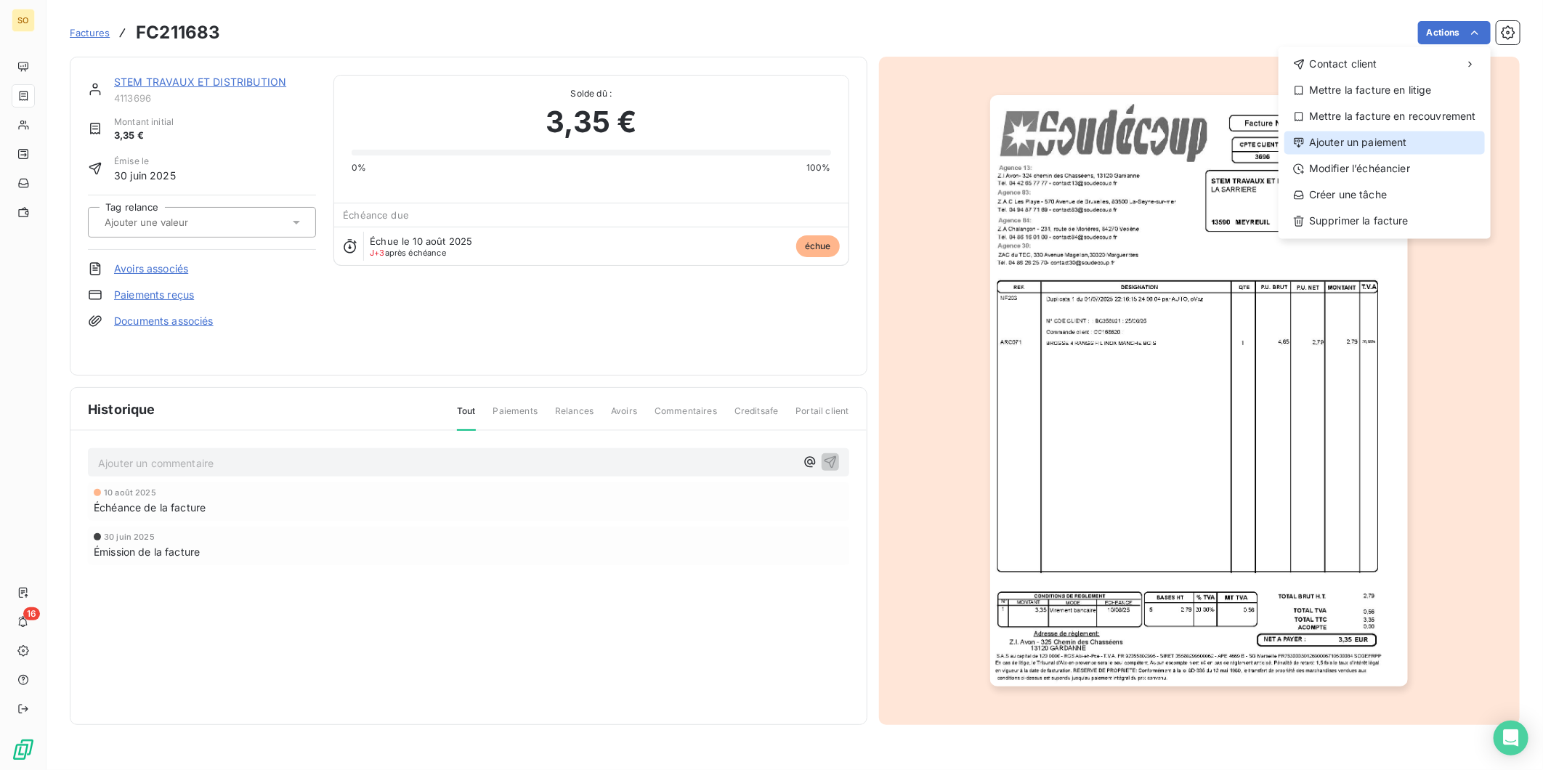
click at [1262, 143] on div "Ajouter un paiement" at bounding box center [1384, 142] width 200 height 23
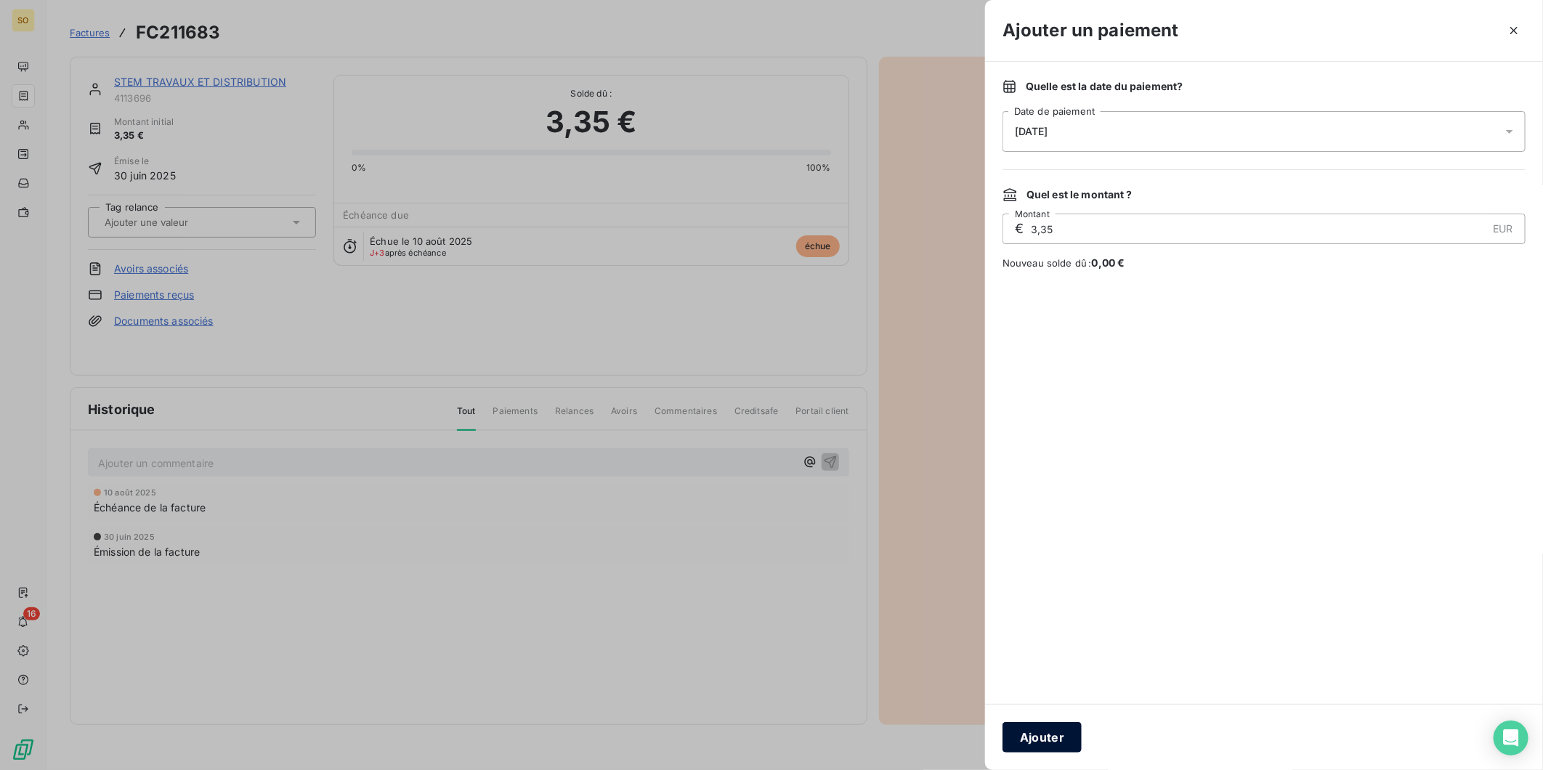
click at [1057, 629] on button "Ajouter" at bounding box center [1041, 737] width 79 height 31
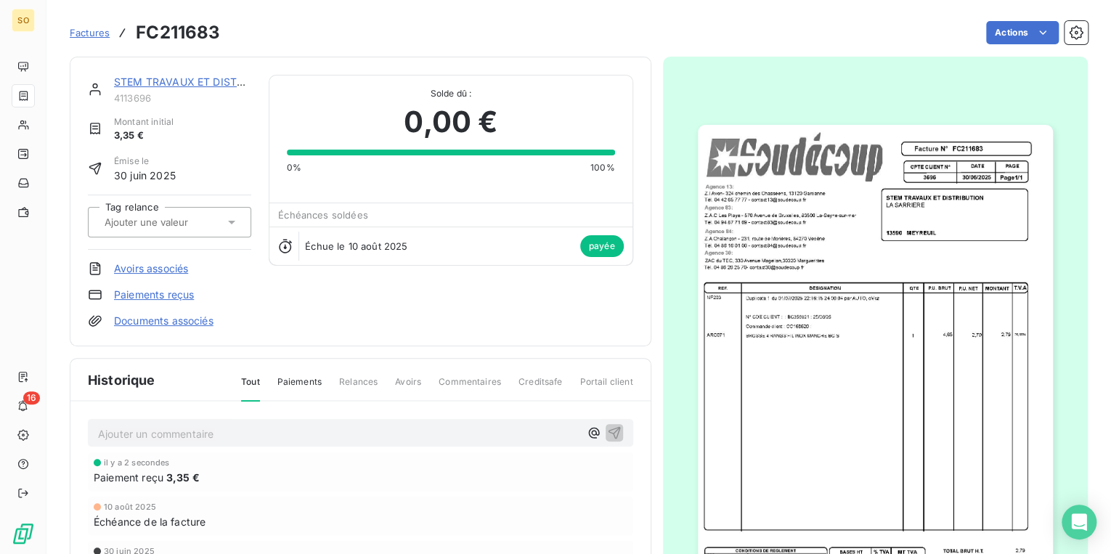
click at [135, 77] on link "STEM TRAVAUX ET DISTRIBUTION" at bounding box center [200, 82] width 172 height 12
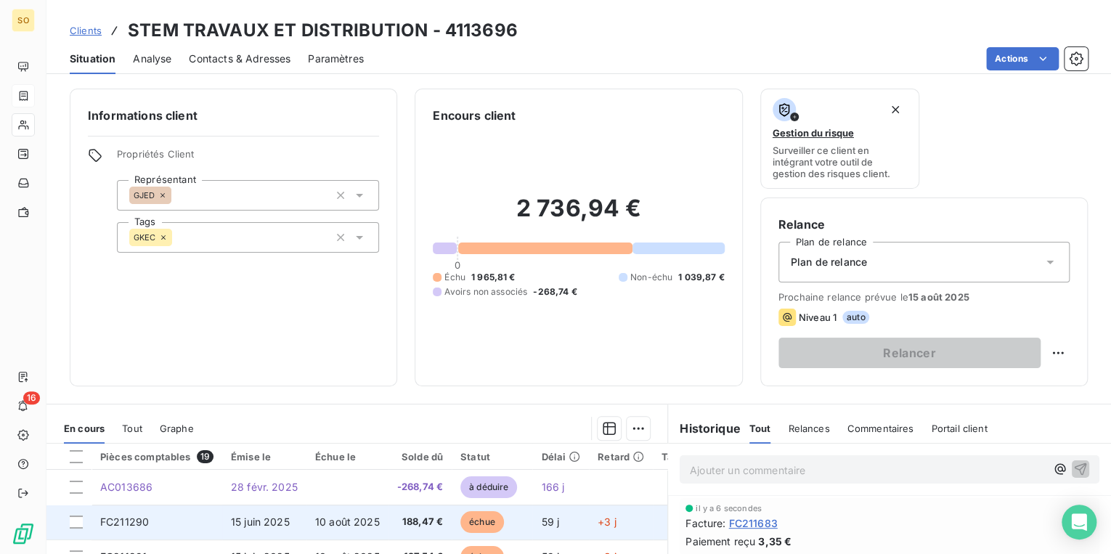
click at [481, 517] on span "échue" at bounding box center [482, 522] width 44 height 22
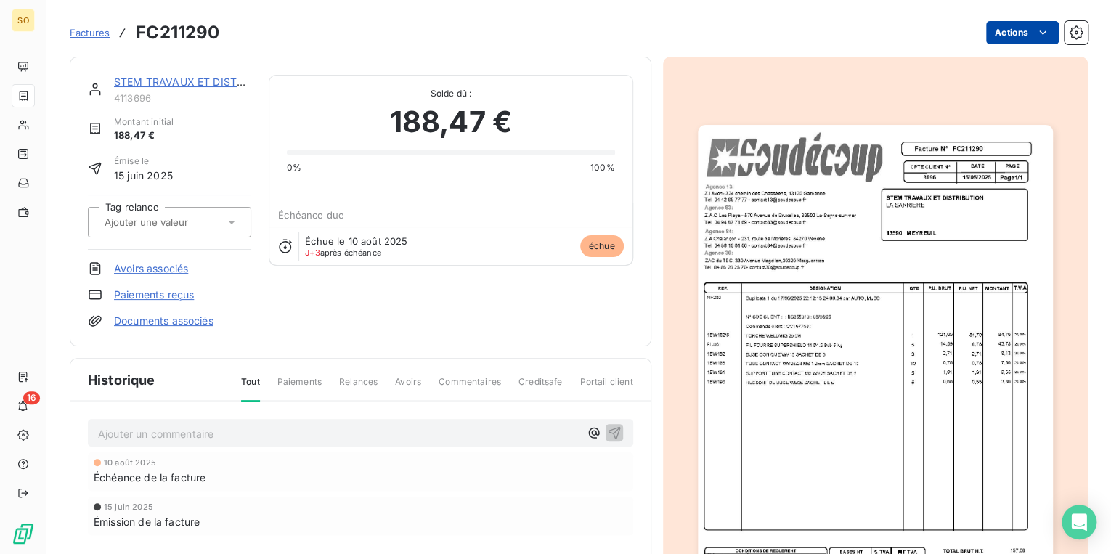
click at [1000, 29] on html "SO 16 Factures FC211290 Actions STEM TRAVAUX ET DISTRIBUTION 4113696 Montant in…" at bounding box center [555, 277] width 1111 height 554
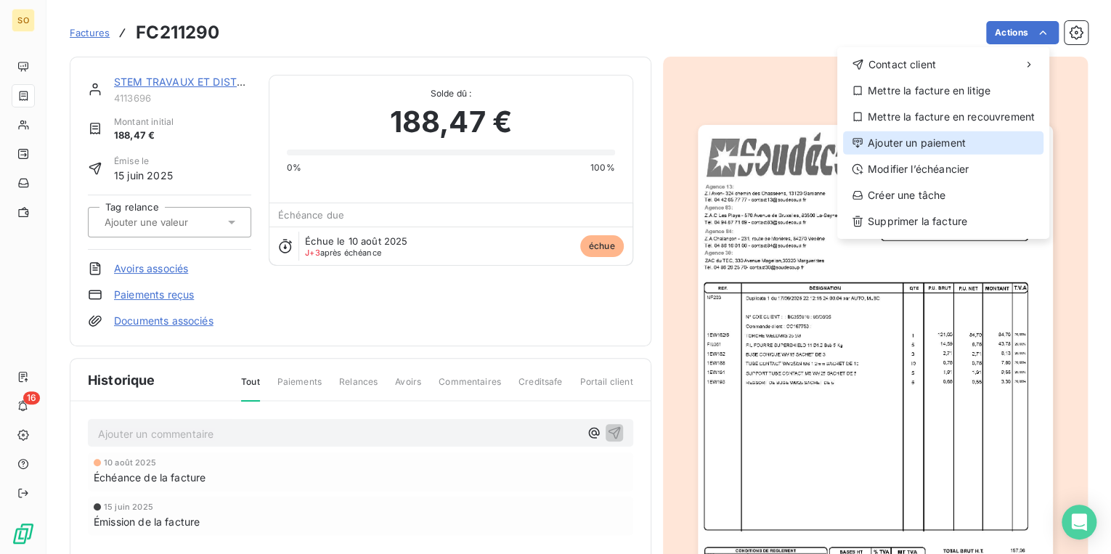
click at [933, 150] on div "Ajouter un paiement" at bounding box center [943, 142] width 200 height 23
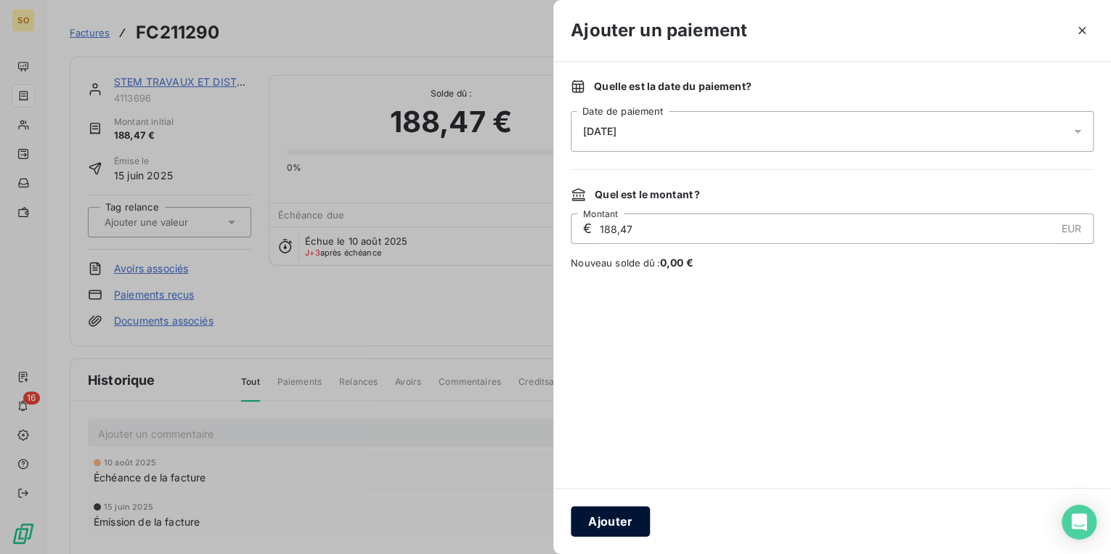
click at [628, 516] on button "Ajouter" at bounding box center [610, 521] width 79 height 31
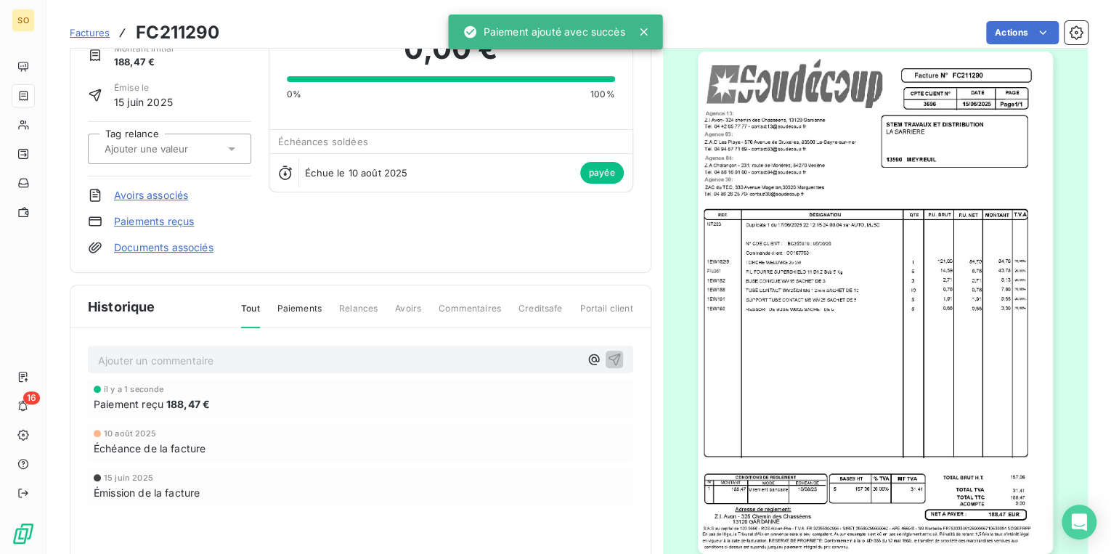
scroll to position [164, 0]
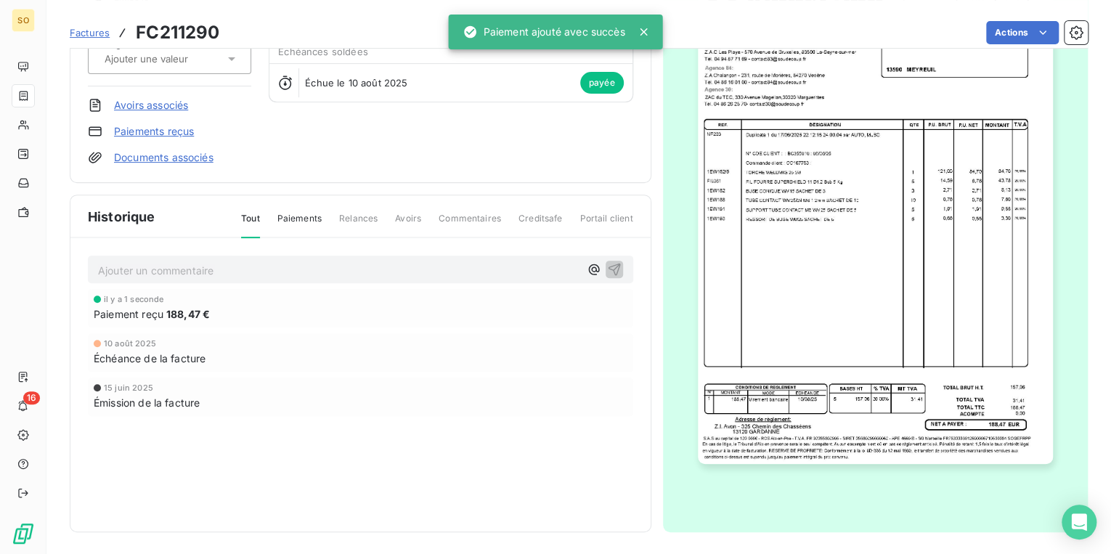
click at [87, 32] on span "Factures" at bounding box center [90, 33] width 40 height 12
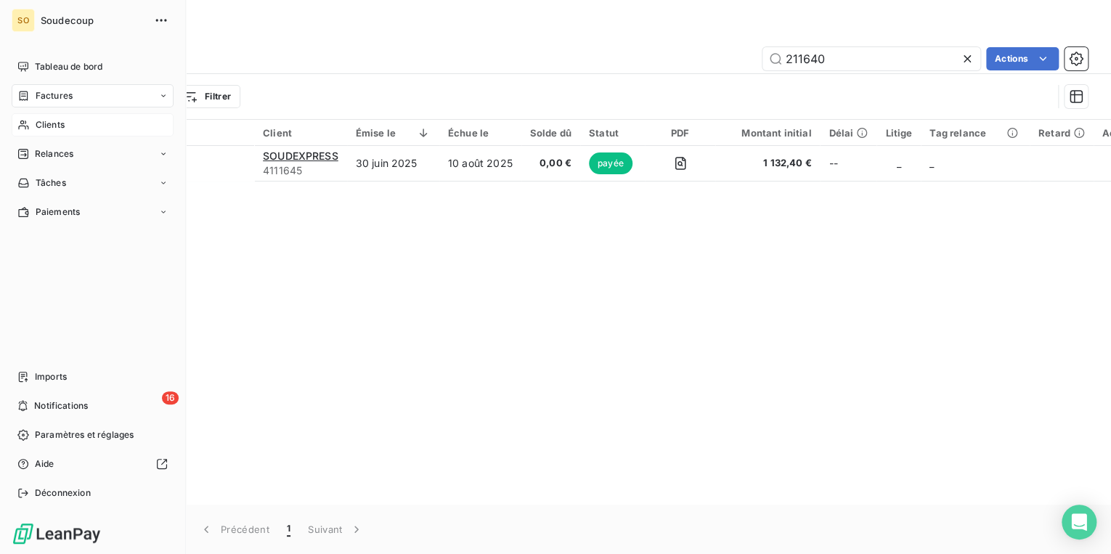
click at [46, 120] on span "Clients" at bounding box center [50, 124] width 29 height 13
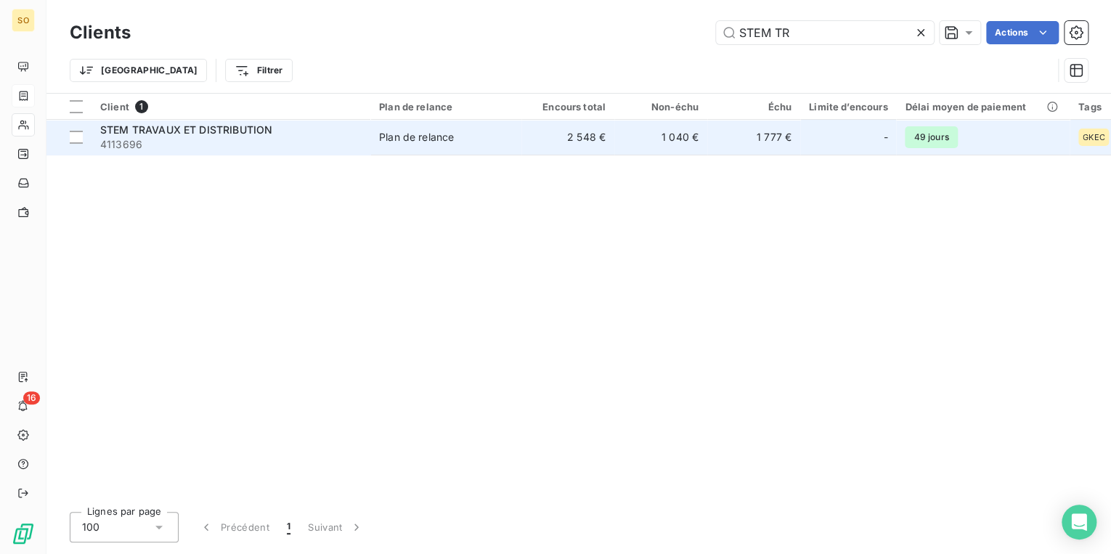
click at [529, 137] on td "2 548 €" at bounding box center [567, 137] width 93 height 35
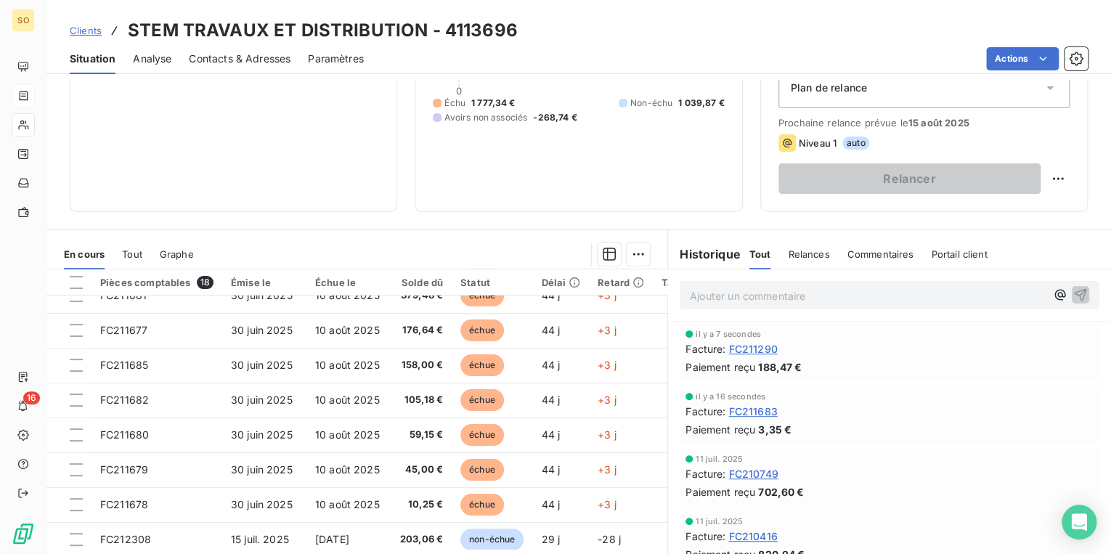
scroll to position [232, 0]
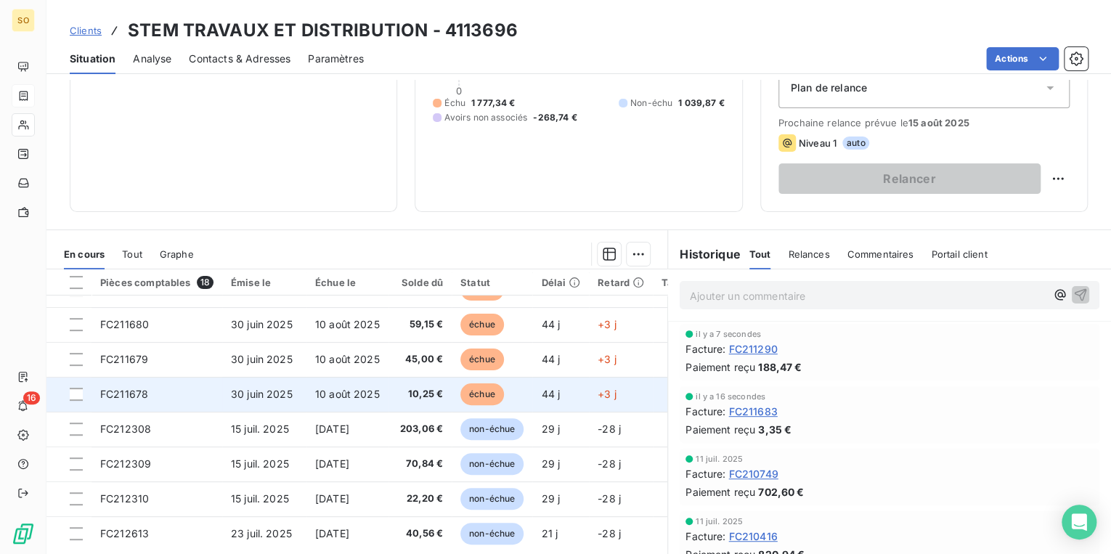
click at [476, 396] on span "échue" at bounding box center [482, 394] width 44 height 22
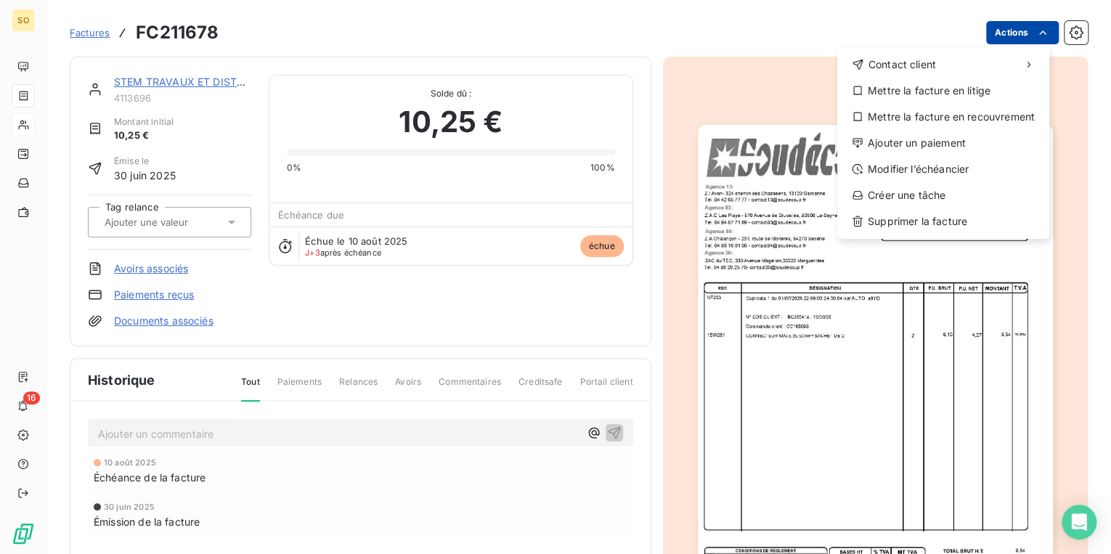
click at [996, 27] on html "SO 16 Factures FC211678 Actions Contact client Mettre la facture en litige Mett…" at bounding box center [555, 277] width 1111 height 554
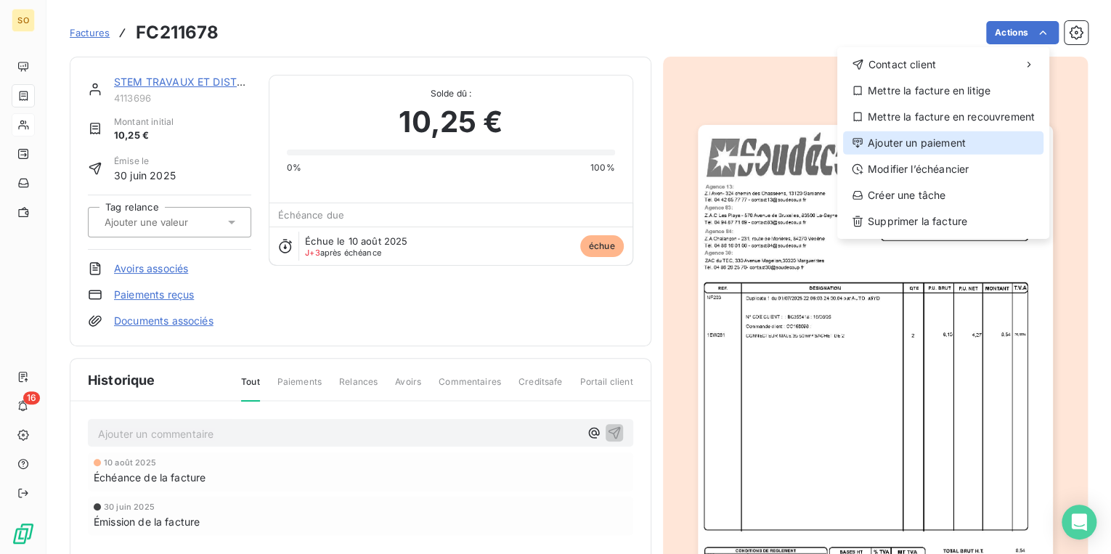
click at [901, 142] on div "Ajouter un paiement" at bounding box center [943, 142] width 200 height 23
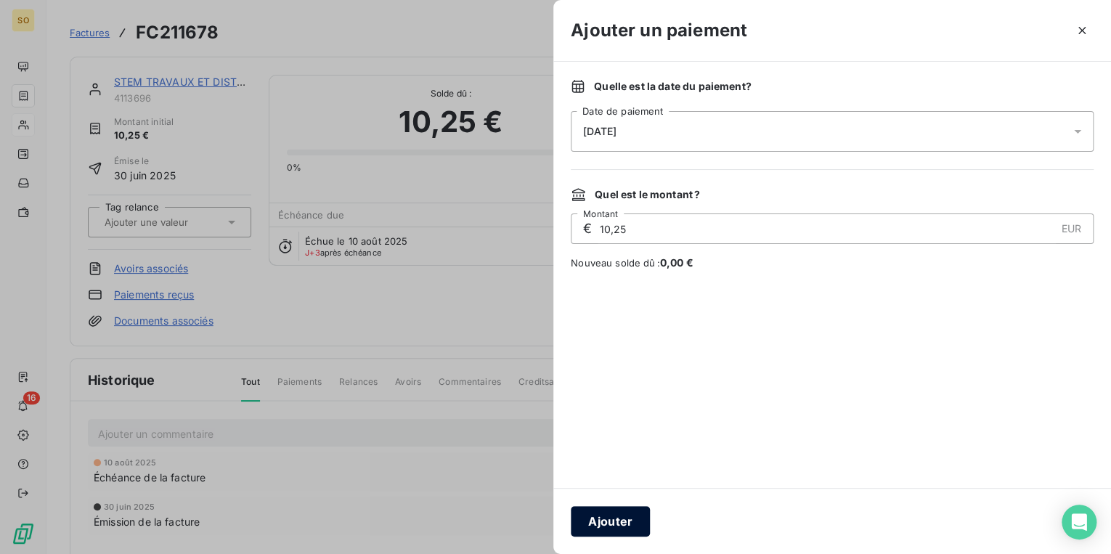
click at [631, 509] on button "Ajouter" at bounding box center [610, 521] width 79 height 31
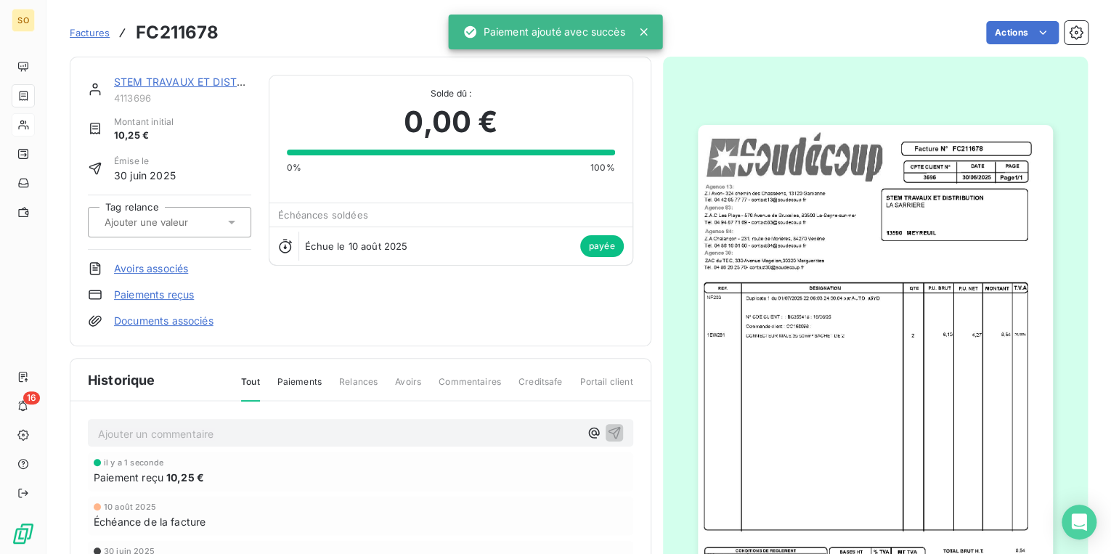
click at [195, 83] on link "STEM TRAVAUX ET DISTRIBUTION" at bounding box center [200, 82] width 172 height 12
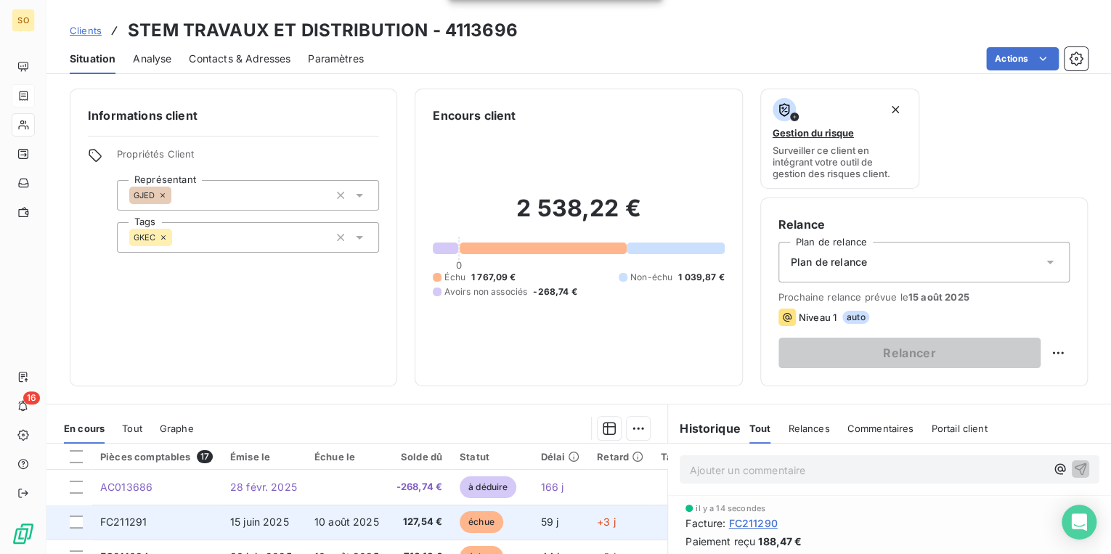
click at [472, 520] on span "échue" at bounding box center [482, 522] width 44 height 22
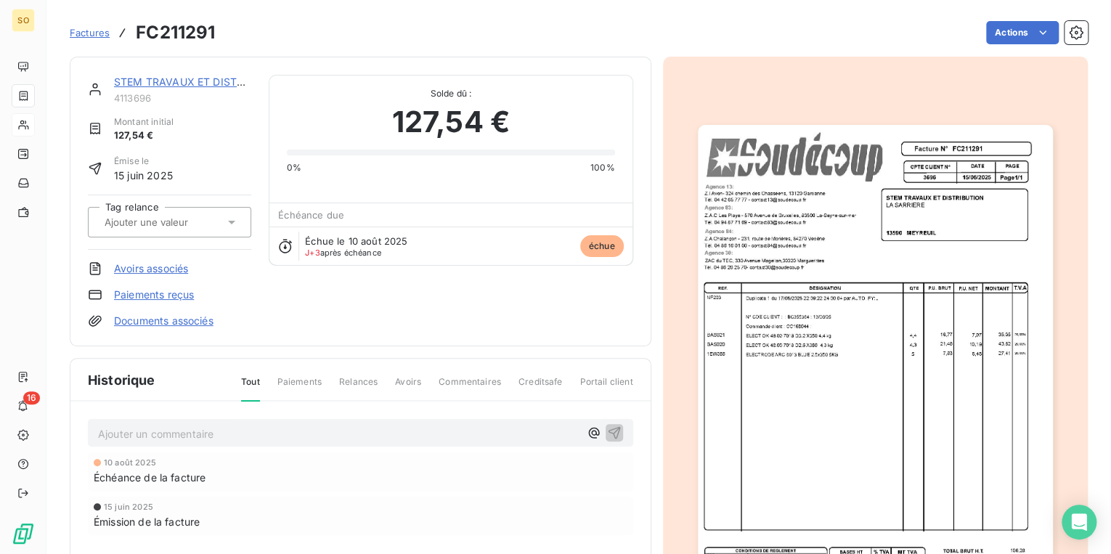
click at [988, 33] on html "SO 16 Factures FC211291 Actions STEM TRAVAUX ET DISTRIBUTION 4113696 Montant in…" at bounding box center [555, 277] width 1111 height 554
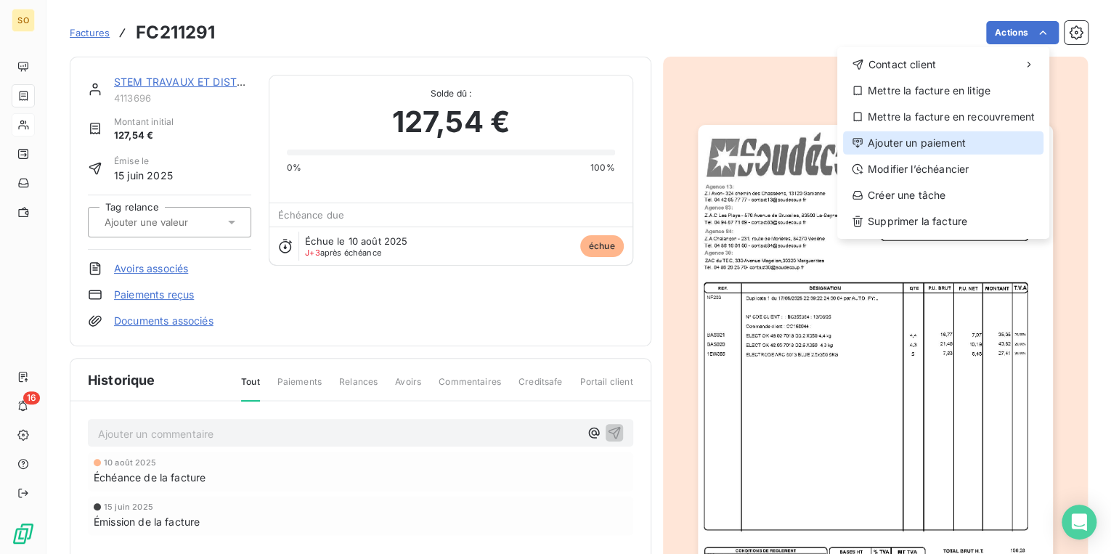
click at [889, 140] on div "Ajouter un paiement" at bounding box center [943, 142] width 200 height 23
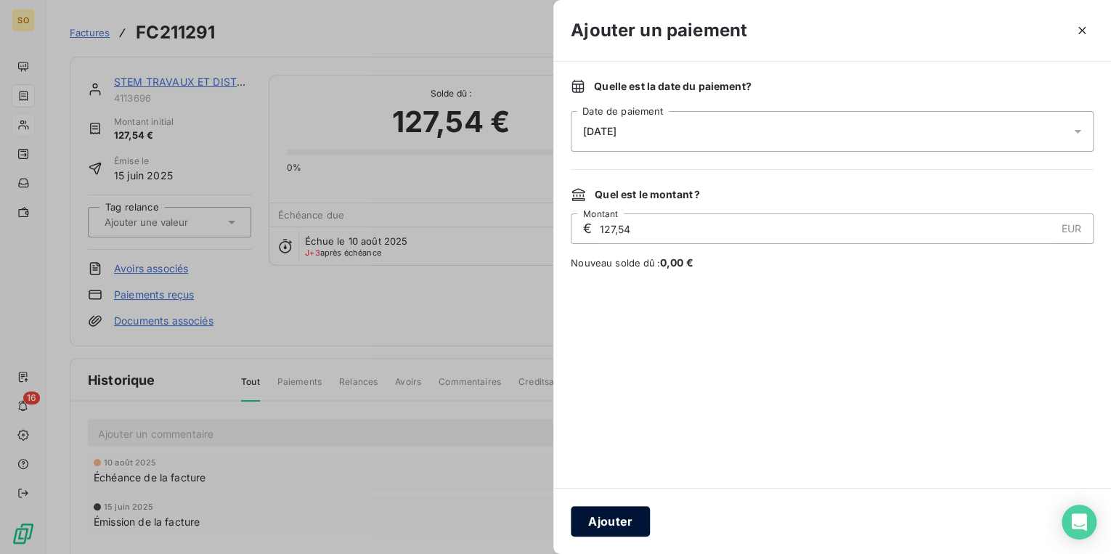
click at [613, 521] on button "Ajouter" at bounding box center [610, 521] width 79 height 31
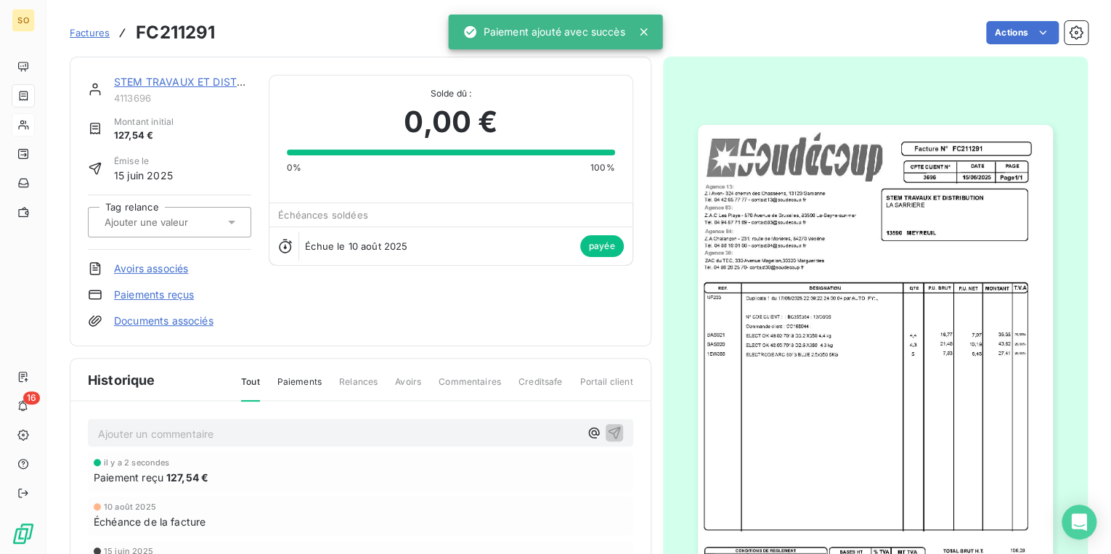
click at [154, 80] on link "STEM TRAVAUX ET DISTRIBUTION" at bounding box center [200, 82] width 172 height 12
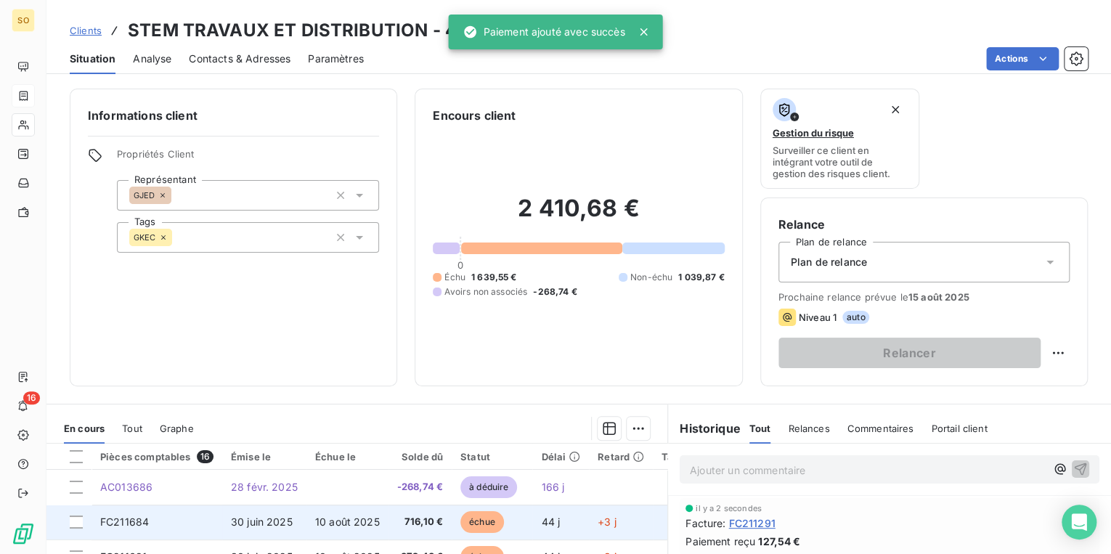
click at [487, 523] on span "échue" at bounding box center [482, 522] width 44 height 22
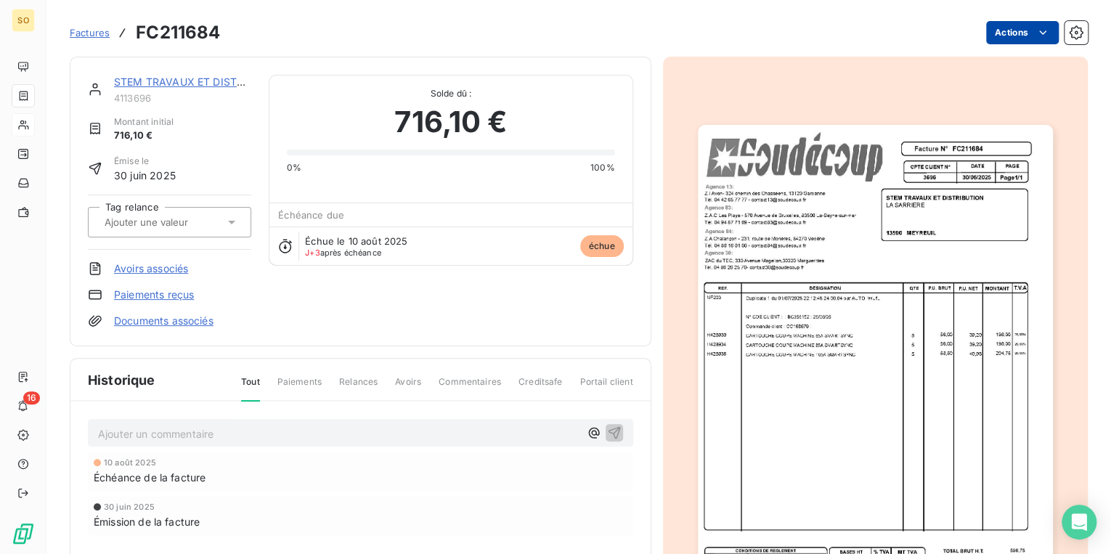
click at [995, 38] on html "SO 16 Factures FC211684 Actions STEM TRAVAUX ET DISTRIBUTION 4113696 Montant in…" at bounding box center [555, 277] width 1111 height 554
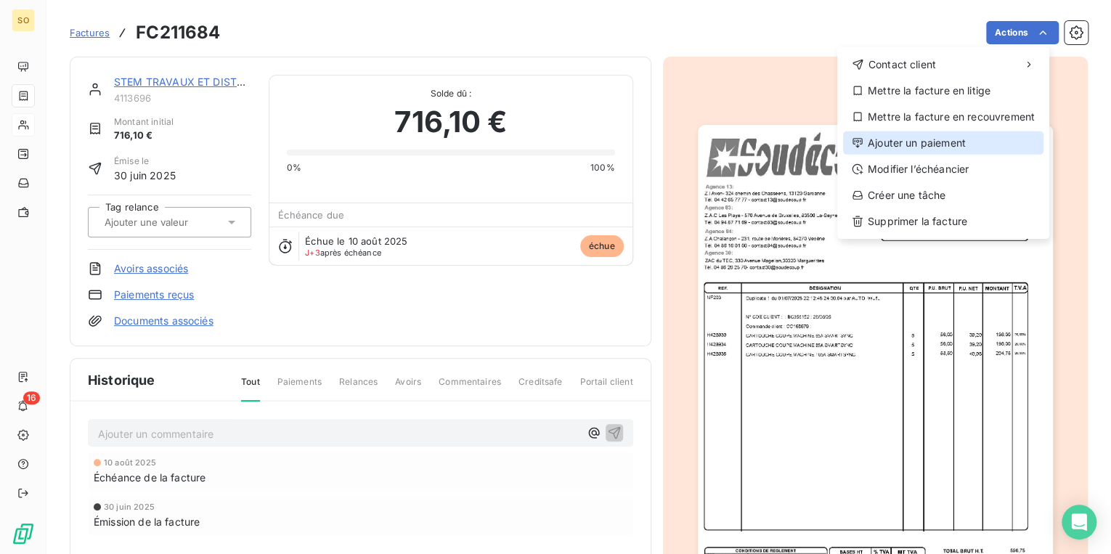
click at [938, 141] on div "Ajouter un paiement" at bounding box center [943, 142] width 200 height 23
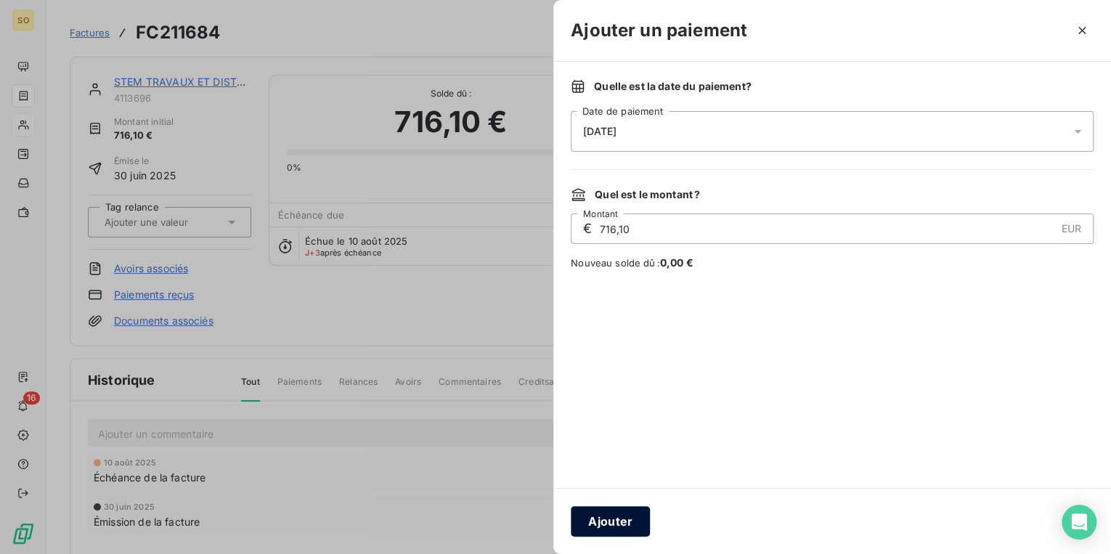
click at [606, 526] on button "Ajouter" at bounding box center [610, 521] width 79 height 31
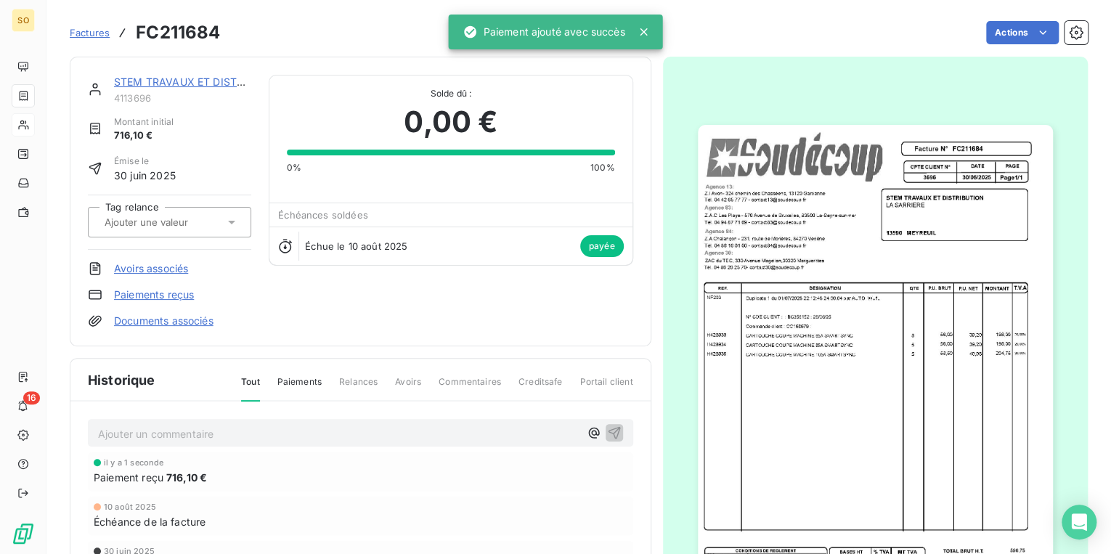
click at [122, 81] on link "STEM TRAVAUX ET DISTRIBUTION" at bounding box center [200, 82] width 172 height 12
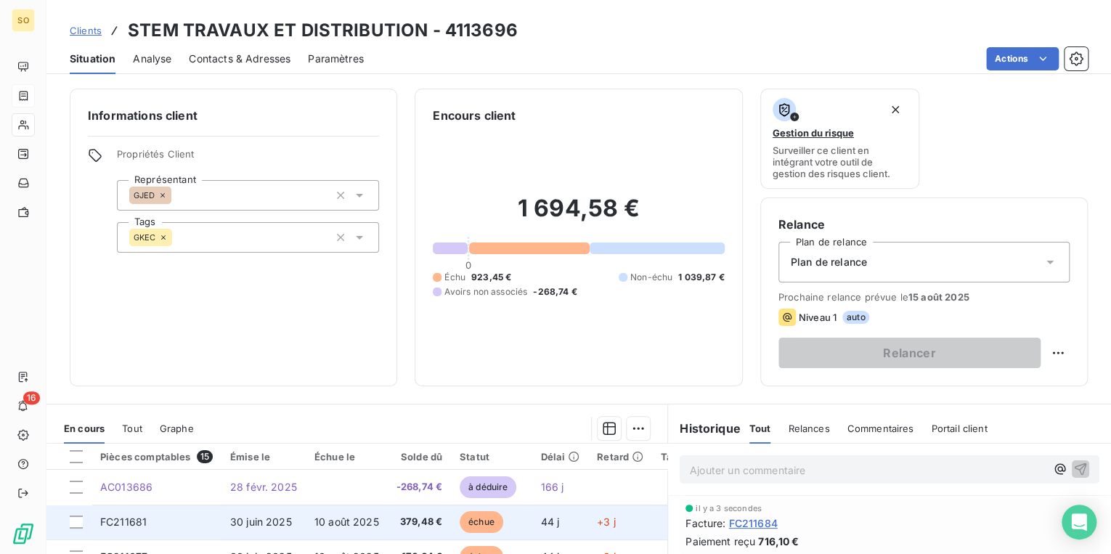
click at [470, 524] on span "échue" at bounding box center [482, 522] width 44 height 22
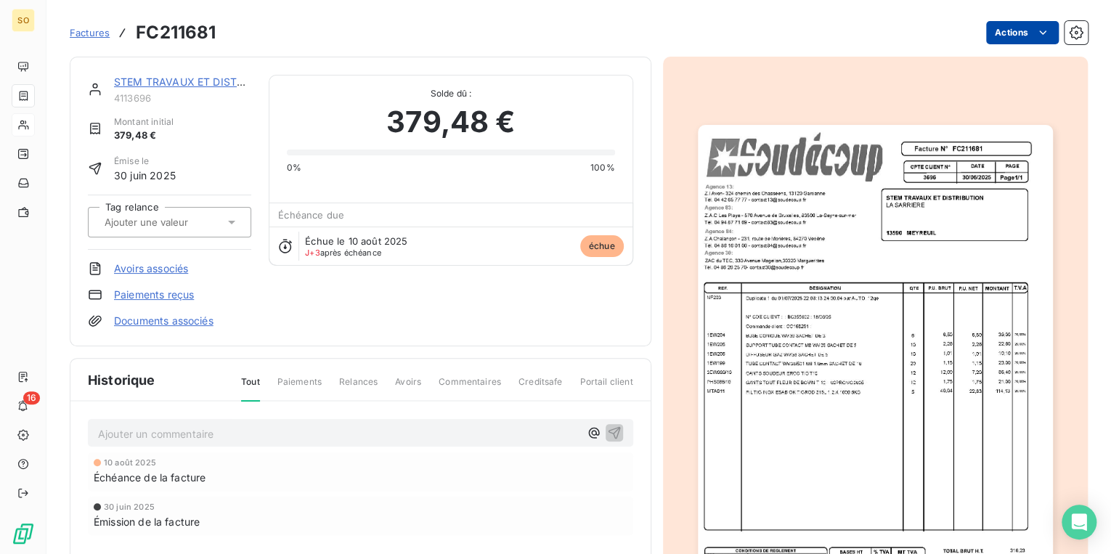
click at [999, 38] on html "SO 16 Factures FC211681 Actions STEM TRAVAUX ET DISTRIBUTION 4113696 Montant in…" at bounding box center [555, 277] width 1111 height 554
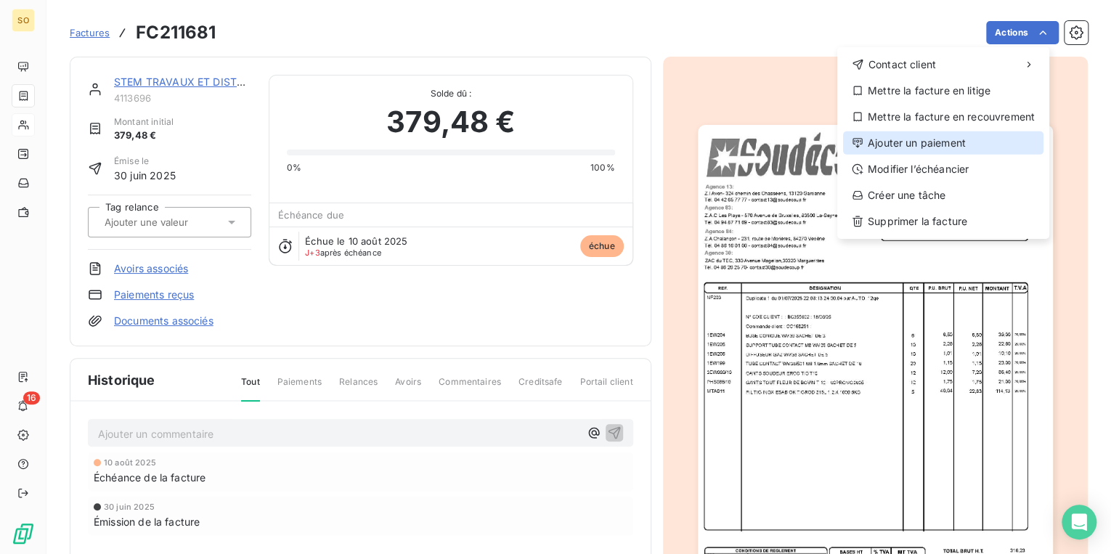
click at [889, 145] on div "Ajouter un paiement" at bounding box center [943, 142] width 200 height 23
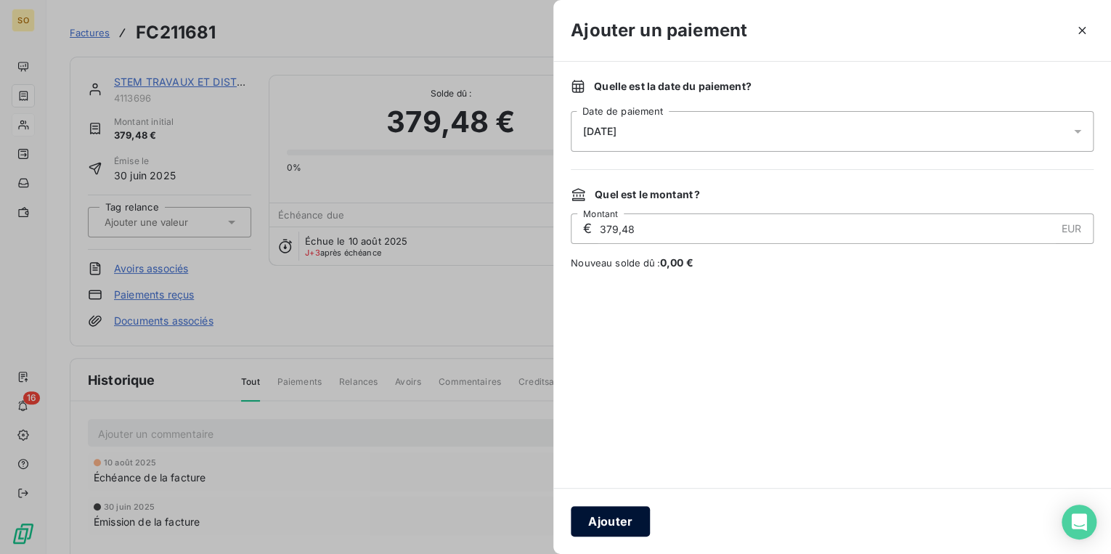
click at [621, 529] on button "Ajouter" at bounding box center [610, 521] width 79 height 31
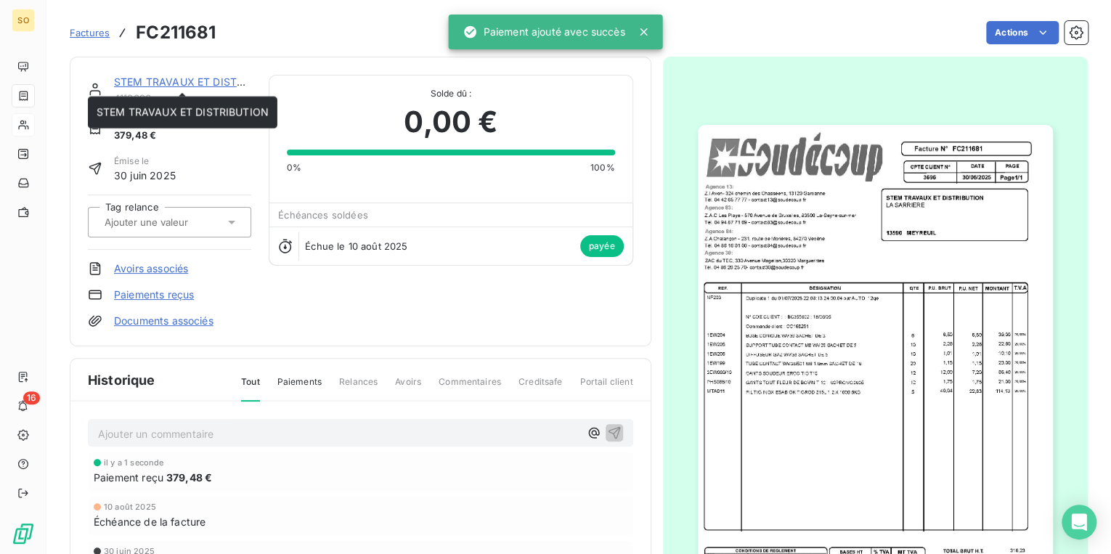
click at [192, 84] on link "STEM TRAVAUX ET DISTRIBUTION" at bounding box center [200, 82] width 172 height 12
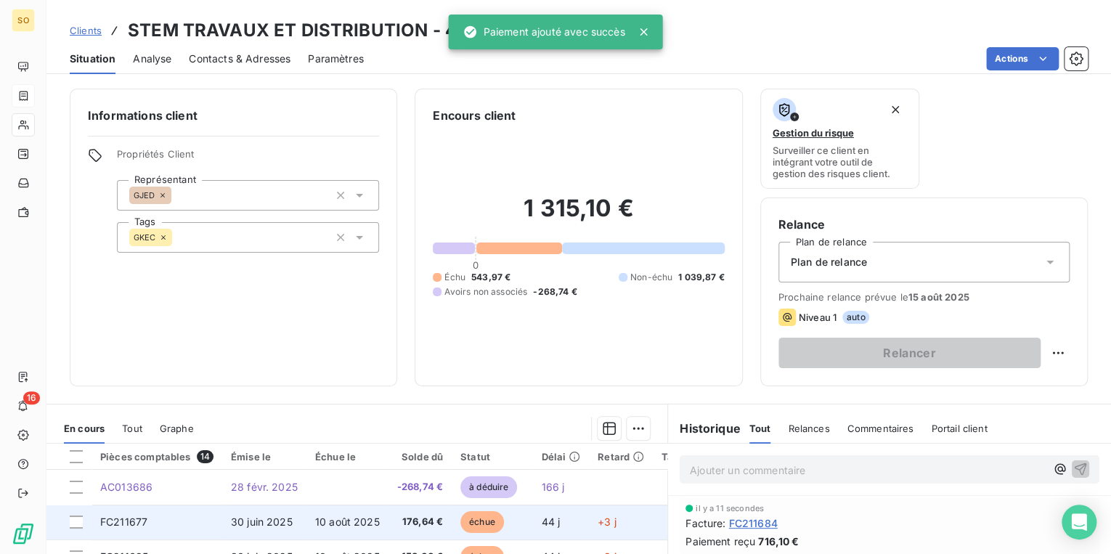
click at [476, 523] on span "échue" at bounding box center [482, 522] width 44 height 22
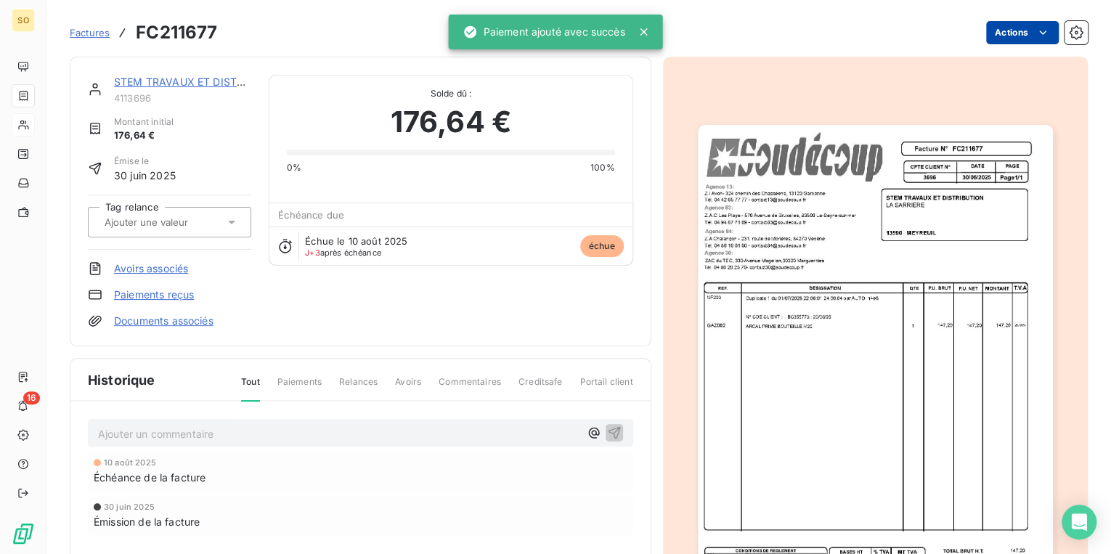
click at [1015, 35] on html "SO 16 Factures FC211677 Actions STEM TRAVAUX ET DISTRIBUTION 4113696 Montant in…" at bounding box center [555, 277] width 1111 height 554
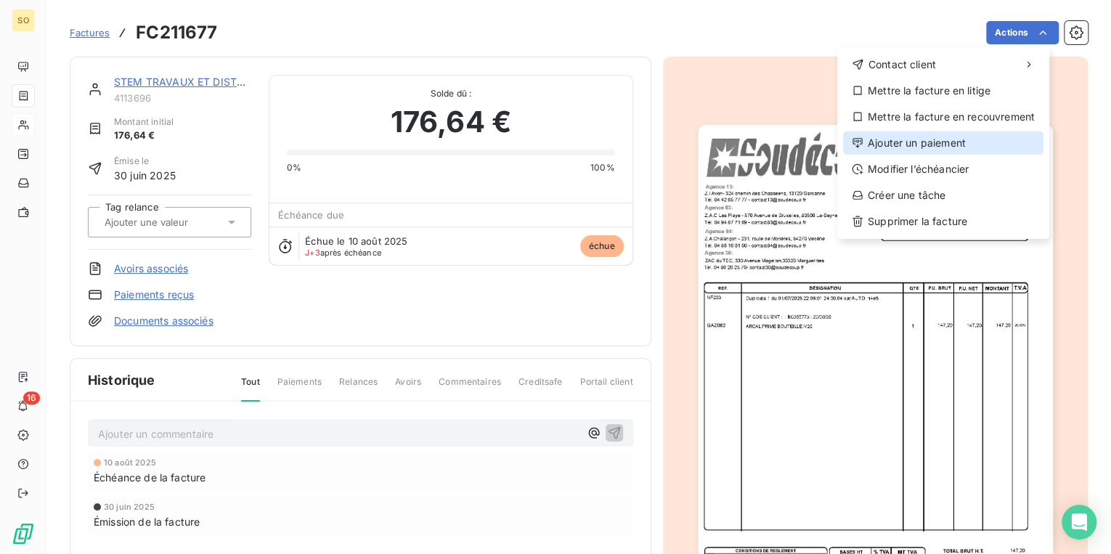
click at [942, 143] on div "Ajouter un paiement" at bounding box center [943, 142] width 200 height 23
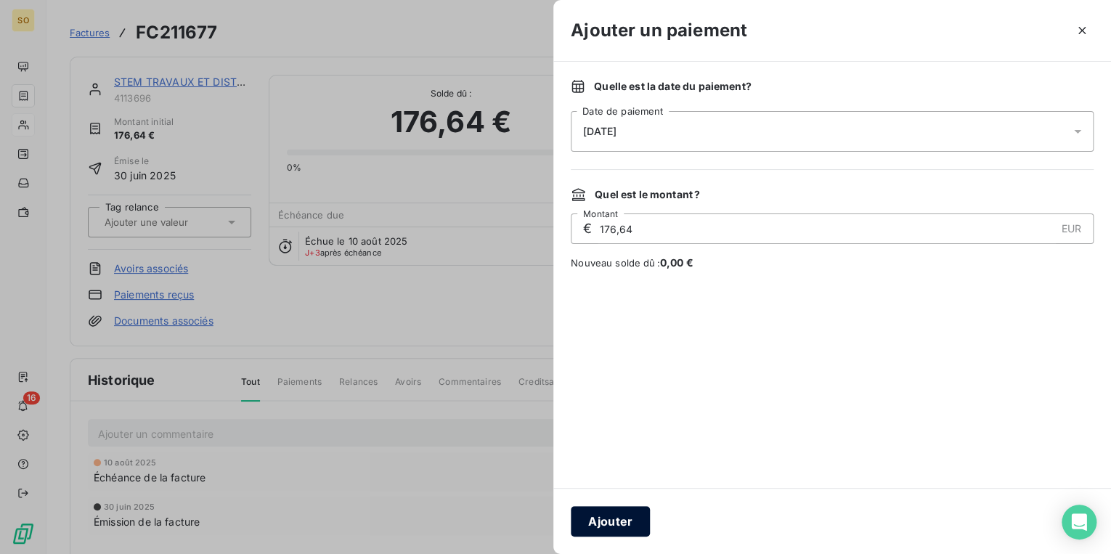
click at [580, 529] on button "Ajouter" at bounding box center [610, 521] width 79 height 31
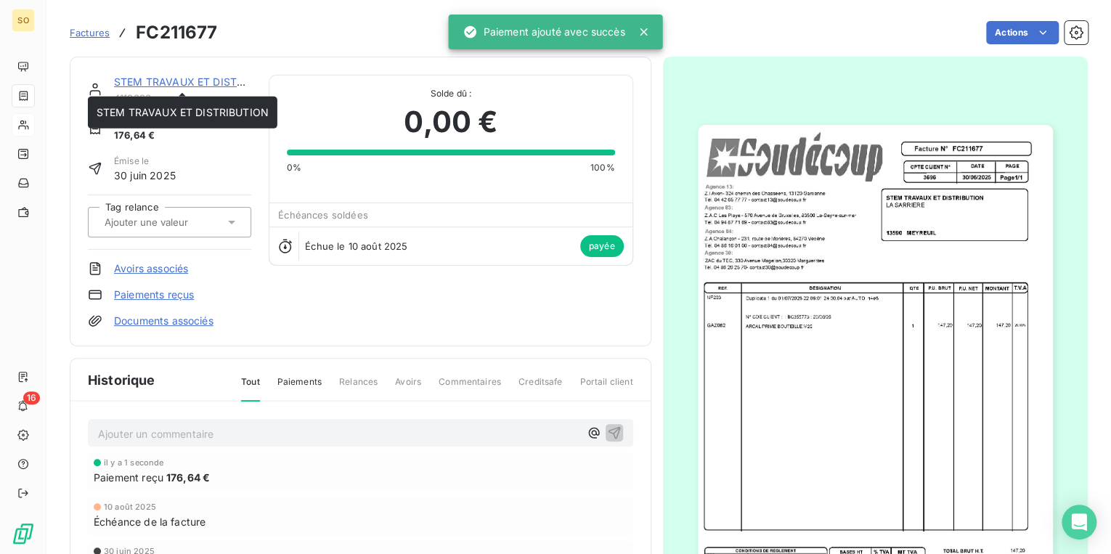
click at [161, 79] on link "STEM TRAVAUX ET DISTRIBUTION" at bounding box center [200, 82] width 172 height 12
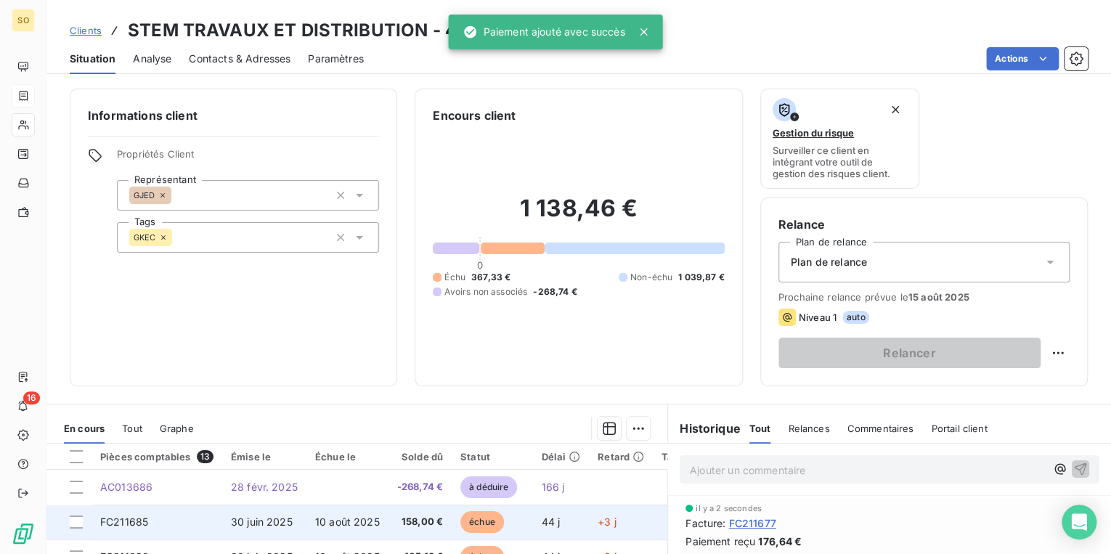
click at [482, 516] on span "échue" at bounding box center [482, 522] width 44 height 22
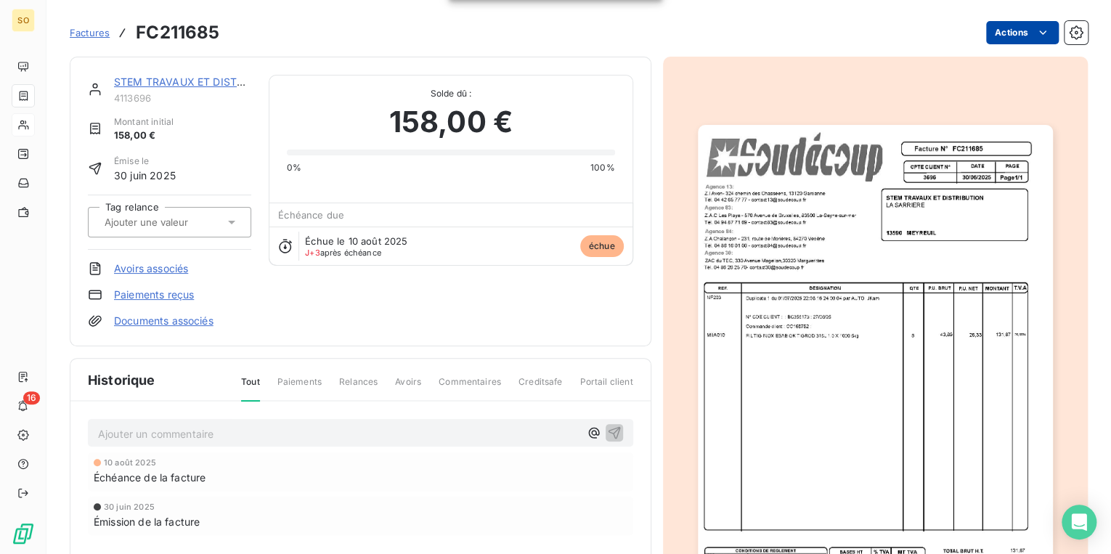
click at [990, 41] on html "SO 16 Factures FC211685 Actions STEM TRAVAUX ET DISTRIBUTION 4113696 Montant in…" at bounding box center [555, 277] width 1111 height 554
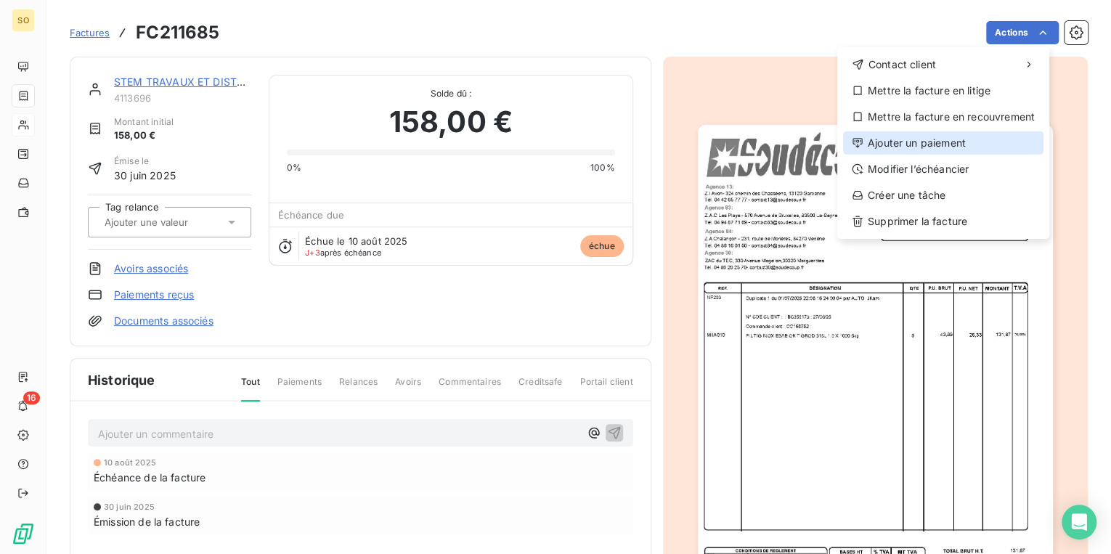
click at [911, 142] on div "Ajouter un paiement" at bounding box center [943, 142] width 200 height 23
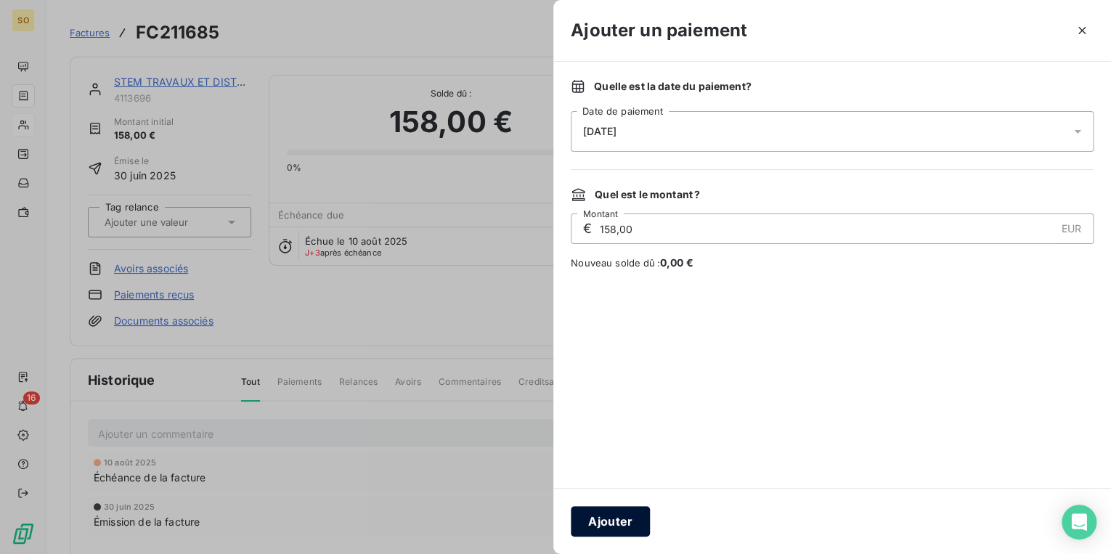
click at [616, 526] on button "Ajouter" at bounding box center [610, 521] width 79 height 31
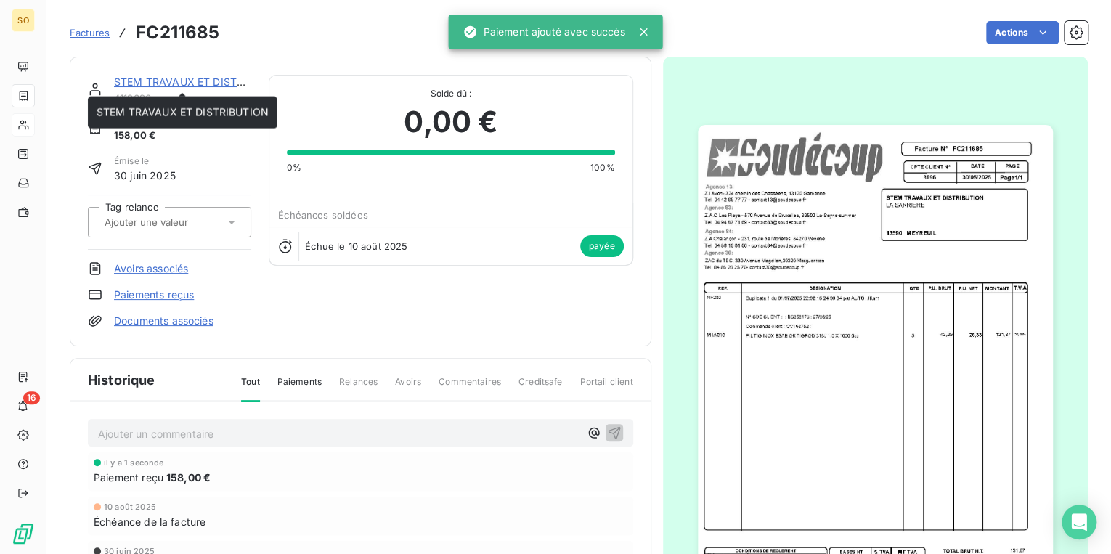
click at [145, 83] on link "STEM TRAVAUX ET DISTRIBUTION" at bounding box center [200, 82] width 172 height 12
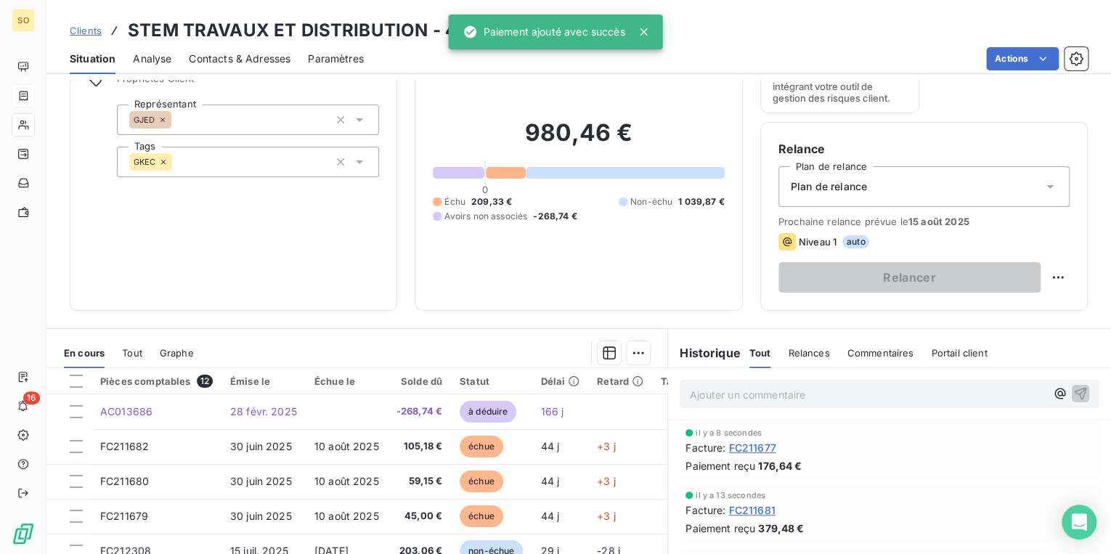
scroll to position [174, 0]
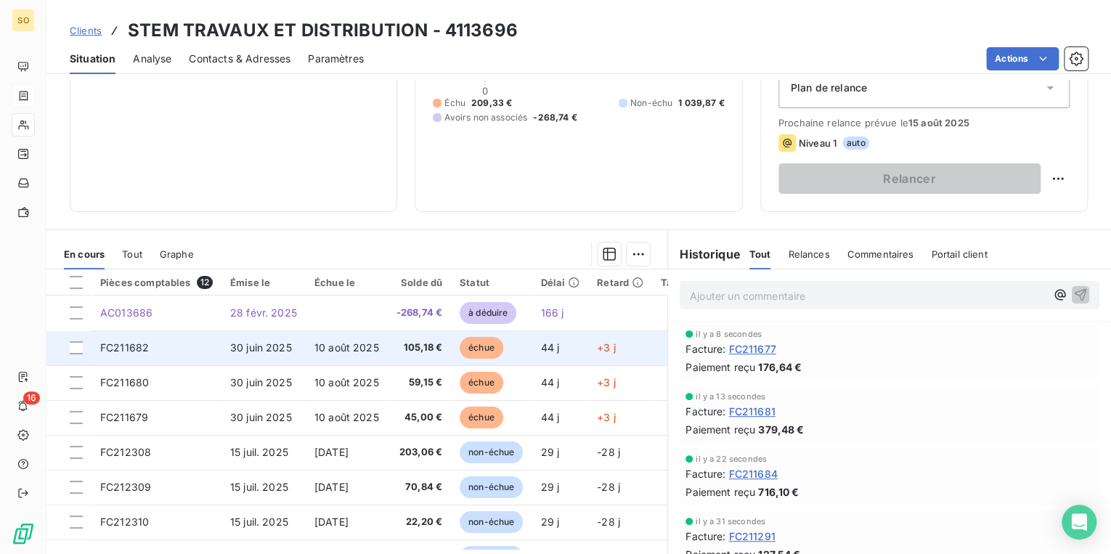
click at [470, 353] on span "échue" at bounding box center [482, 348] width 44 height 22
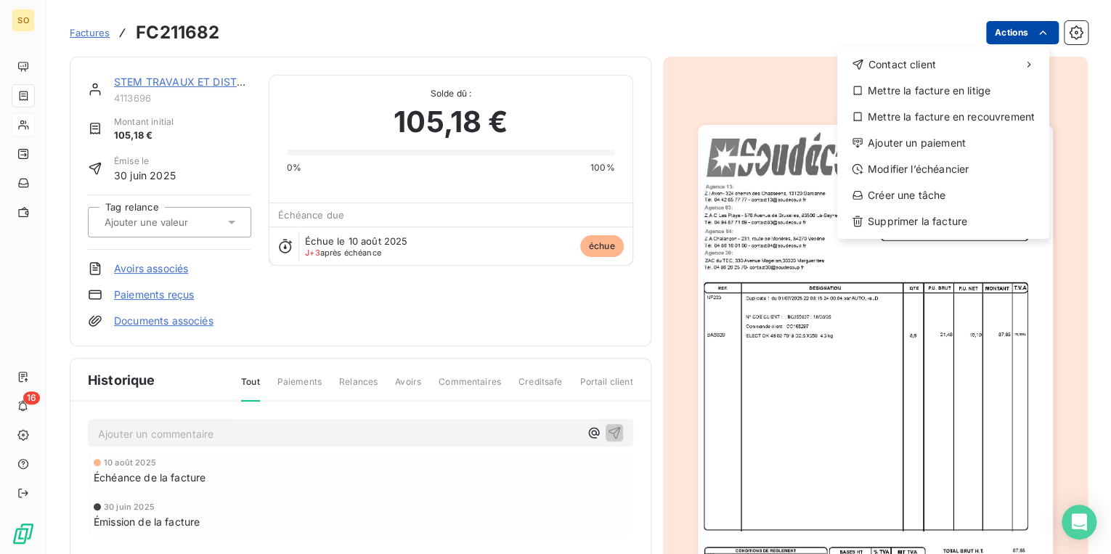
click at [995, 38] on html "SO 16 Factures FC211682 Actions Contact client Mettre la facture en litige Mett…" at bounding box center [555, 277] width 1111 height 554
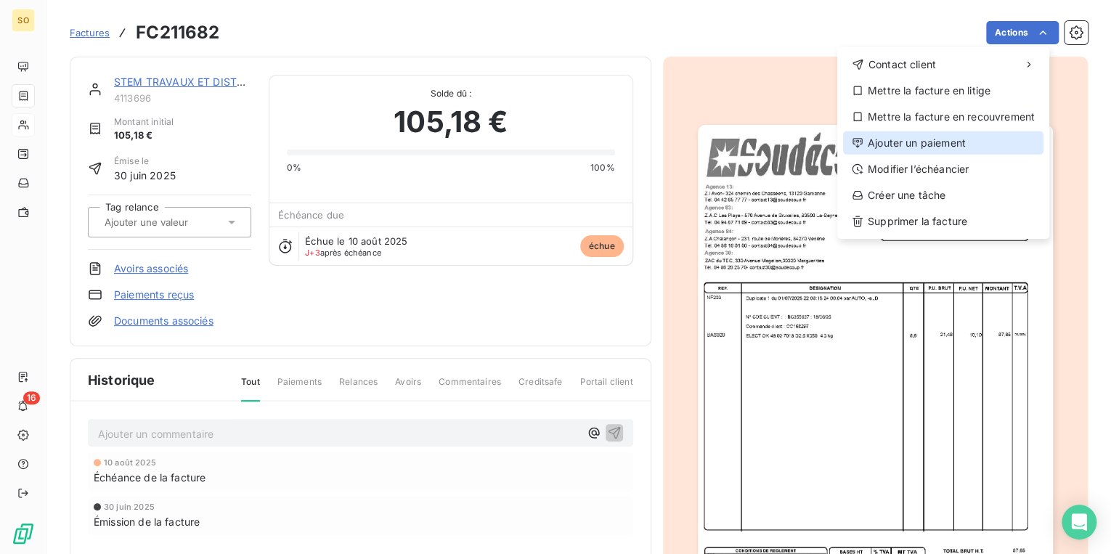
click at [885, 139] on div "Ajouter un paiement" at bounding box center [943, 142] width 200 height 23
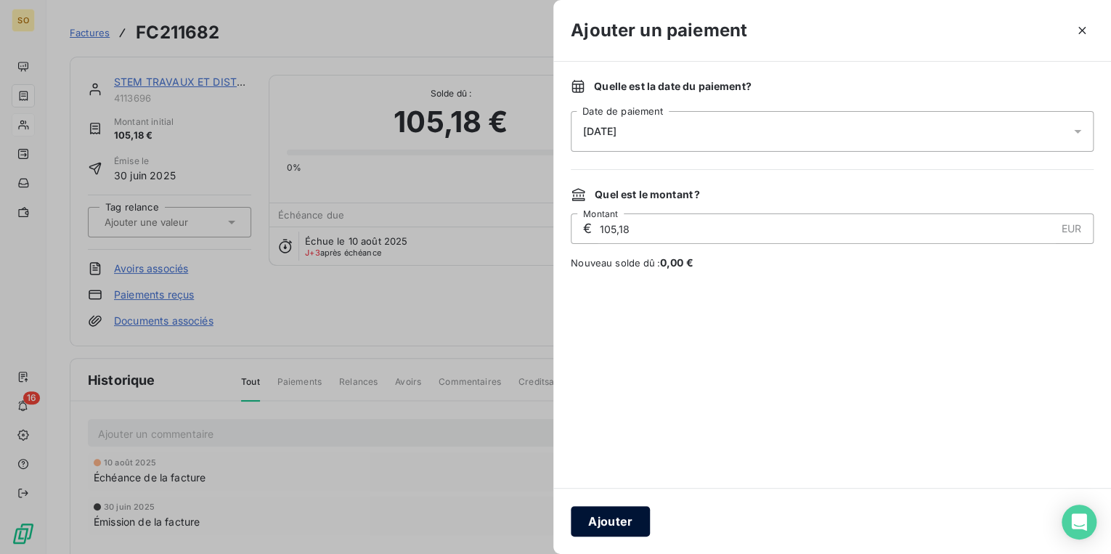
click at [596, 524] on button "Ajouter" at bounding box center [610, 521] width 79 height 31
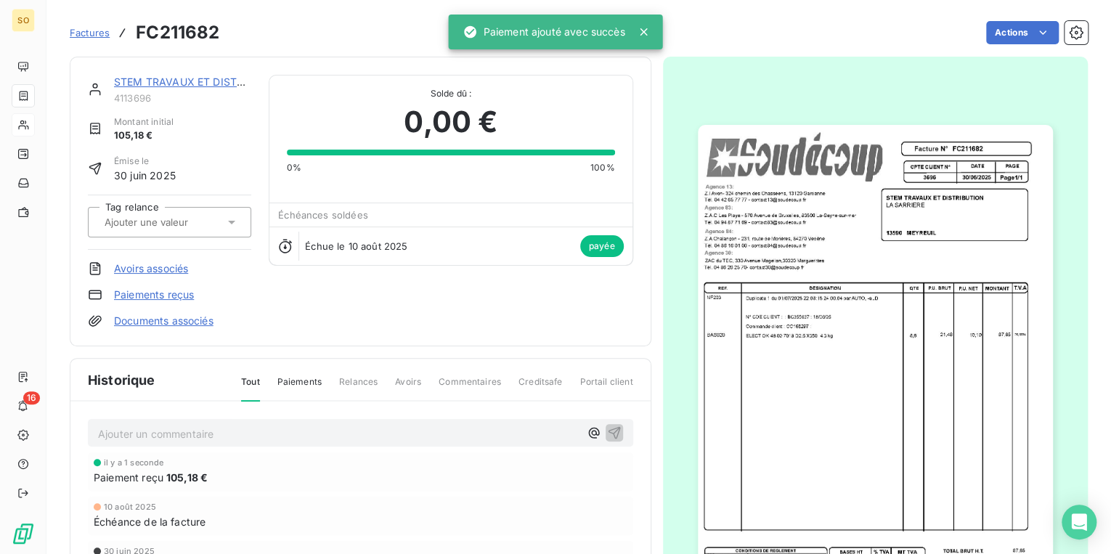
click at [163, 83] on link "STEM TRAVAUX ET DISTRIBUTION" at bounding box center [200, 82] width 172 height 12
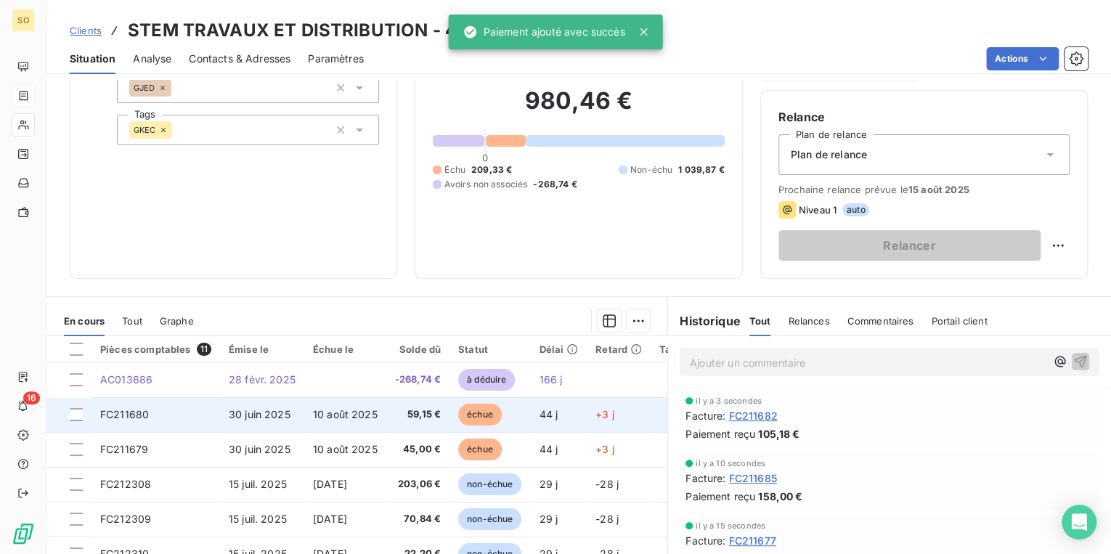
scroll to position [116, 0]
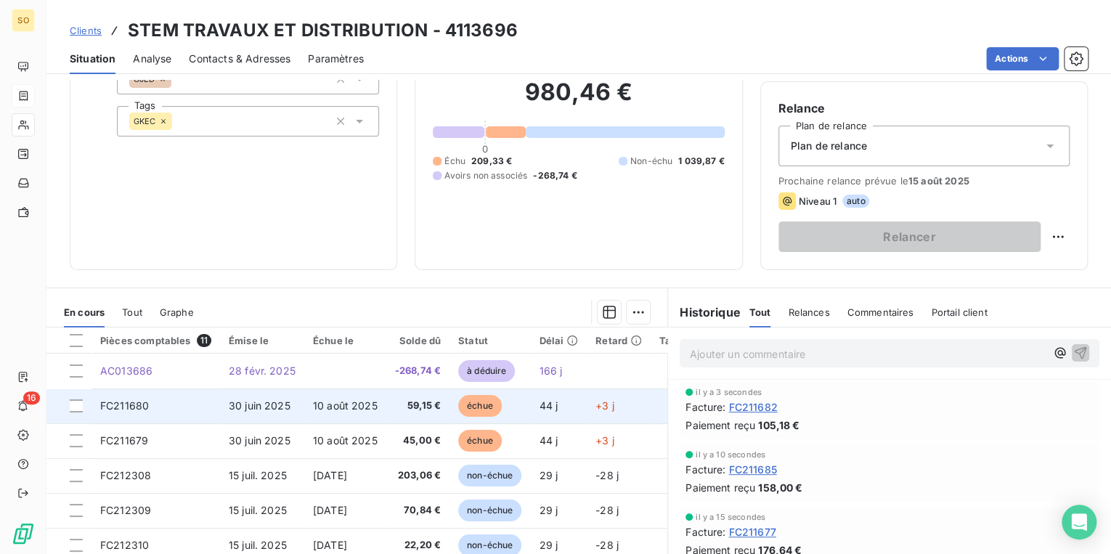
click at [483, 404] on span "échue" at bounding box center [480, 406] width 44 height 22
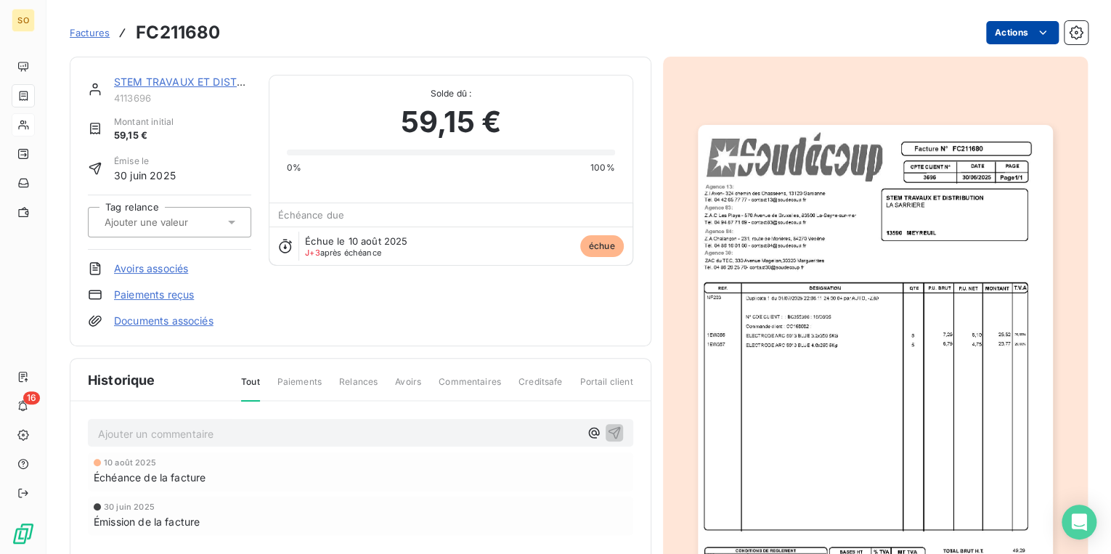
click at [994, 42] on html "SO 16 Factures FC211680 Actions STEM TRAVAUX ET DISTRIBUTION 4113696 Montant in…" at bounding box center [555, 277] width 1111 height 554
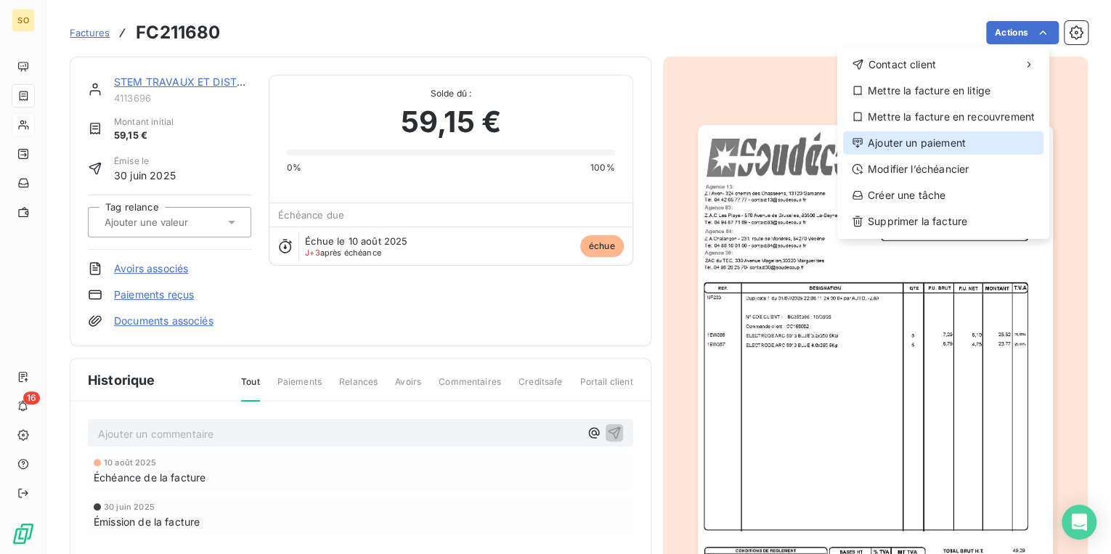
click at [884, 140] on div "Ajouter un paiement" at bounding box center [943, 142] width 200 height 23
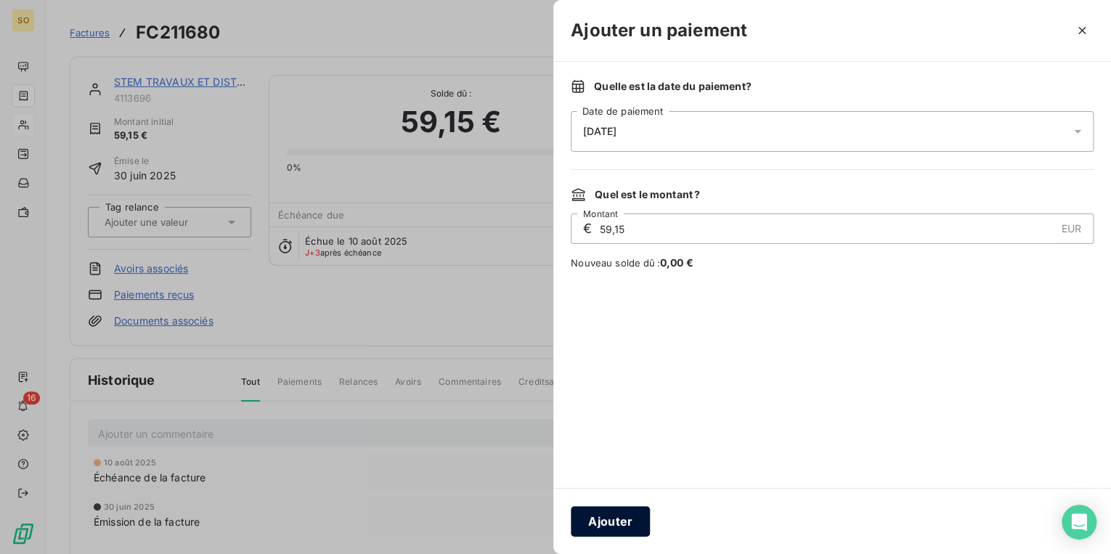
click at [612, 517] on button "Ajouter" at bounding box center [610, 521] width 79 height 31
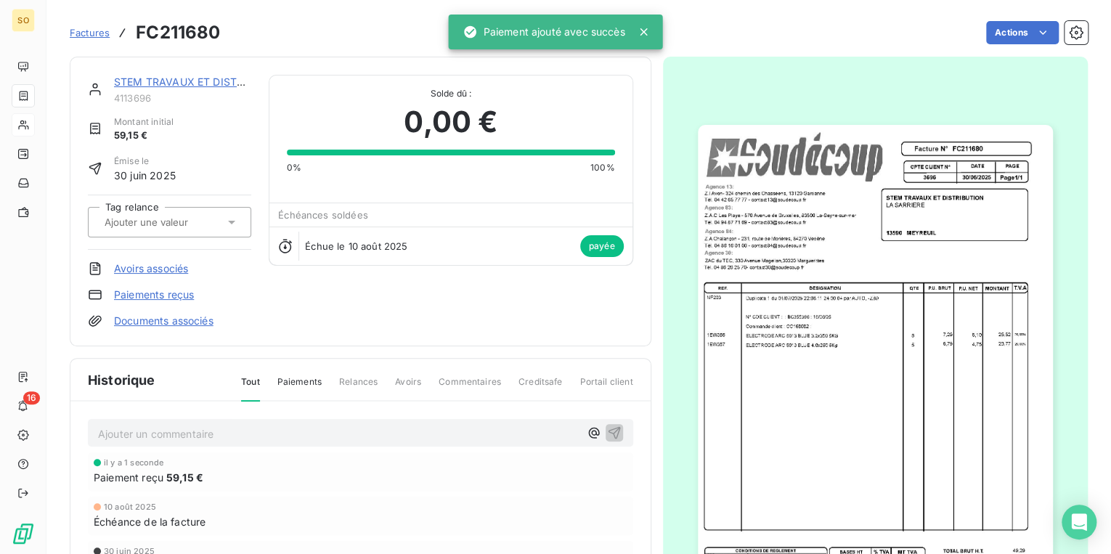
click at [150, 89] on div "STEM TRAVAUX ET DISTRIBUTION" at bounding box center [182, 82] width 137 height 15
click at [154, 84] on link "STEM TRAVAUX ET DISTRIBUTION" at bounding box center [200, 82] width 172 height 12
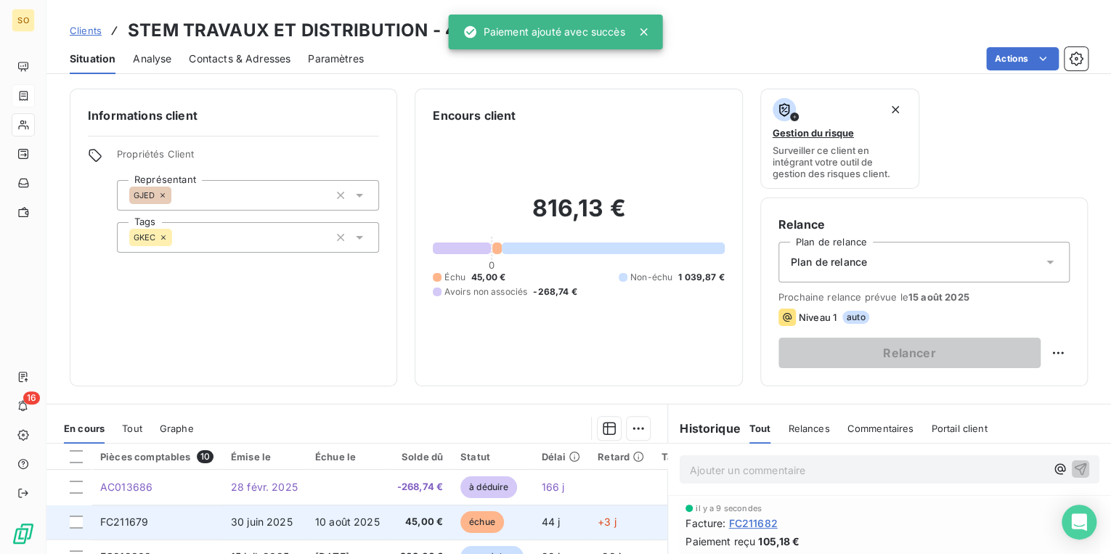
click at [486, 528] on span "échue" at bounding box center [482, 522] width 44 height 22
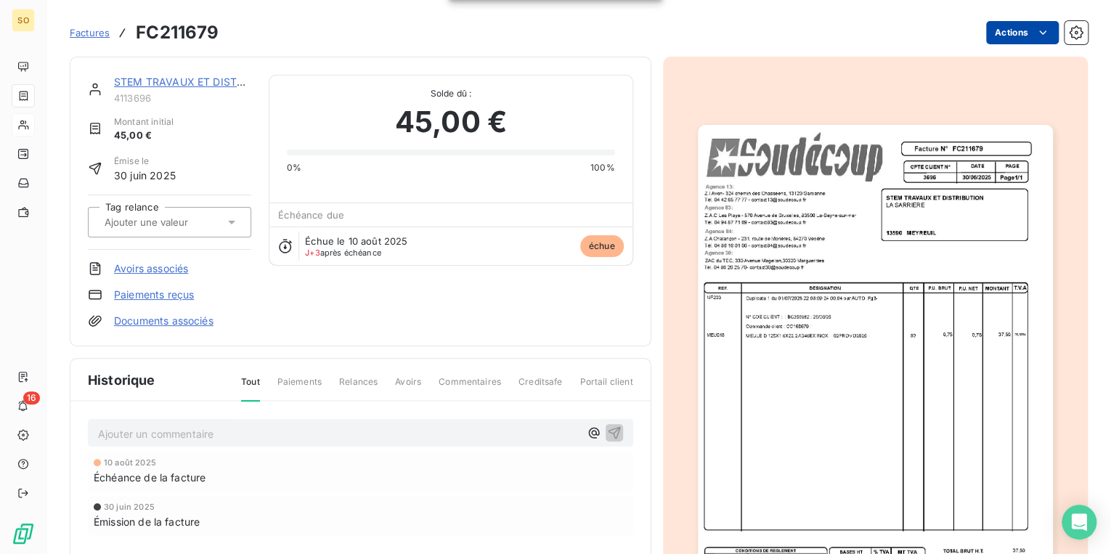
click at [988, 28] on html "SO 16 Factures FC211679 Actions STEM TRAVAUX ET DISTRIBUTION 4113696 Montant in…" at bounding box center [555, 277] width 1111 height 554
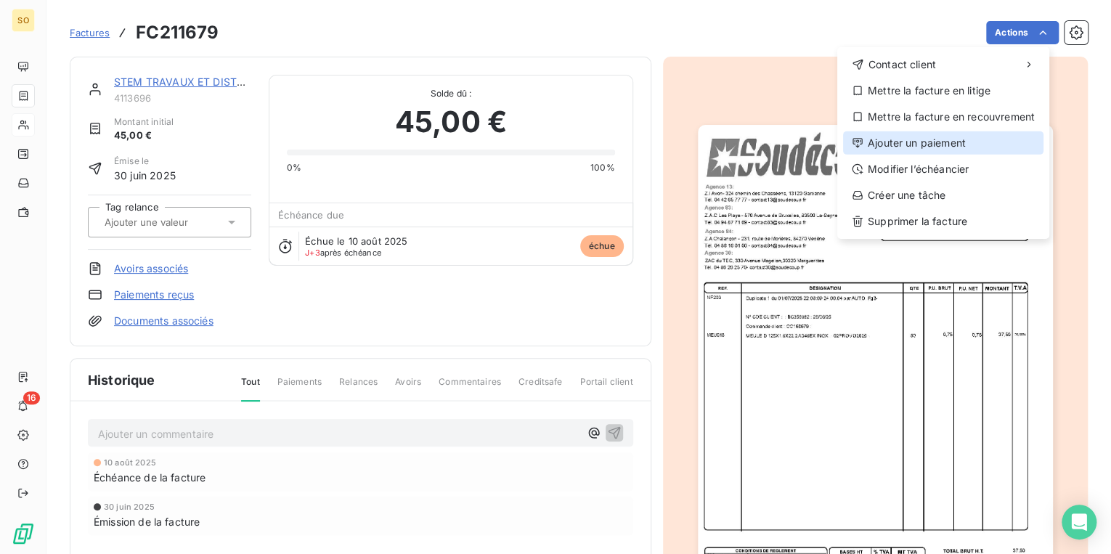
click at [897, 143] on div "Ajouter un paiement" at bounding box center [943, 142] width 200 height 23
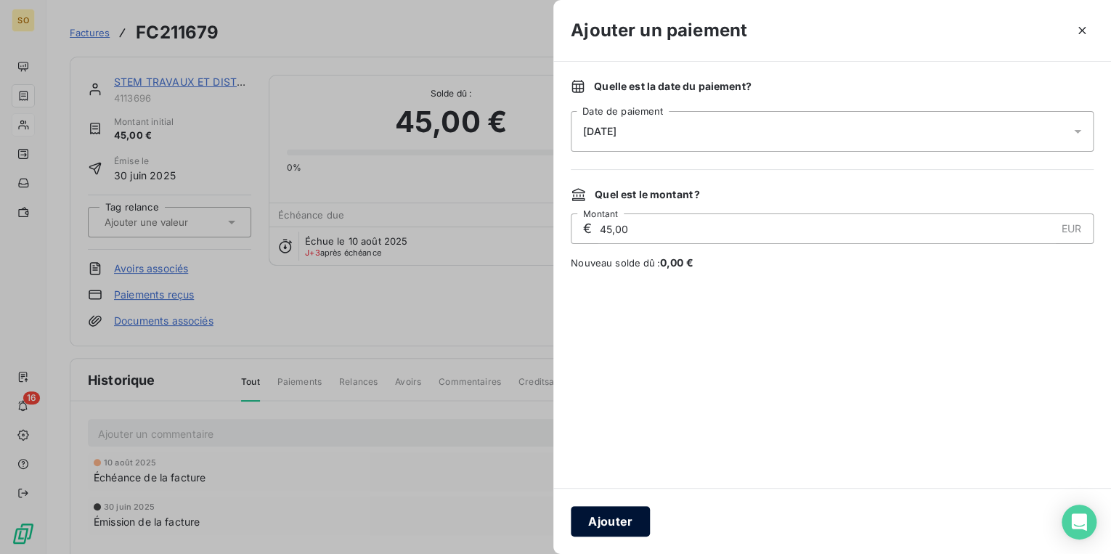
click at [619, 513] on button "Ajouter" at bounding box center [610, 521] width 79 height 31
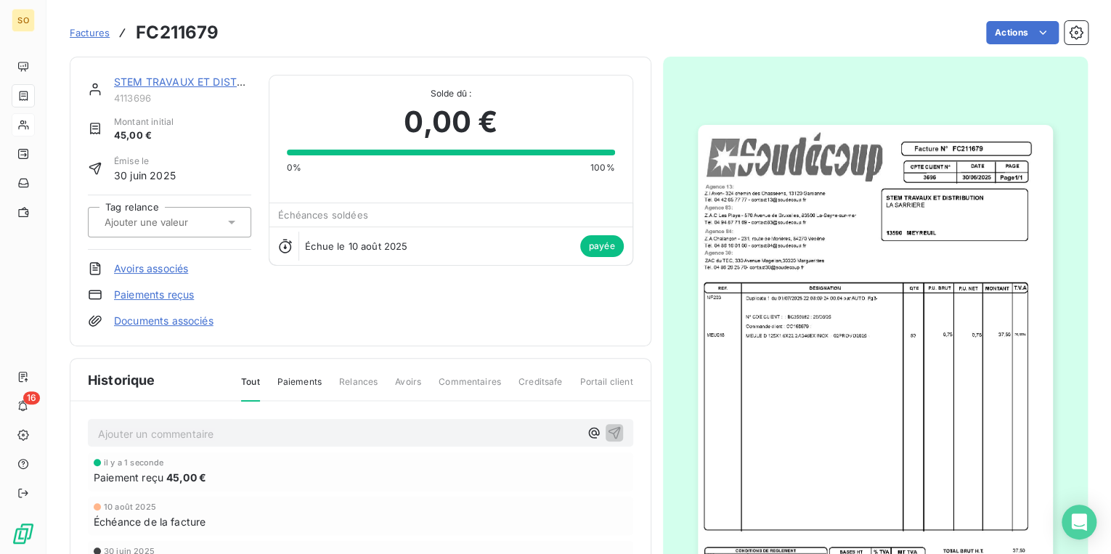
click at [93, 32] on span "Factures" at bounding box center [90, 33] width 40 height 12
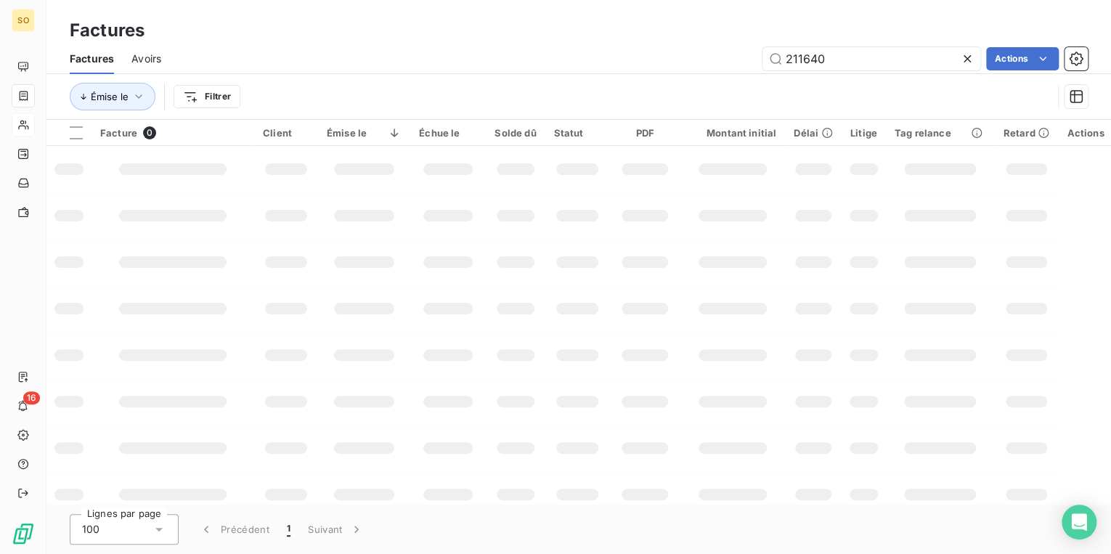
drag, startPoint x: 781, startPoint y: 60, endPoint x: 1107, endPoint y: 75, distance: 326.5
click at [1088, 75] on div "Factures Avoirs 211640 Actions Émise le Filtrer" at bounding box center [578, 82] width 1065 height 76
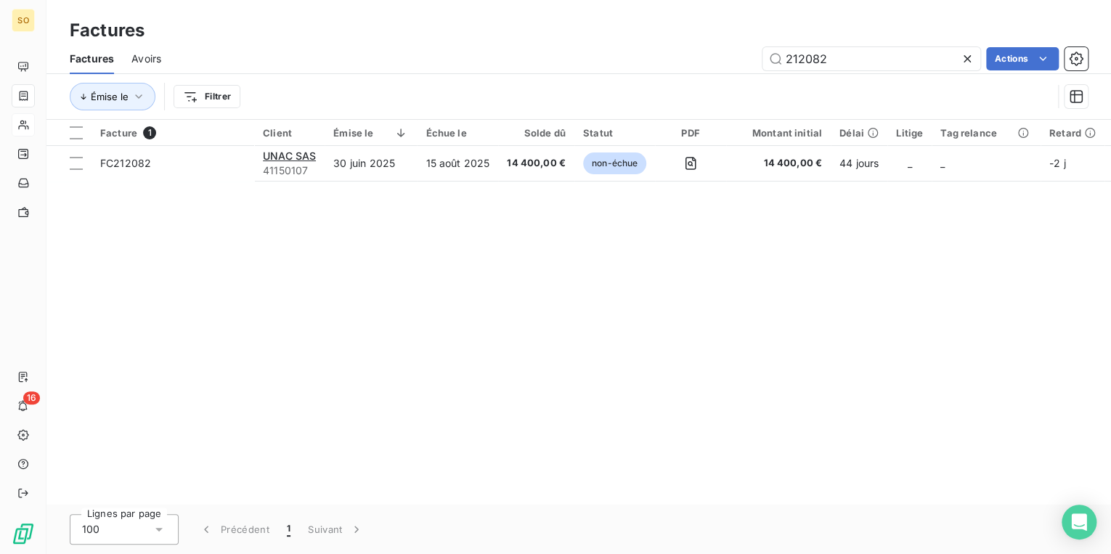
type input "212082"
